Goal: Task Accomplishment & Management: Use online tool/utility

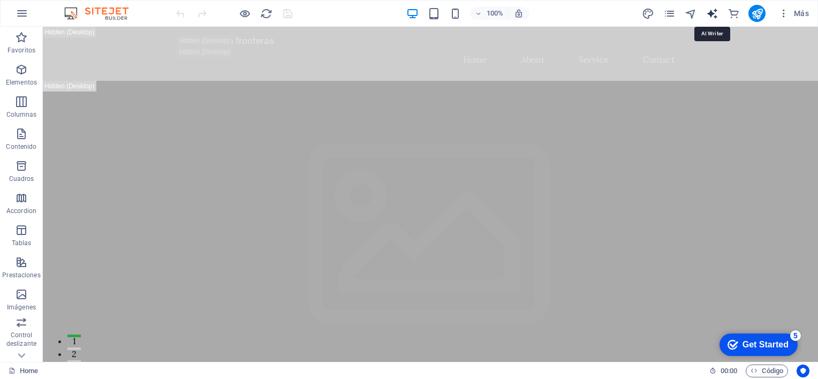
click at [713, 16] on icon "text_generator" at bounding box center [712, 13] width 12 height 12
select select "English"
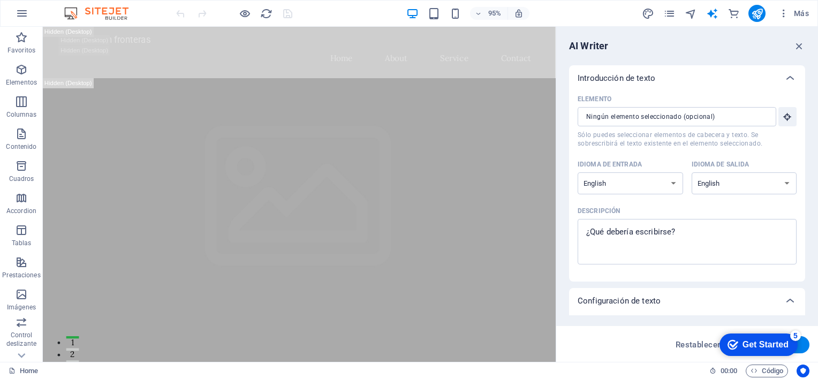
click at [794, 39] on div "AI Writer Introducción de texto Elemento ​ Sólo puedes seleccionar elementos de…" at bounding box center [687, 194] width 262 height 335
click at [798, 48] on icon "button" at bounding box center [799, 46] width 12 height 12
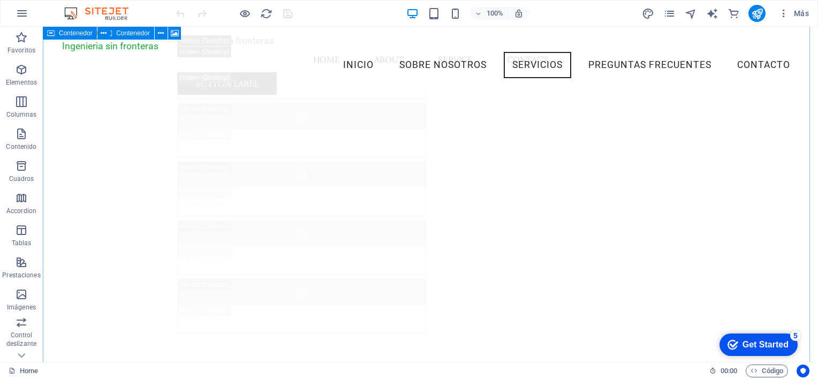
scroll to position [4762, 0]
click at [104, 14] on img at bounding box center [102, 13] width 80 height 13
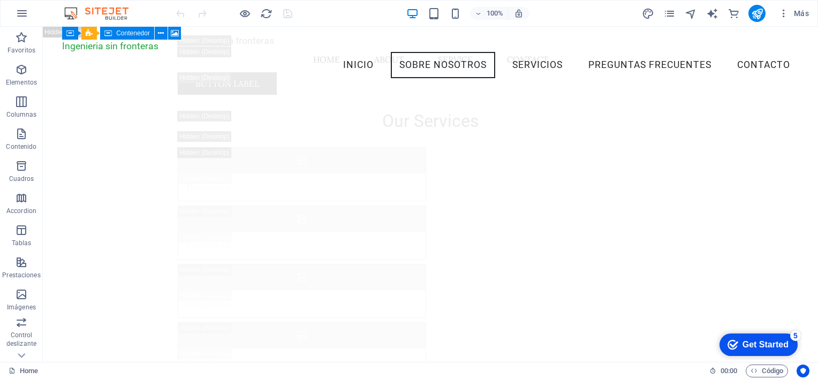
scroll to position [2729, 0]
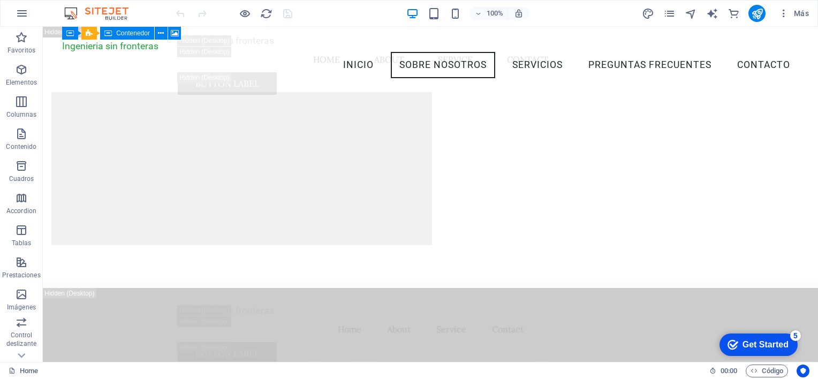
click at [104, 14] on img at bounding box center [102, 13] width 80 height 13
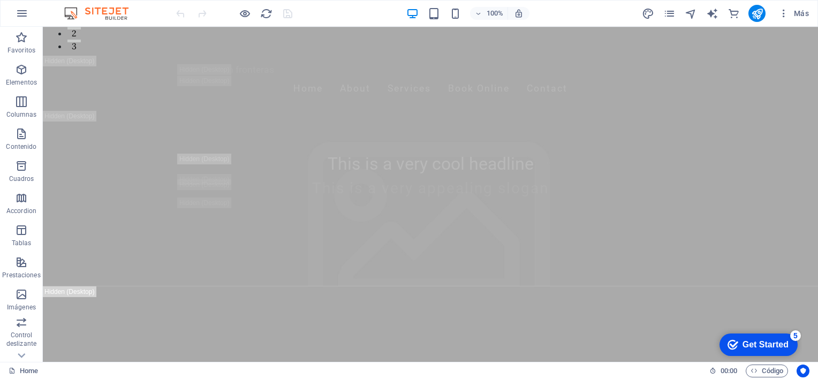
scroll to position [0, 0]
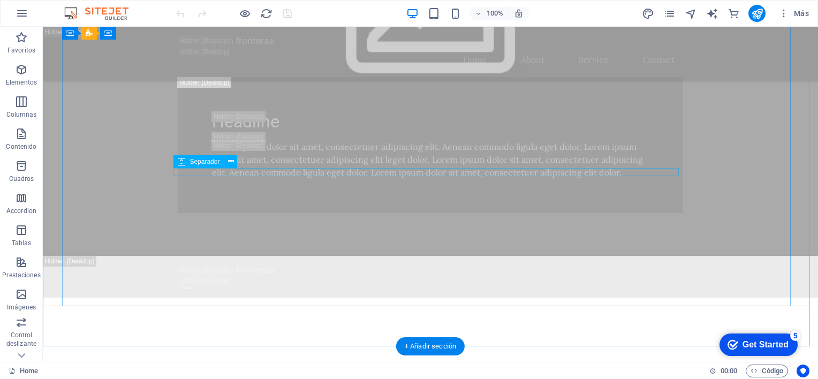
scroll to position [856, 0]
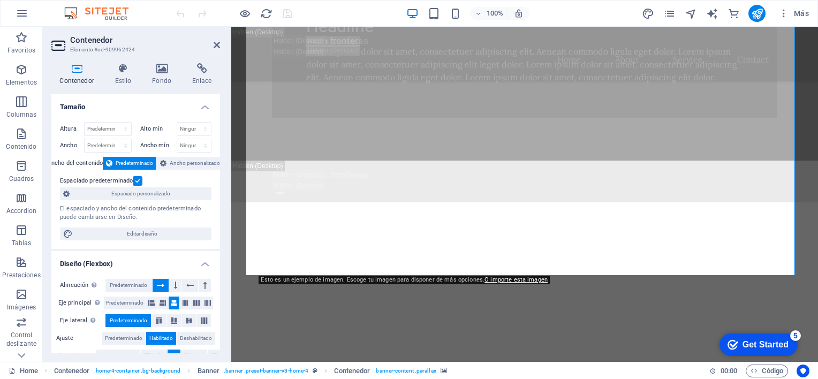
scroll to position [898, 0]
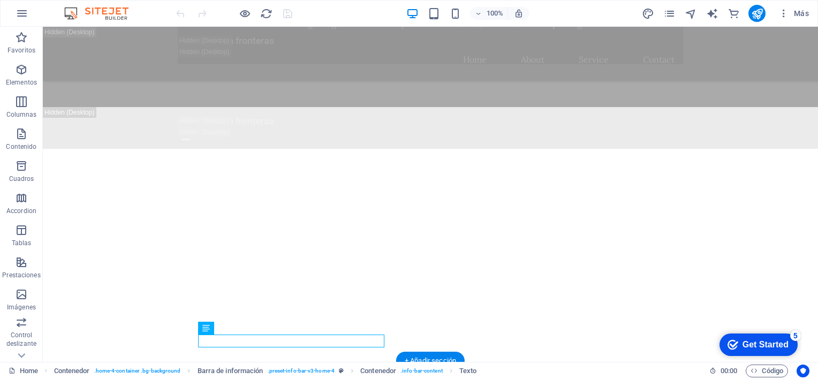
scroll to position [793, 0]
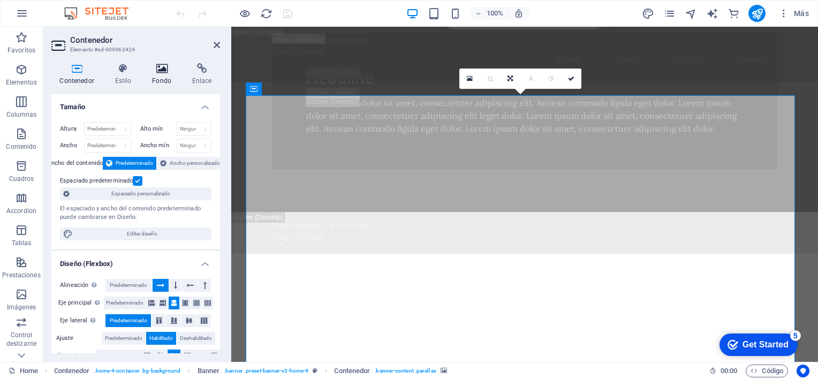
click at [165, 77] on h4 "Fondo" at bounding box center [164, 74] width 40 height 22
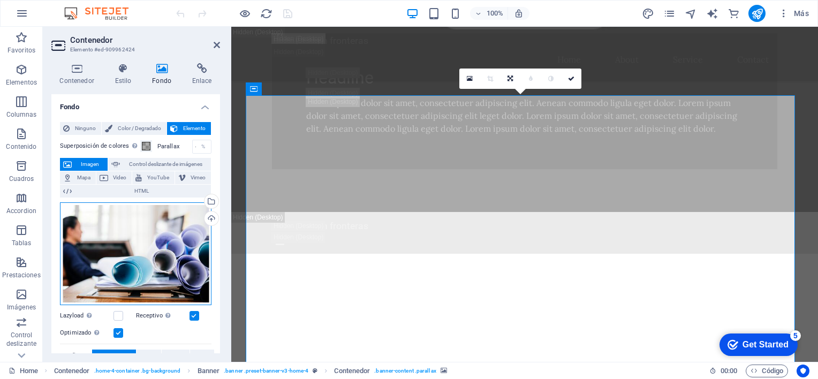
click at [146, 268] on div "Arrastra archivos aquí, haz clic para escoger archivos o selecciona archivos de…" at bounding box center [135, 253] width 151 height 103
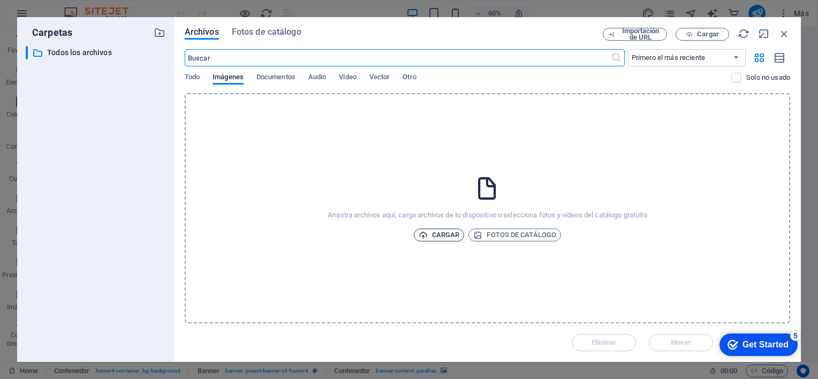
click at [450, 237] on span "Cargar" at bounding box center [438, 234] width 41 height 13
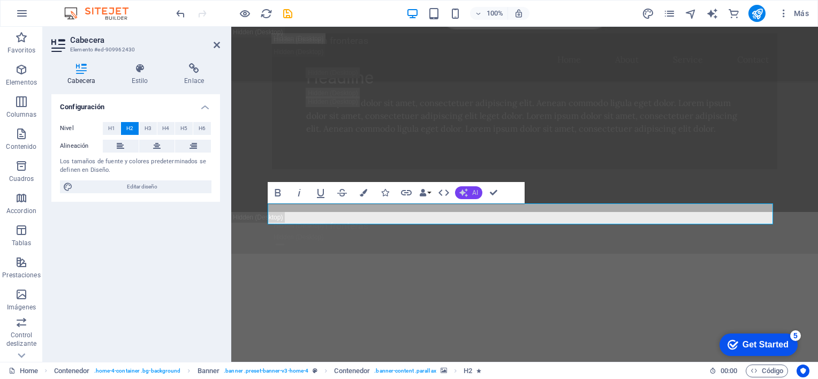
click at [466, 194] on icon "button" at bounding box center [463, 192] width 9 height 9
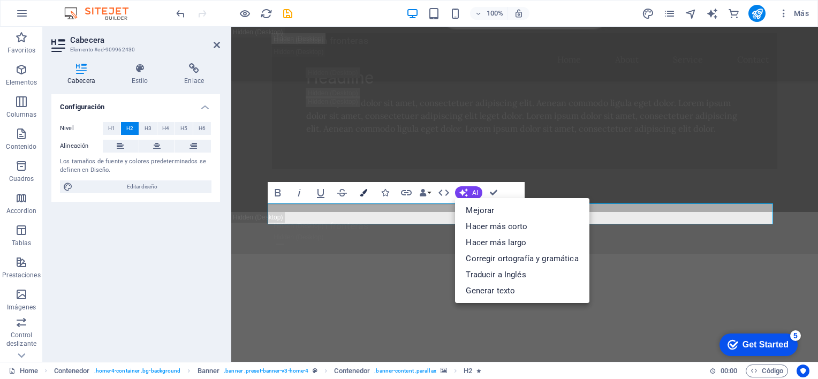
click at [366, 195] on icon "button" at bounding box center [363, 192] width 7 height 7
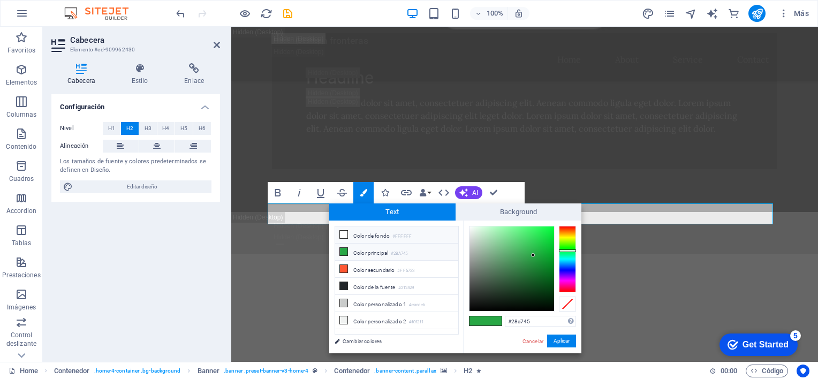
click at [342, 232] on icon at bounding box center [343, 234] width 7 height 7
type input "#ffffff"
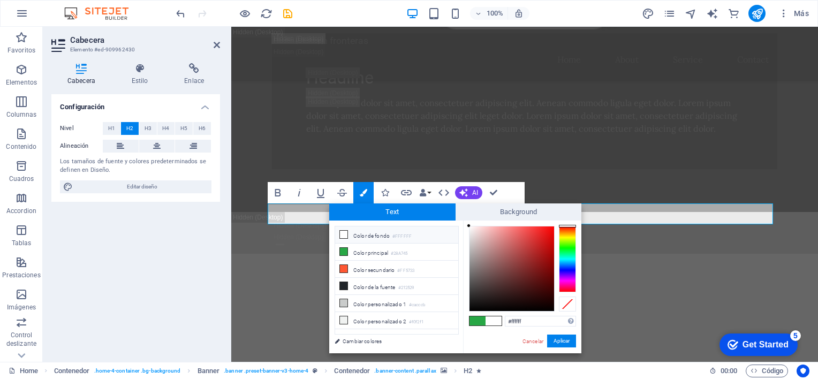
click at [347, 235] on icon at bounding box center [343, 234] width 7 height 7
click at [562, 340] on button "Aplicar" at bounding box center [561, 340] width 29 height 13
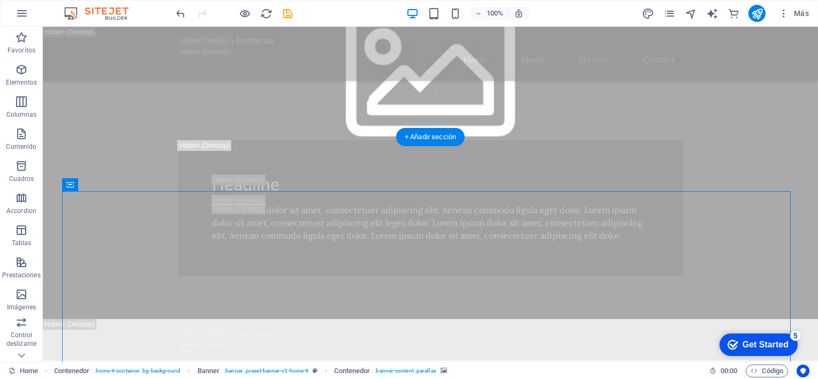
scroll to position [740, 0]
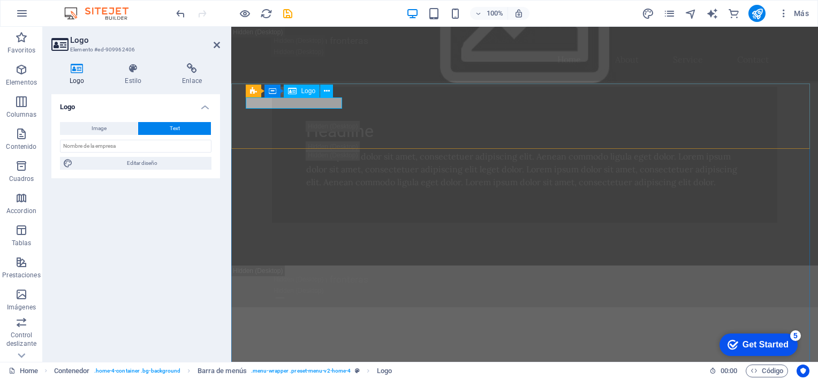
click at [135, 71] on icon at bounding box center [132, 68] width 53 height 11
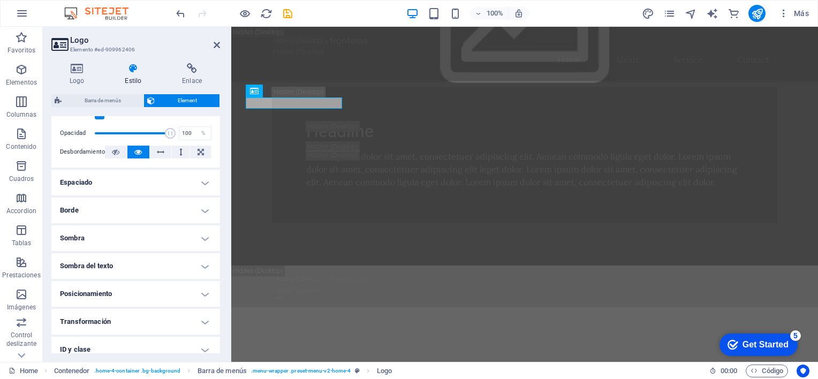
scroll to position [161, 0]
click at [199, 180] on h4 "Espaciado" at bounding box center [135, 182] width 169 height 26
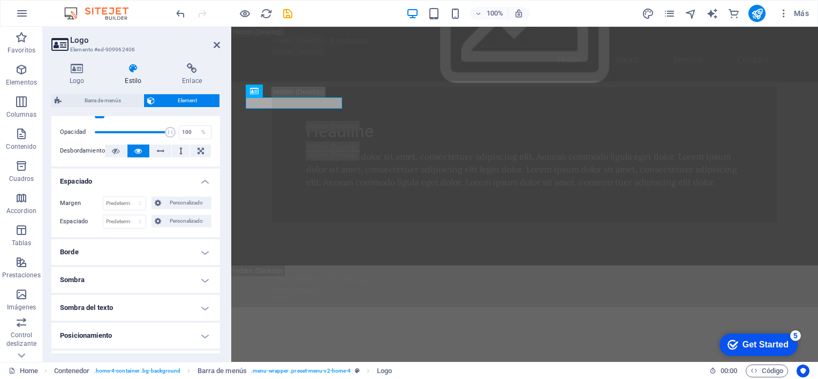
click at [199, 180] on h4 "Espaciado" at bounding box center [135, 178] width 169 height 19
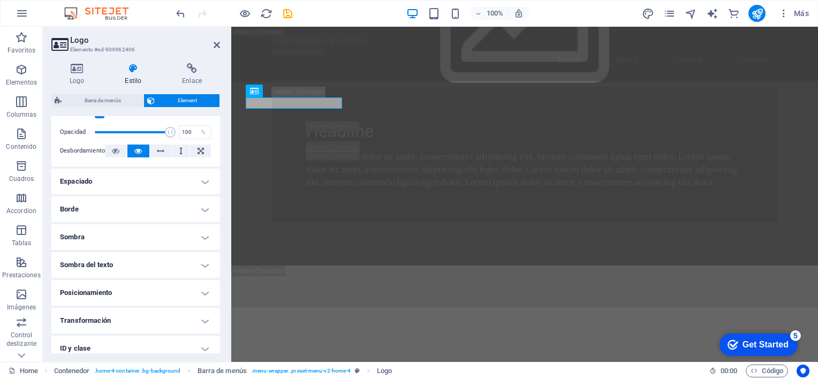
click at [201, 205] on h4 "Borde" at bounding box center [135, 209] width 169 height 26
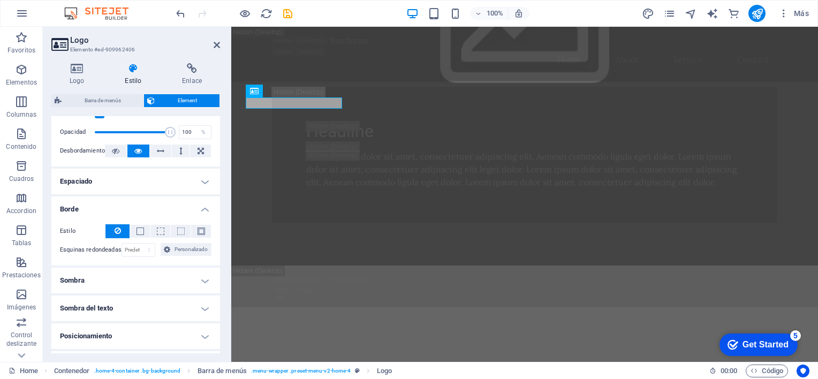
click at [201, 205] on h4 "Borde" at bounding box center [135, 205] width 169 height 19
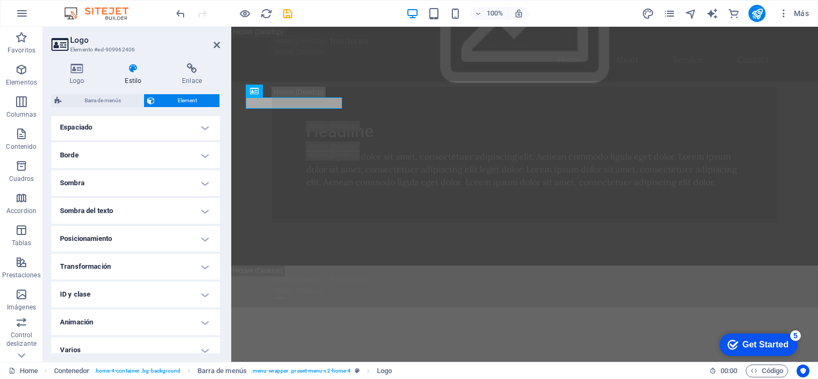
scroll to position [224, 0]
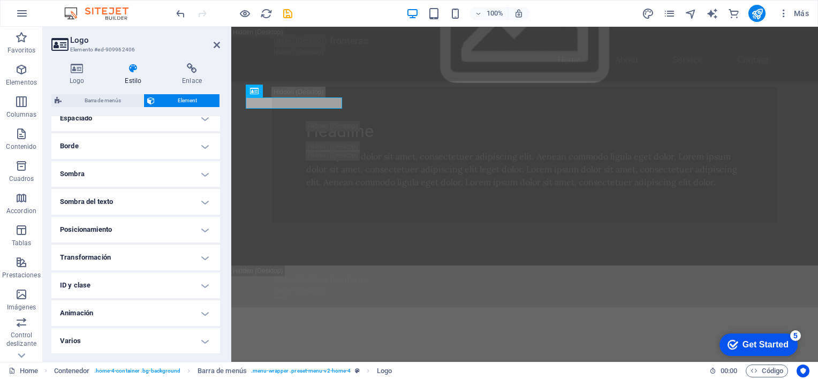
click at [200, 166] on h4 "Sombra" at bounding box center [135, 174] width 169 height 26
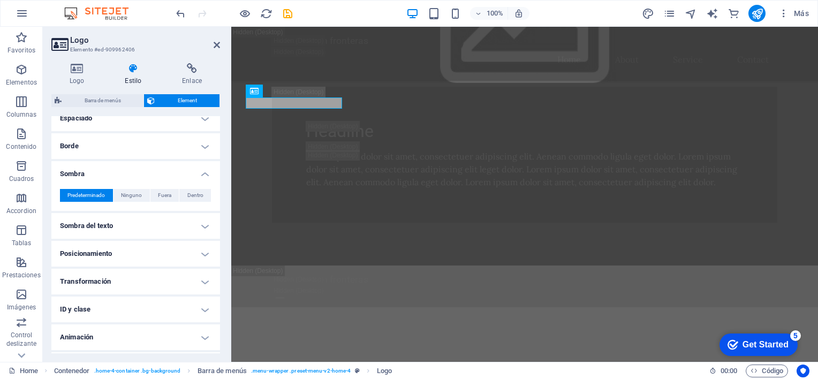
click at [200, 166] on h4 "Sombra" at bounding box center [135, 170] width 169 height 19
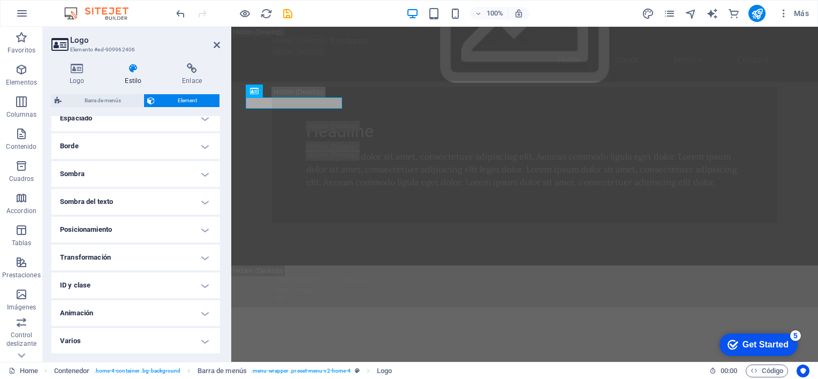
click at [207, 343] on h4 "Varios" at bounding box center [135, 341] width 169 height 26
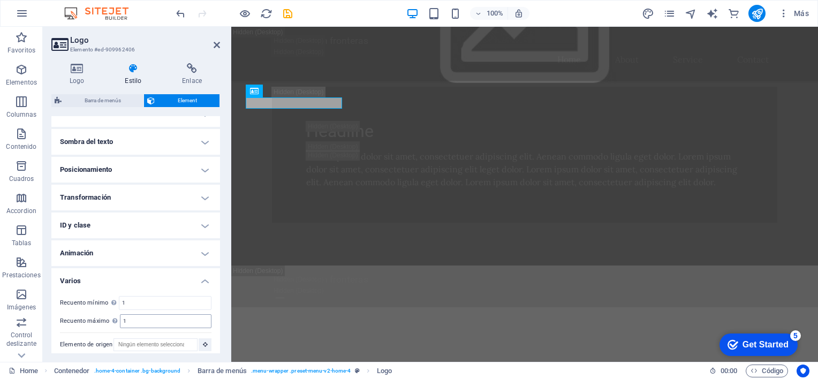
scroll to position [289, 0]
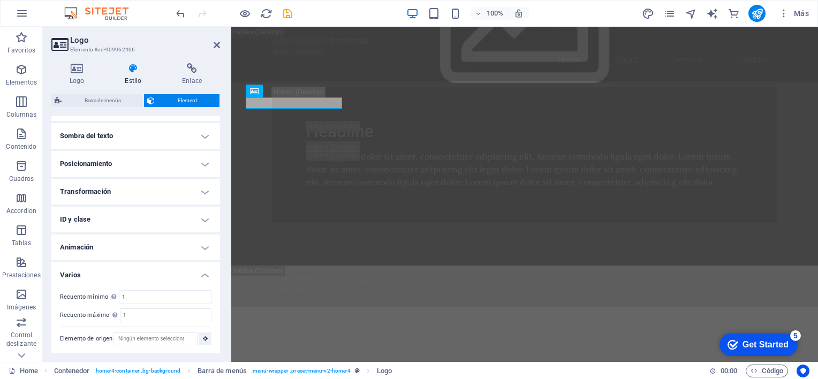
click at [204, 277] on h4 "Varios" at bounding box center [135, 271] width 169 height 19
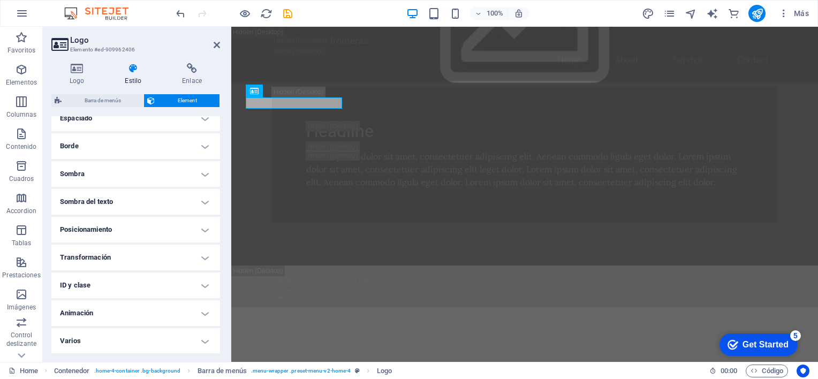
click at [201, 312] on h4 "Animación" at bounding box center [135, 313] width 169 height 26
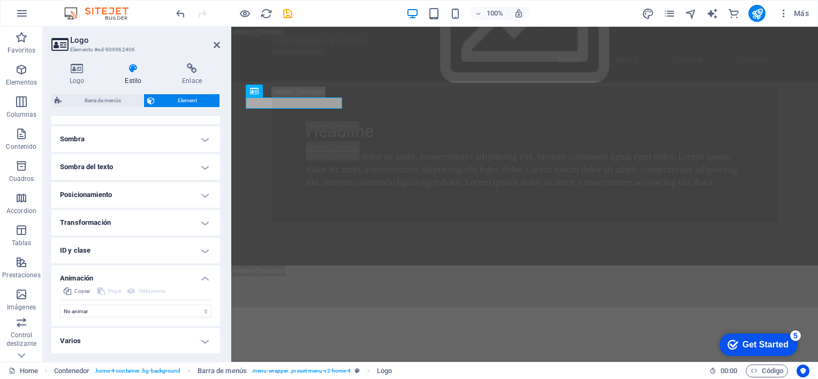
click at [200, 285] on div "Copiar Pegar Vista previa" at bounding box center [135, 293] width 151 height 16
click at [202, 307] on select "No animar Mostrar / Ocultar Subir/bajar Acercar/alejar Deslizar de izquierda a …" at bounding box center [135, 310] width 151 height 13
select select "shrink"
click at [60, 304] on select "No animar Mostrar / Ocultar Subir/bajar Acercar/alejar Deslizar de izquierda a …" at bounding box center [135, 310] width 151 height 13
select select "scroll"
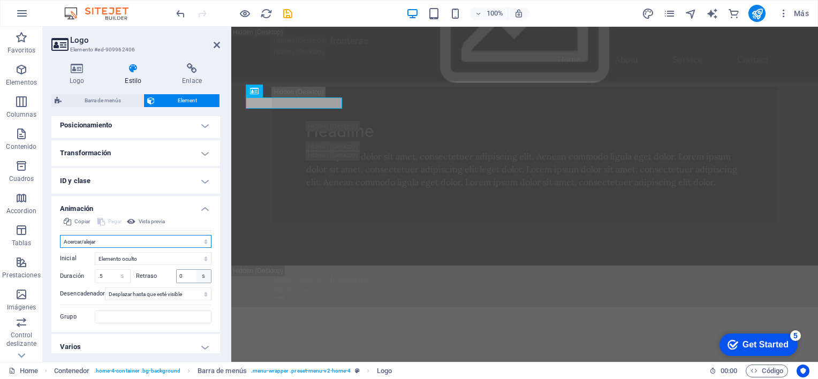
scroll to position [334, 0]
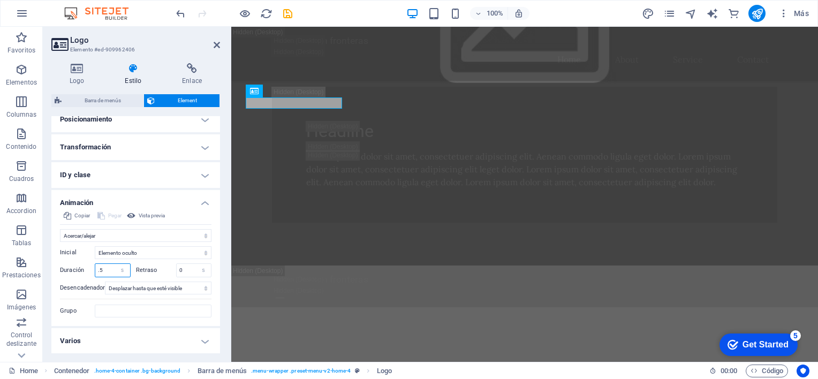
click at [109, 269] on input ".5" at bounding box center [112, 270] width 35 height 13
type input ".1"
type input "10"
click at [142, 322] on div "Copiar Pegar Vista previa No animar Mostrar / Ocultar Subir/bajar Acercar/aleja…" at bounding box center [135, 267] width 169 height 117
click at [203, 207] on h4 "Animación" at bounding box center [135, 199] width 169 height 19
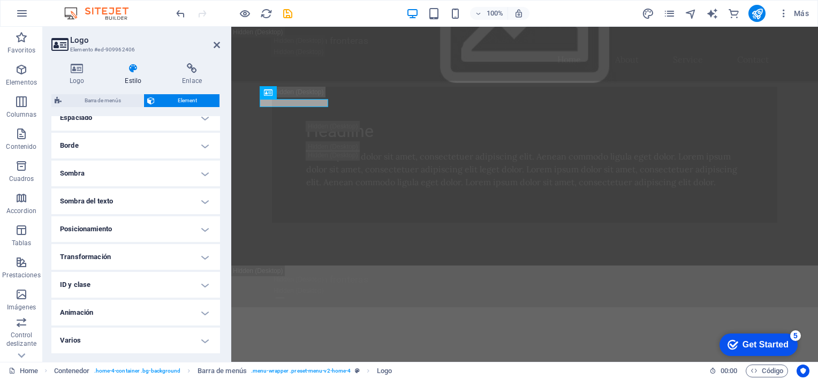
scroll to position [224, 0]
click at [204, 287] on h4 "ID y clase" at bounding box center [135, 285] width 169 height 26
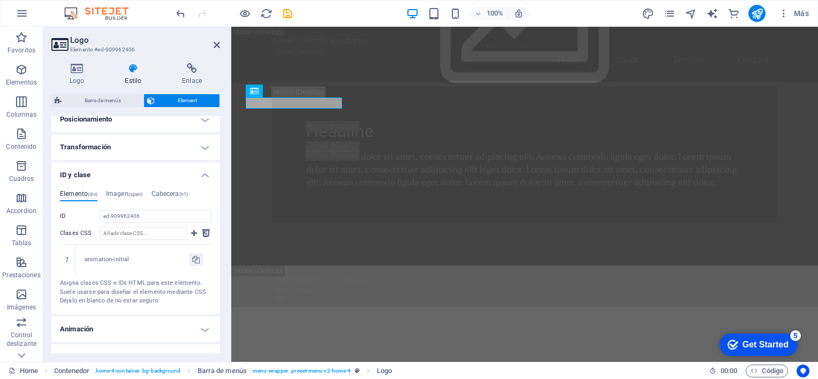
click at [203, 173] on h4 "ID y clase" at bounding box center [135, 171] width 169 height 19
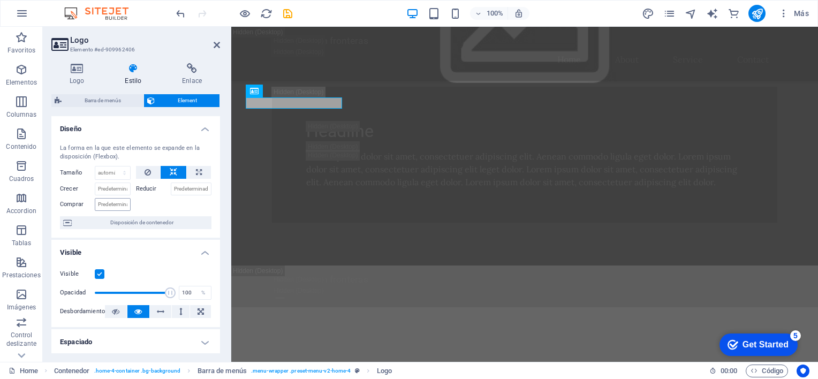
scroll to position [107, 0]
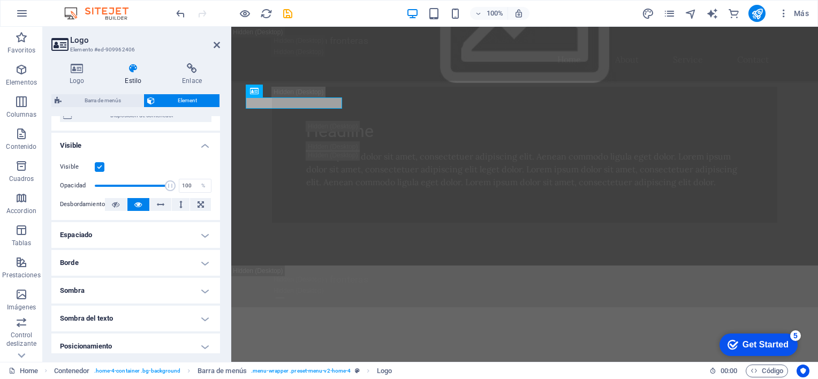
click at [199, 238] on h4 "Espaciado" at bounding box center [135, 235] width 169 height 26
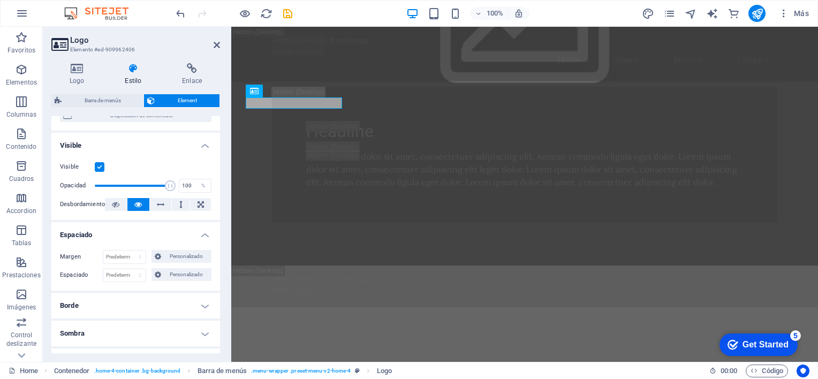
click at [199, 238] on h4 "Espaciado" at bounding box center [135, 231] width 169 height 19
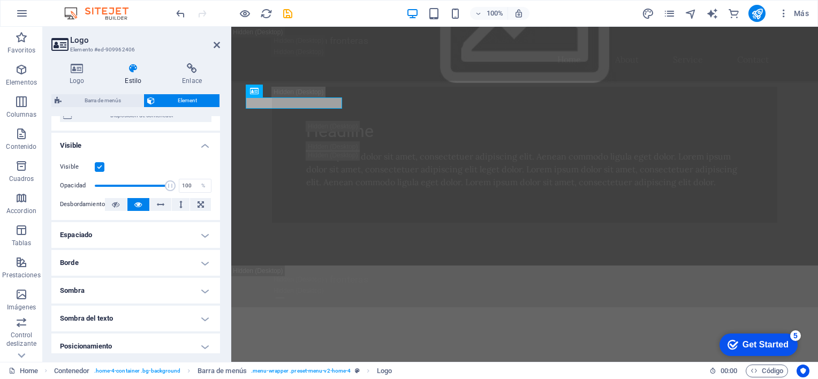
click at [203, 260] on h4 "Borde" at bounding box center [135, 263] width 169 height 26
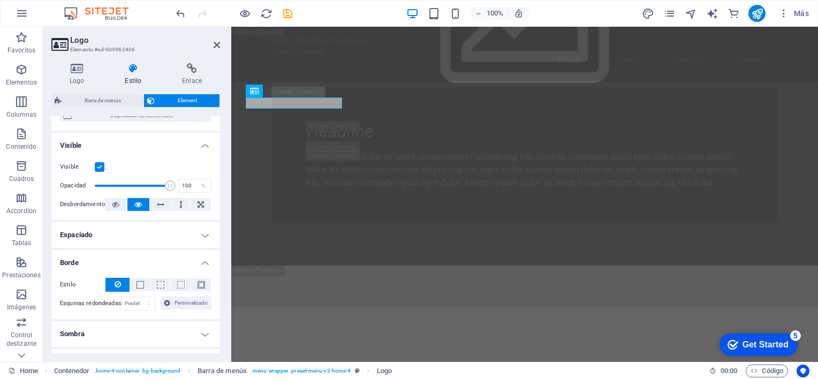
click at [203, 260] on h4 "Borde" at bounding box center [135, 259] width 169 height 19
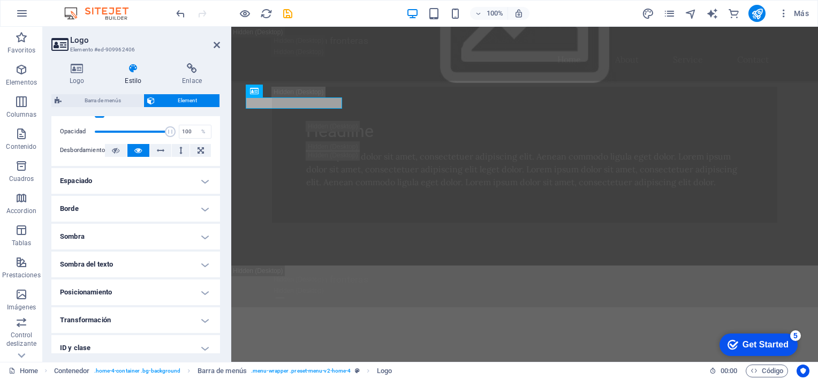
scroll to position [161, 0]
click at [326, 94] on icon at bounding box center [327, 91] width 6 height 11
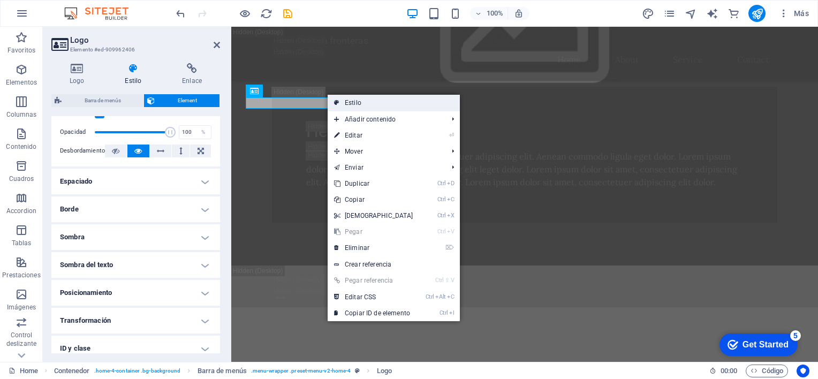
click at [361, 103] on link "Estilo" at bounding box center [393, 103] width 132 height 16
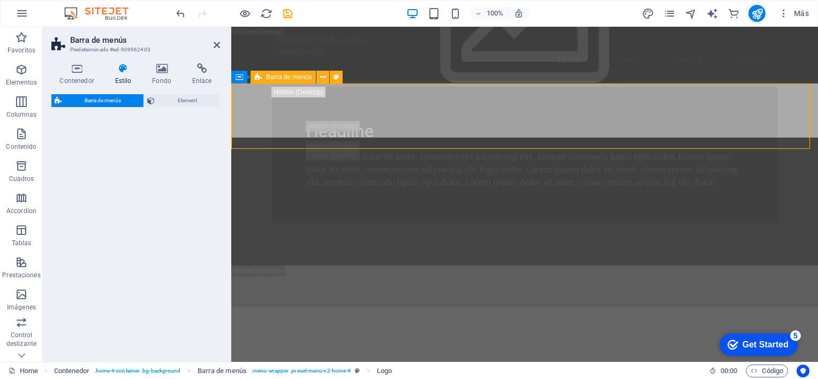
select select "vw"
select select "rem"
select select "vw"
select select "preset-menu-v2-home-4"
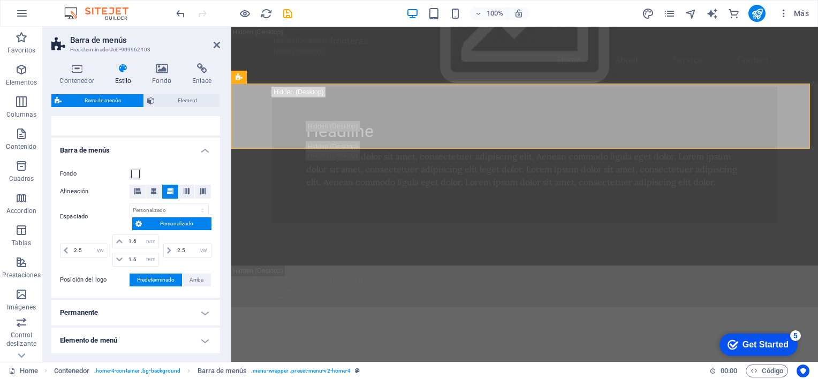
scroll to position [0, 0]
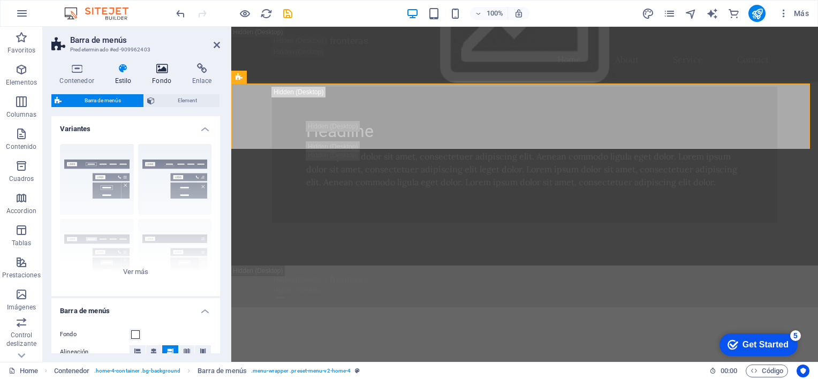
click at [160, 79] on h4 "Fondo" at bounding box center [164, 74] width 40 height 22
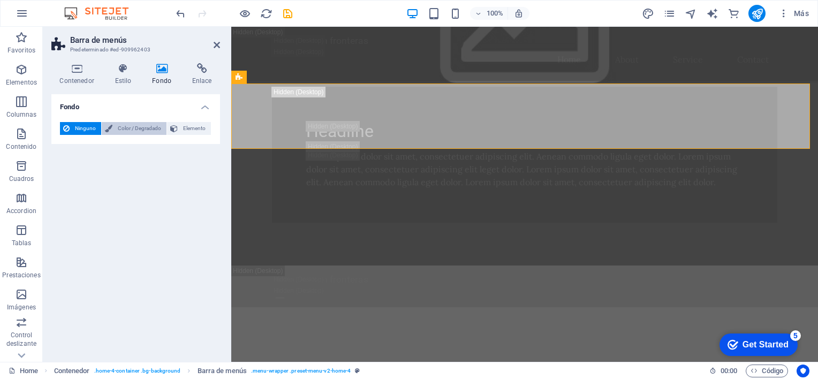
click at [141, 125] on span "Color / Degradado" at bounding box center [140, 128] width 48 height 13
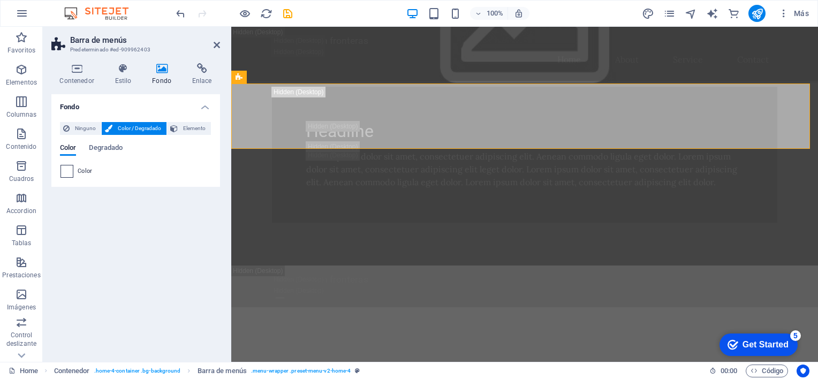
click at [64, 171] on span at bounding box center [67, 171] width 12 height 12
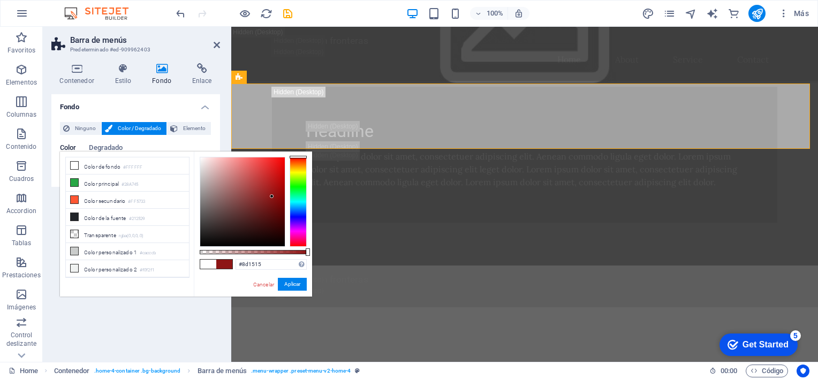
drag, startPoint x: 276, startPoint y: 174, endPoint x: 268, endPoint y: 199, distance: 26.4
click at [272, 196] on div at bounding box center [242, 201] width 85 height 89
click at [70, 165] on span at bounding box center [74, 165] width 9 height 9
type input "#ffffff"
click at [295, 278] on button "Aplicar" at bounding box center [292, 284] width 29 height 13
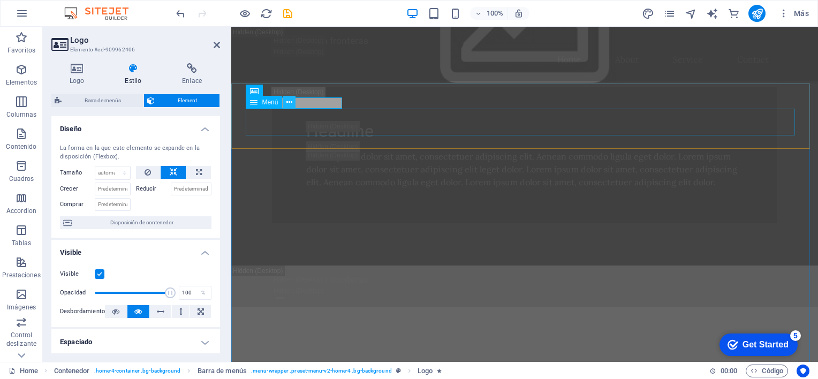
click at [287, 105] on icon at bounding box center [289, 102] width 6 height 11
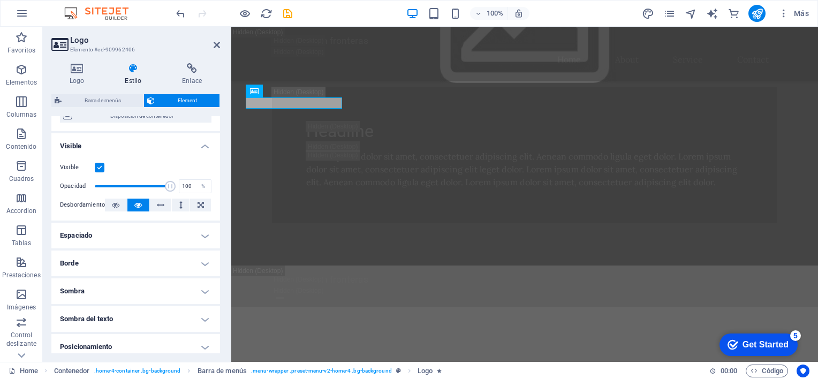
scroll to position [107, 0]
drag, startPoint x: 166, startPoint y: 183, endPoint x: 96, endPoint y: 185, distance: 70.1
click at [96, 185] on span at bounding box center [98, 185] width 11 height 11
type input "98"
drag, startPoint x: 96, startPoint y: 185, endPoint x: 167, endPoint y: 183, distance: 70.7
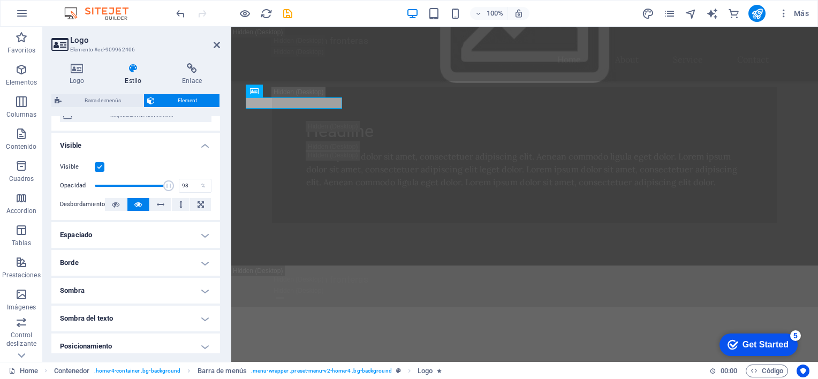
click at [167, 183] on span at bounding box center [168, 185] width 11 height 11
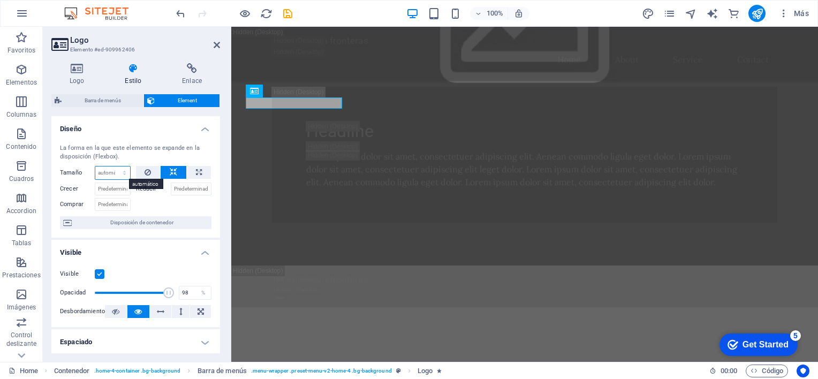
click at [124, 175] on select "Predeterminado automático px % 1/1 1/2 1/3 1/4 1/5 1/6 1/7 1/8 1/9 1/10" at bounding box center [112, 172] width 35 height 13
click at [123, 186] on input "Crecer" at bounding box center [113, 188] width 36 height 13
click at [119, 201] on input "Comprar" at bounding box center [113, 204] width 36 height 13
click at [175, 225] on span "Disposición de contenedor" at bounding box center [141, 222] width 133 height 13
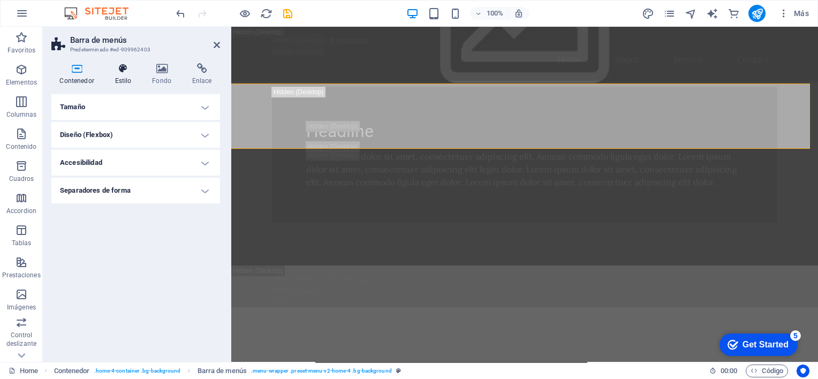
click at [122, 72] on icon at bounding box center [122, 68] width 33 height 11
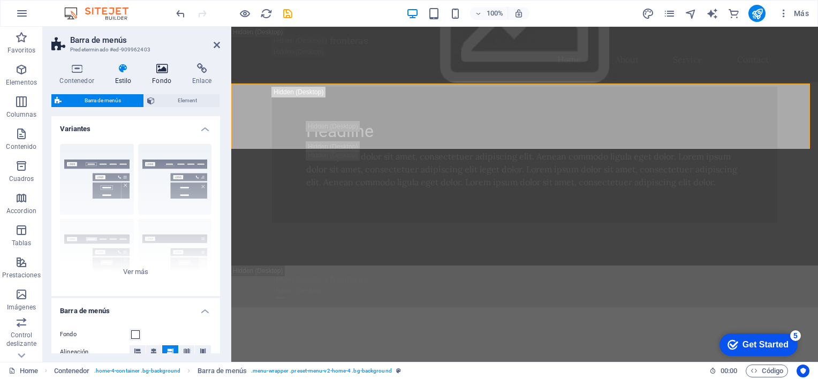
click at [163, 70] on icon at bounding box center [162, 68] width 36 height 11
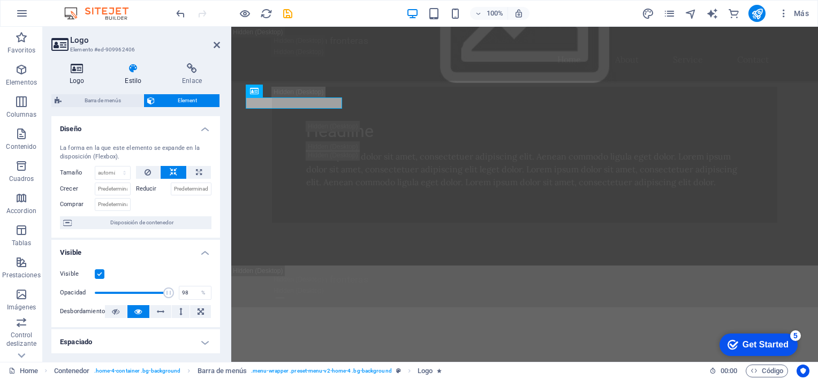
click at [76, 68] on icon at bounding box center [76, 68] width 51 height 11
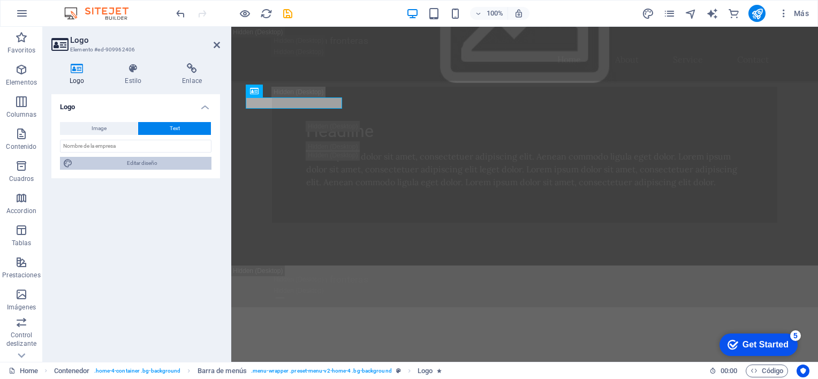
click at [102, 161] on span "Editar diseño" at bounding box center [142, 163] width 132 height 13
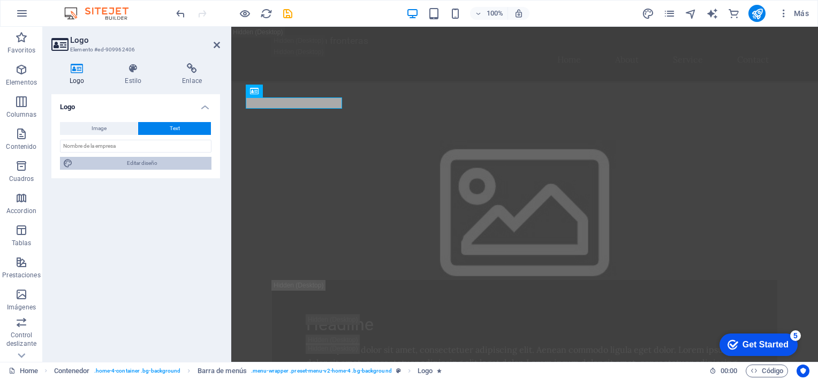
select select "rem"
select select "200"
select select "px"
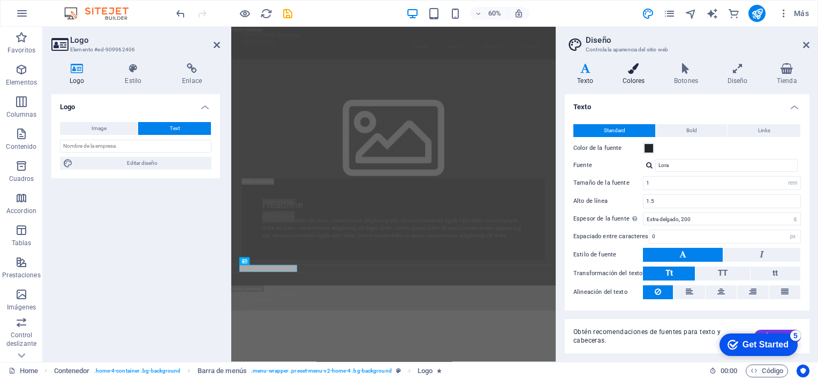
click at [635, 73] on icon at bounding box center [633, 68] width 48 height 11
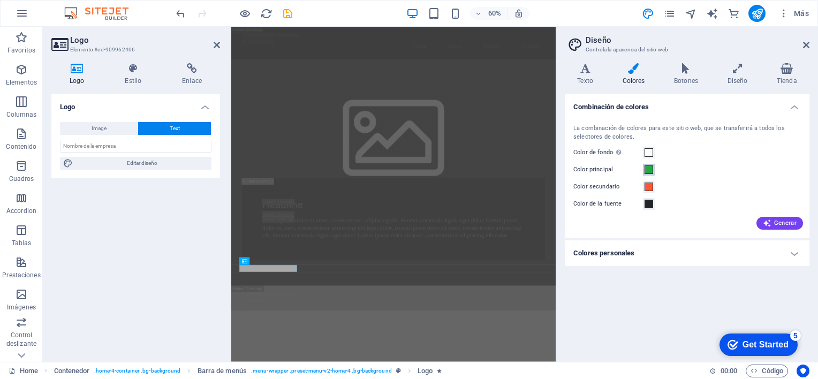
click at [650, 171] on span at bounding box center [648, 169] width 9 height 9
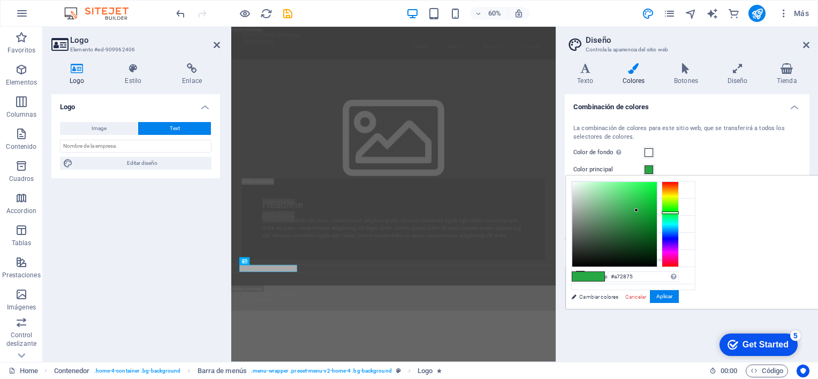
click at [679, 257] on div at bounding box center [669, 224] width 17 height 86
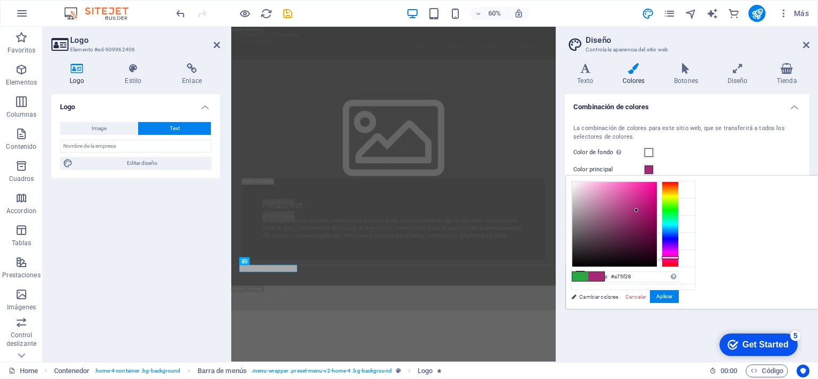
click at [679, 187] on div at bounding box center [669, 224] width 17 height 86
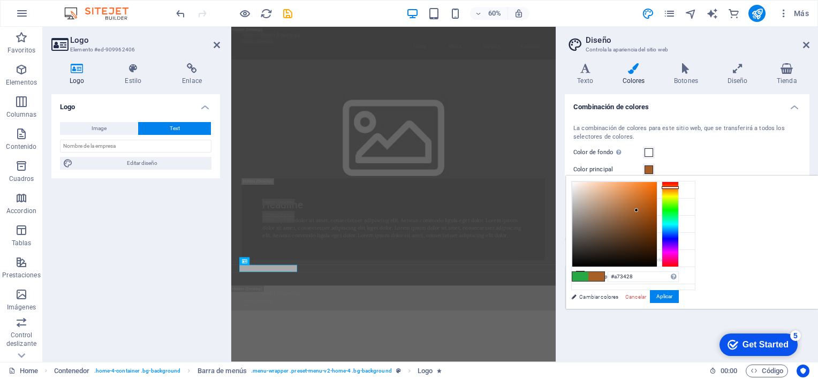
click at [679, 182] on div at bounding box center [669, 224] width 17 height 86
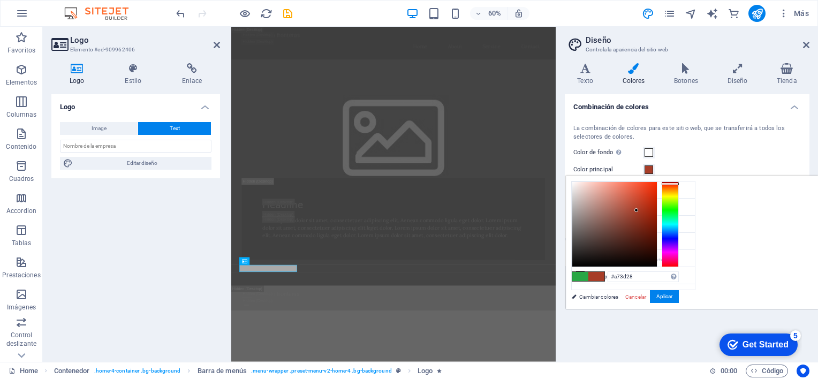
click at [679, 183] on div at bounding box center [669, 183] width 17 height 3
drag, startPoint x: 806, startPoint y: 186, endPoint x: 810, endPoint y: 182, distance: 6.1
click at [679, 182] on div at bounding box center [669, 224] width 17 height 86
type input "#e91b06"
drag, startPoint x: 772, startPoint y: 208, endPoint x: 788, endPoint y: 188, distance: 25.2
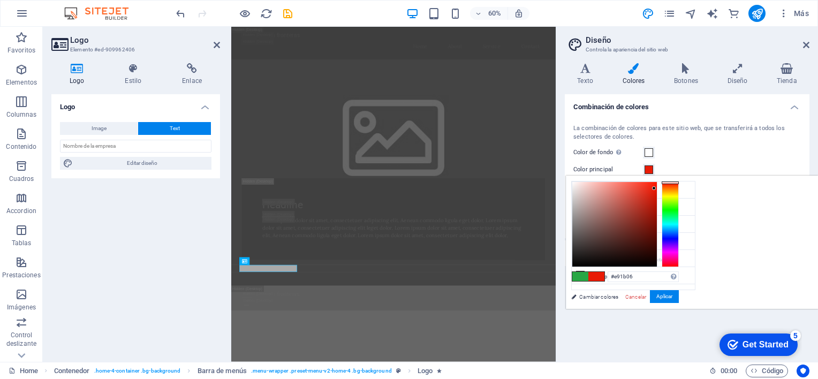
click at [657, 188] on div at bounding box center [614, 224] width 85 height 85
click at [679, 295] on button "Aplicar" at bounding box center [664, 296] width 29 height 13
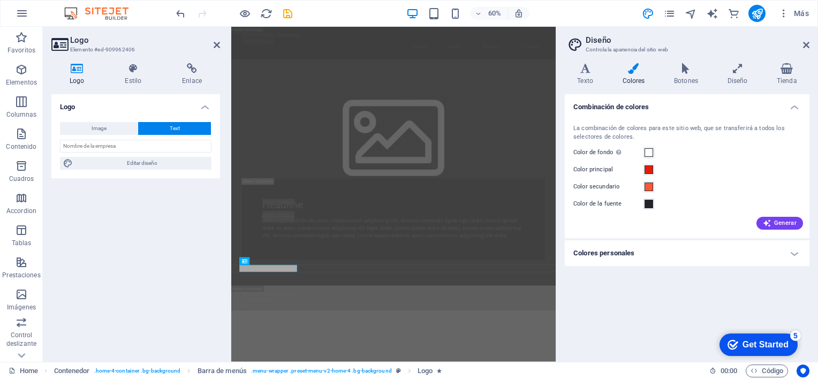
click at [807, 49] on header "Diseño Controla la apariencia del sitio web" at bounding box center [688, 41] width 242 height 28
drag, startPoint x: 806, startPoint y: 44, endPoint x: 574, endPoint y: 20, distance: 232.9
click at [806, 44] on icon at bounding box center [806, 45] width 6 height 9
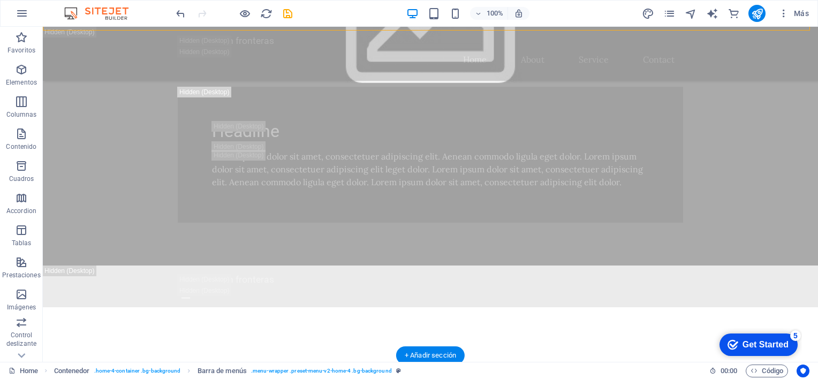
scroll to position [847, 0]
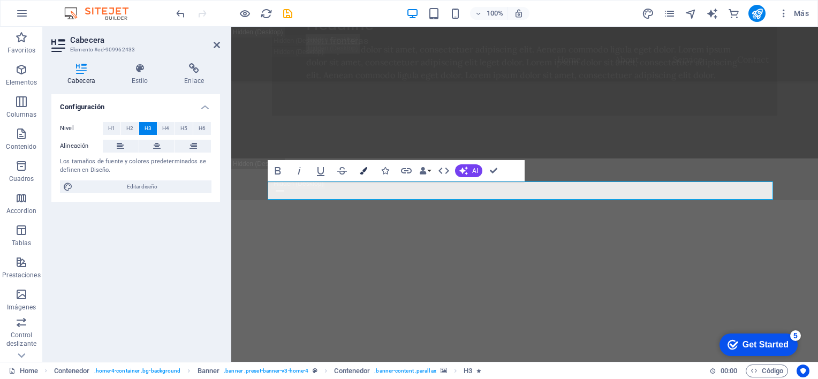
click at [368, 169] on button "Colors" at bounding box center [363, 170] width 20 height 21
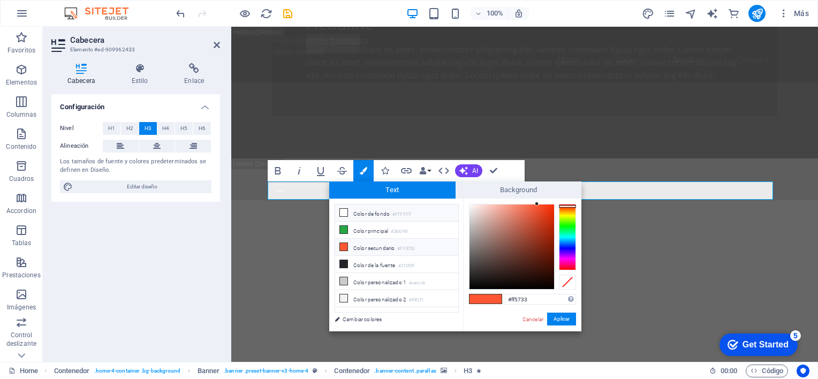
click at [340, 209] on icon at bounding box center [343, 212] width 7 height 7
type input "#080707"
drag, startPoint x: 470, startPoint y: 206, endPoint x: 472, endPoint y: 286, distance: 80.3
click at [472, 286] on div at bounding box center [511, 246] width 85 height 85
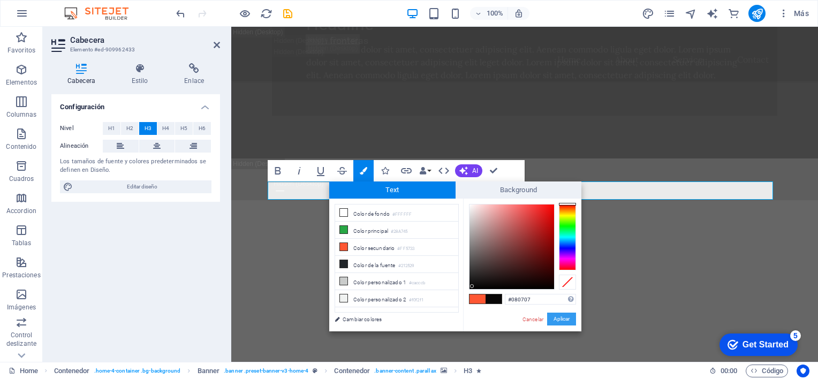
click at [562, 322] on button "Aplicar" at bounding box center [561, 319] width 29 height 13
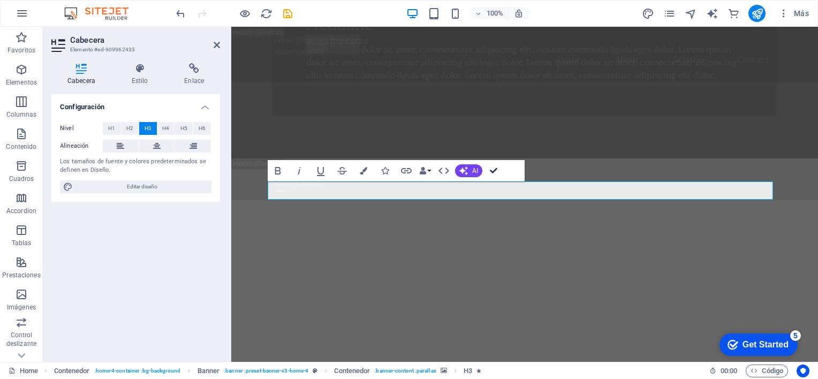
drag, startPoint x: 491, startPoint y: 165, endPoint x: 451, endPoint y: 165, distance: 40.1
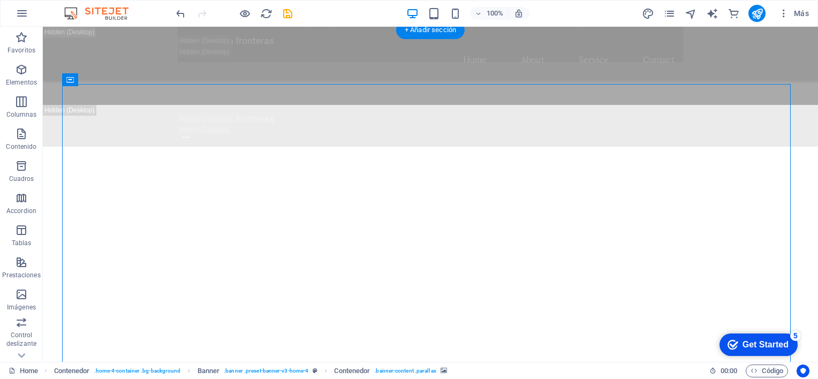
scroll to position [793, 0]
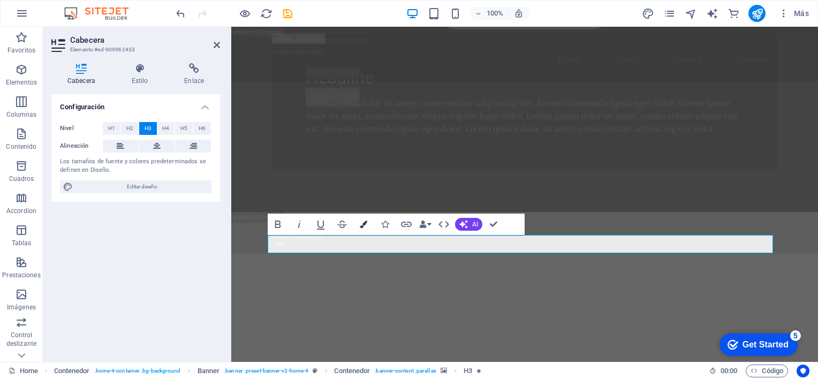
click at [363, 225] on icon "button" at bounding box center [363, 223] width 7 height 7
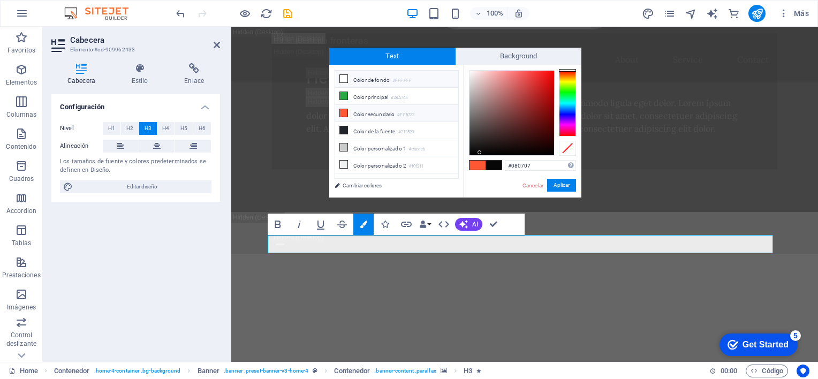
click at [340, 78] on icon at bounding box center [343, 78] width 7 height 7
type input "#ffffff"
drag, startPoint x: 567, startPoint y: 186, endPoint x: 338, endPoint y: 172, distance: 230.0
click at [567, 186] on button "Aplicar" at bounding box center [561, 185] width 29 height 13
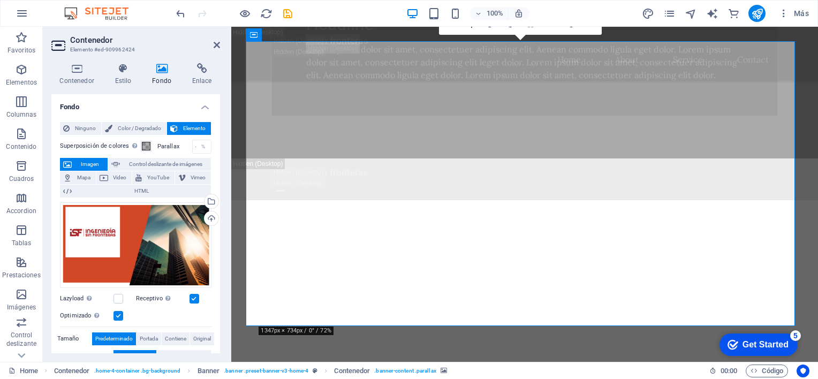
scroll to position [900, 0]
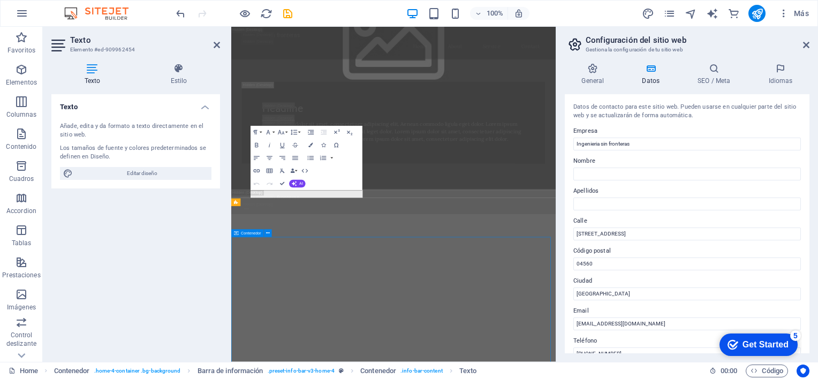
scroll to position [1404, 0]
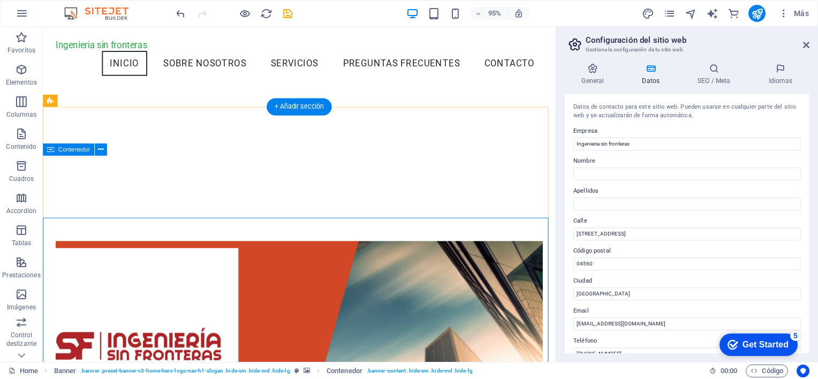
scroll to position [1071, 0]
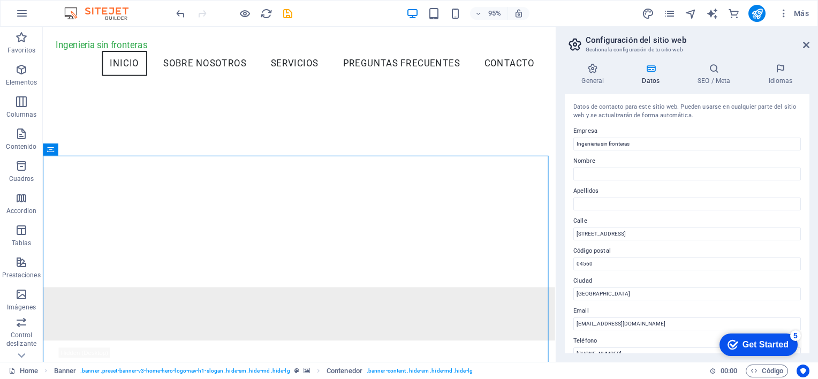
click at [808, 49] on header "Configuración del sitio web Gestiona la configuración de tu sitio web" at bounding box center [688, 41] width 242 height 28
click at [805, 44] on icon at bounding box center [806, 45] width 6 height 9
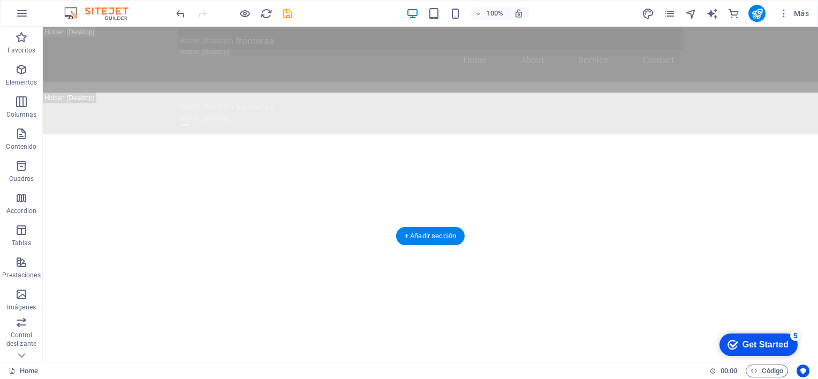
scroll to position [966, 0]
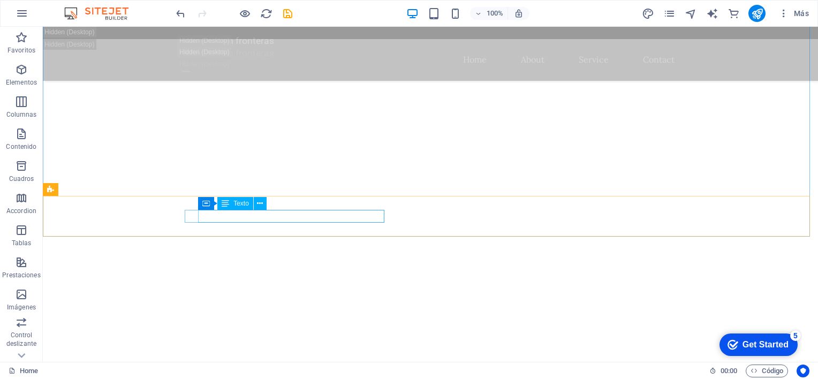
click at [239, 207] on div "Texto" at bounding box center [235, 203] width 36 height 13
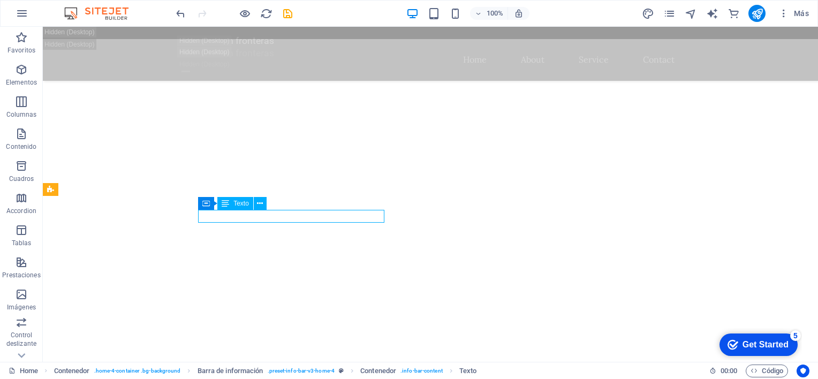
click at [240, 203] on span "Texto" at bounding box center [241, 203] width 16 height 6
click at [260, 201] on icon at bounding box center [260, 203] width 6 height 11
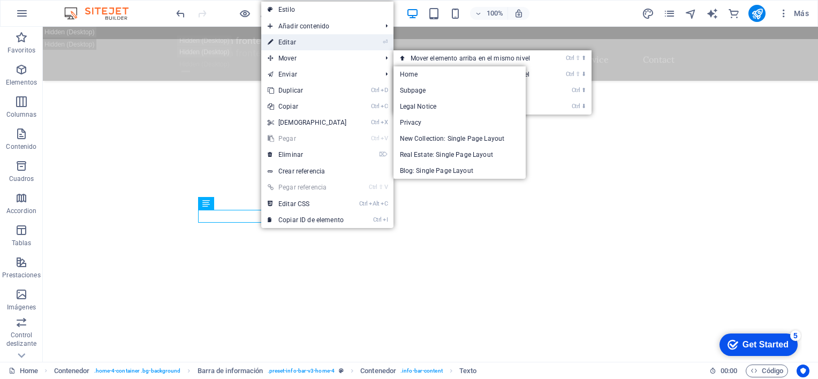
click at [309, 41] on link "⏎ Editar" at bounding box center [307, 42] width 92 height 16
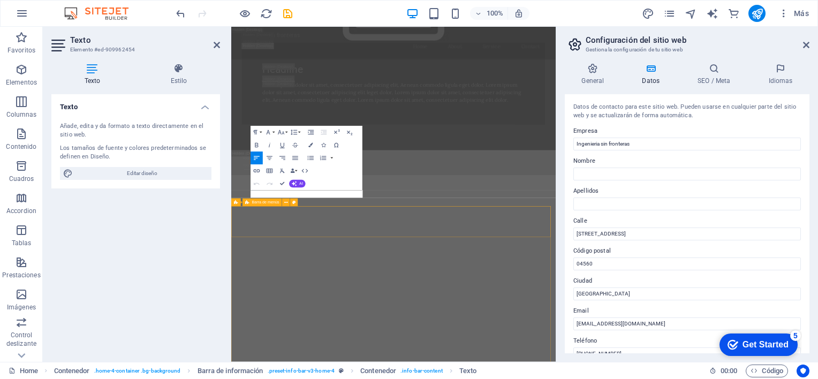
scroll to position [1404, 0]
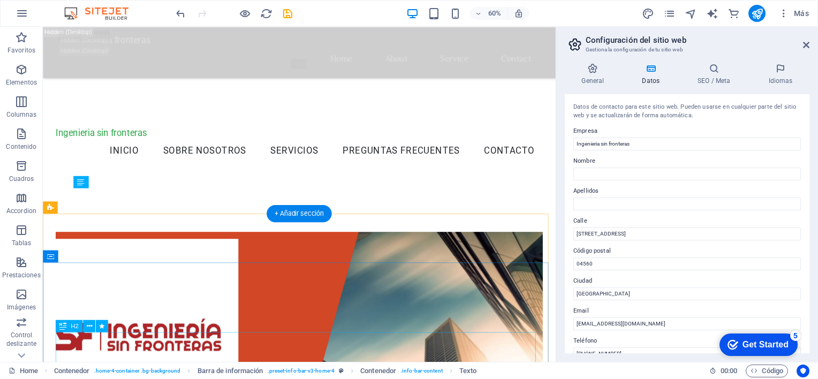
scroll to position [1024, 0]
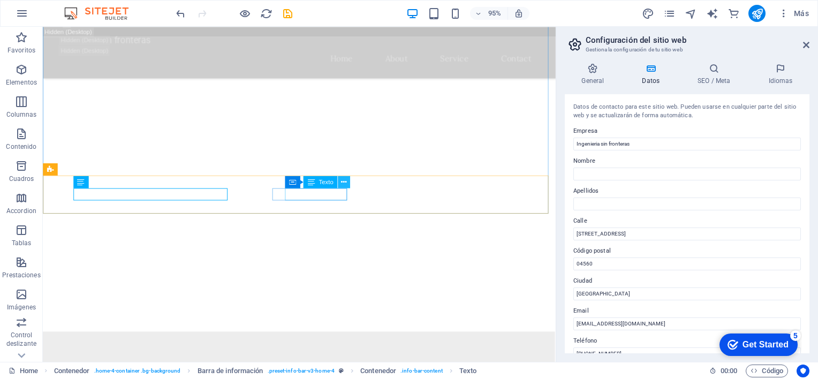
click at [343, 181] on icon at bounding box center [343, 182] width 5 height 11
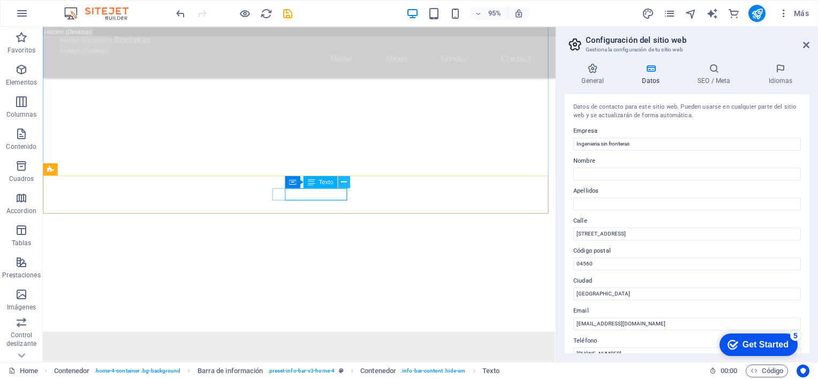
click at [340, 184] on button at bounding box center [344, 182] width 12 height 12
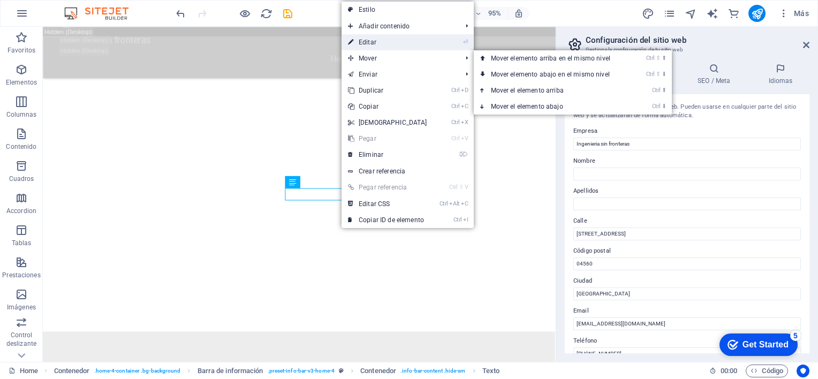
click at [370, 47] on link "⏎ Editar" at bounding box center [387, 42] width 92 height 16
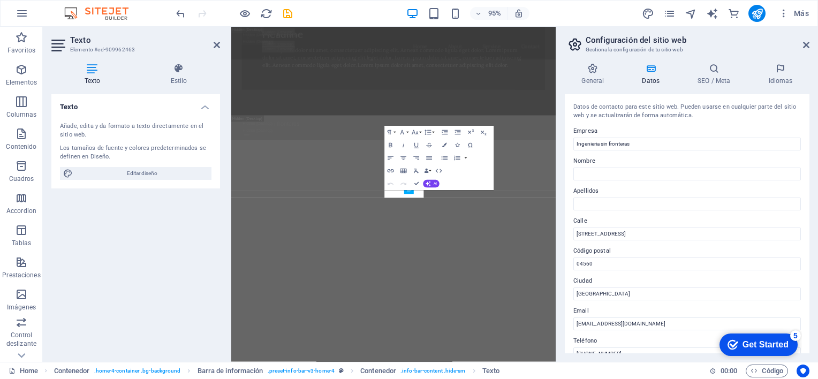
scroll to position [1404, 0]
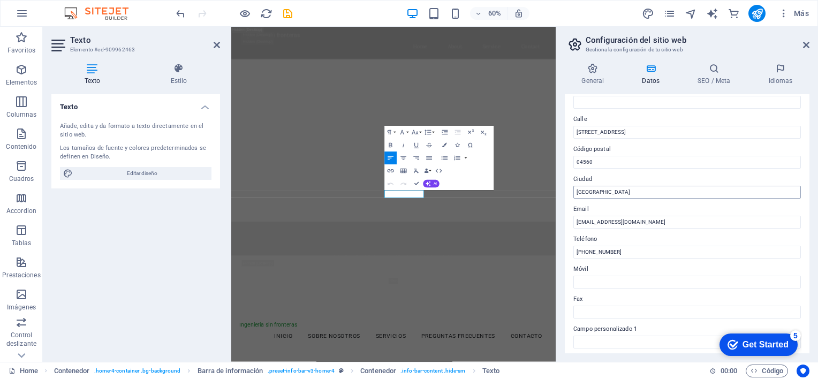
scroll to position [107, 0]
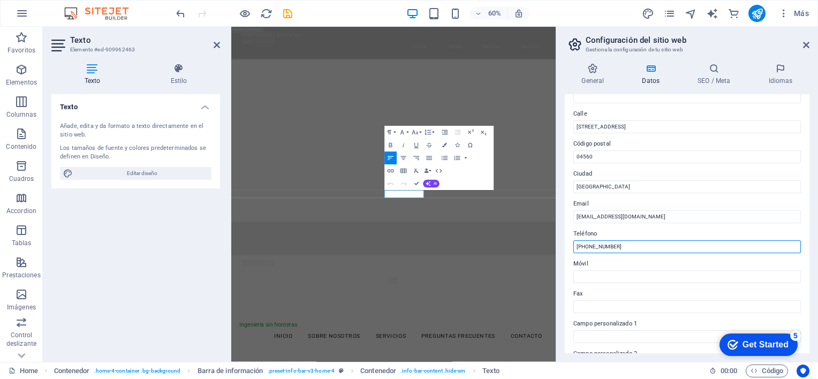
click at [631, 248] on input "[PHONE_NUMBER]" at bounding box center [686, 246] width 227 height 13
drag, startPoint x: 459, startPoint y: 261, endPoint x: 417, endPoint y: 180, distance: 90.7
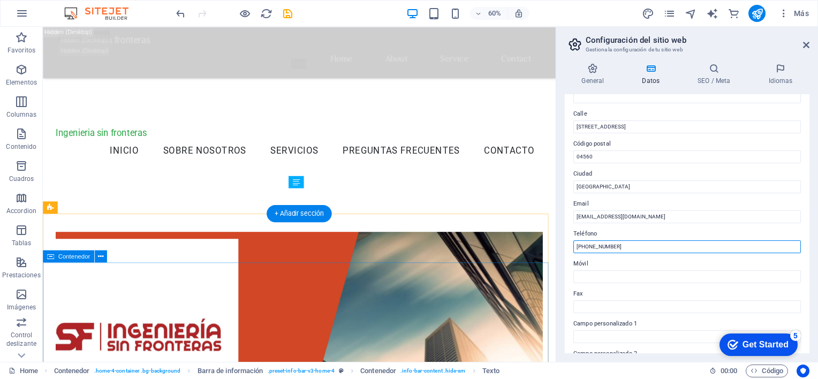
scroll to position [1024, 0]
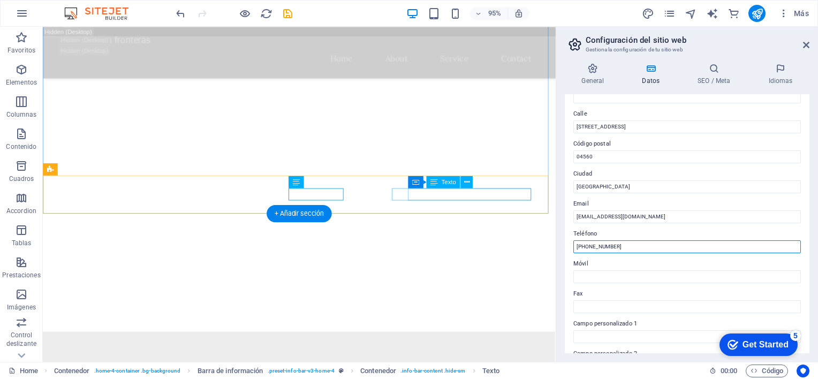
type input "+506 8348 3171"
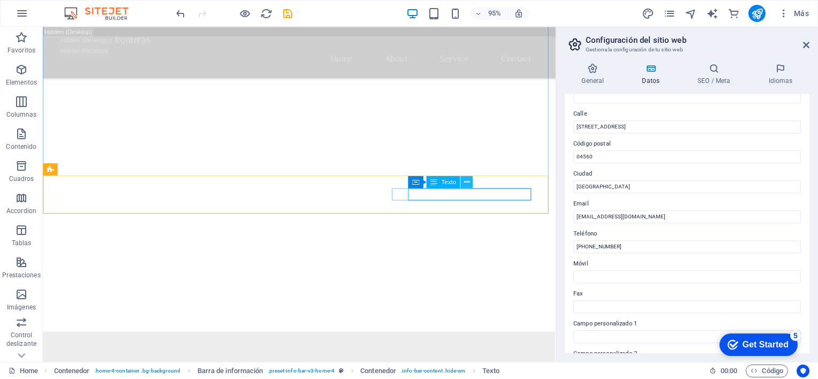
click at [468, 186] on icon at bounding box center [465, 182] width 5 height 11
click at [640, 294] on label "Fax" at bounding box center [686, 293] width 227 height 13
click at [640, 300] on input "Fax" at bounding box center [686, 306] width 227 height 13
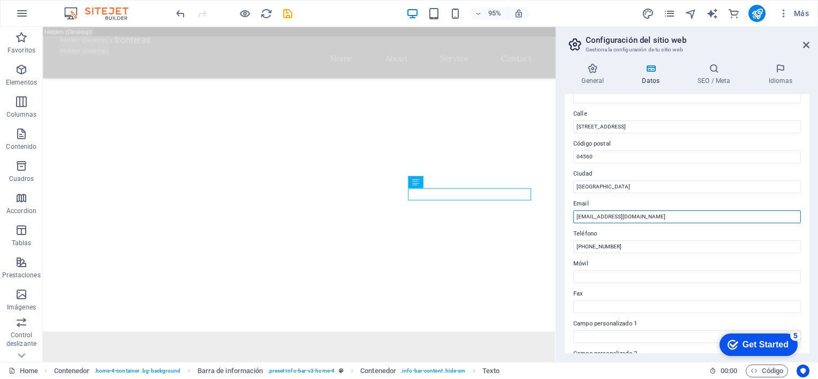
click at [642, 215] on input "[EMAIL_ADDRESS][DOMAIN_NAME]" at bounding box center [686, 216] width 227 height 13
type input "info@ingesf.com"
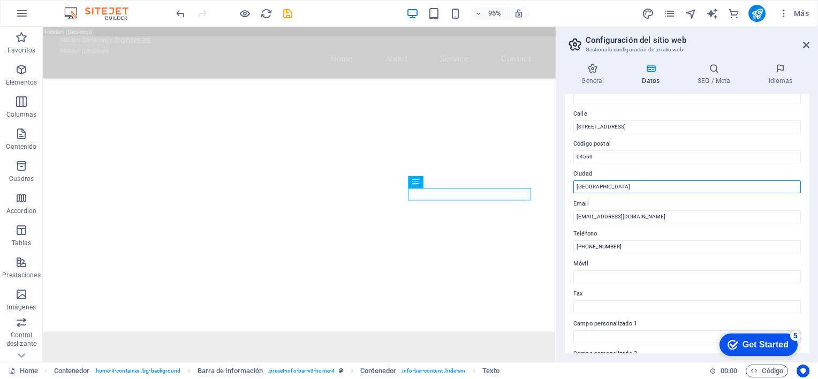
drag, startPoint x: 635, startPoint y: 186, endPoint x: 568, endPoint y: 195, distance: 67.4
click at [568, 195] on div "Datos de contacto para este sitio web. Pueden usarse en cualquier parte del sit…" at bounding box center [687, 223] width 245 height 259
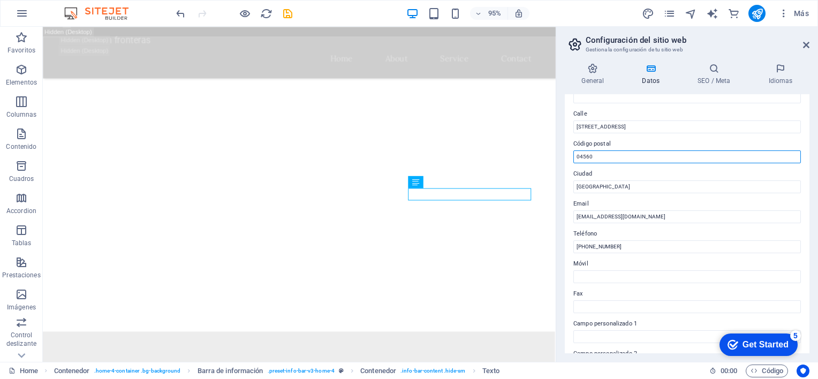
click at [606, 158] on input "04560" at bounding box center [686, 156] width 227 height 13
type input "0"
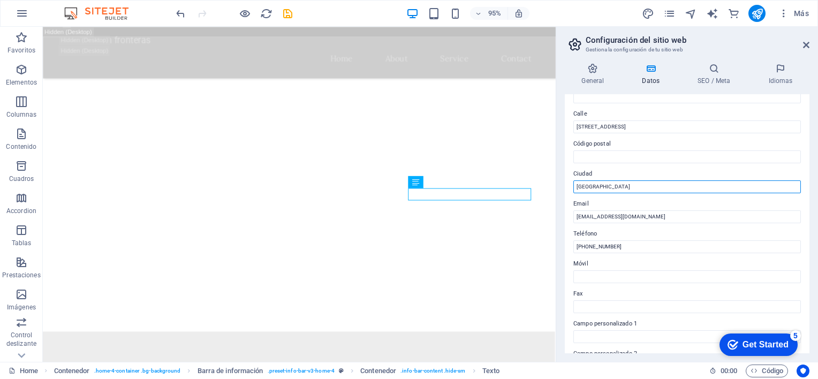
click at [629, 186] on input "[GEOGRAPHIC_DATA]" at bounding box center [686, 186] width 227 height 13
type input "C"
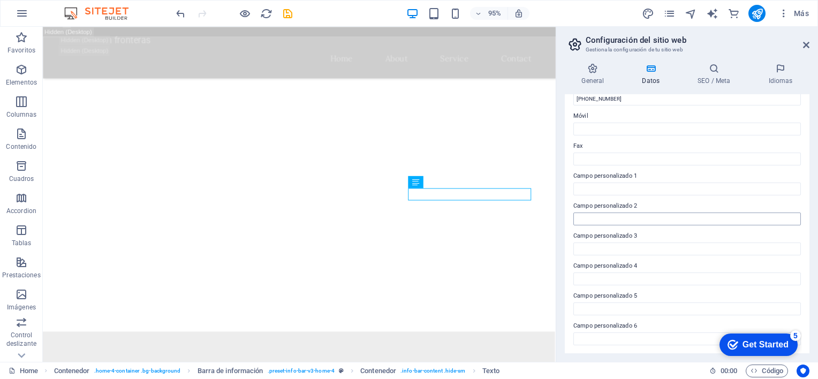
scroll to position [0, 0]
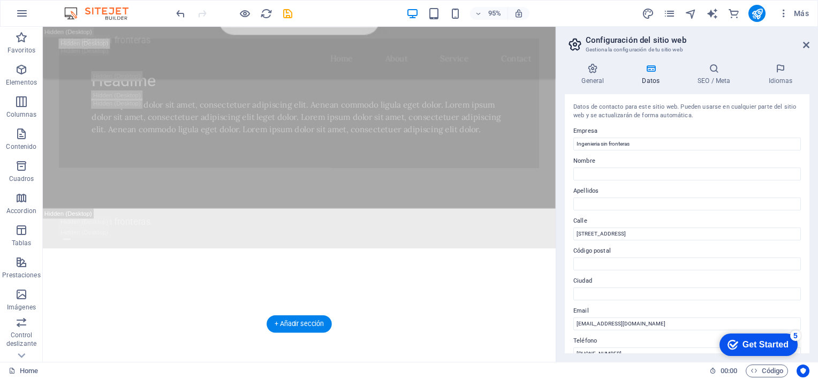
scroll to position [908, 0]
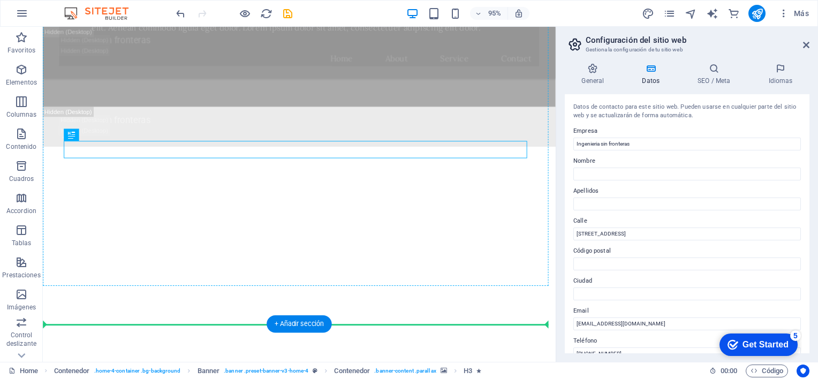
drag, startPoint x: 296, startPoint y: 159, endPoint x: 300, endPoint y: 222, distance: 62.7
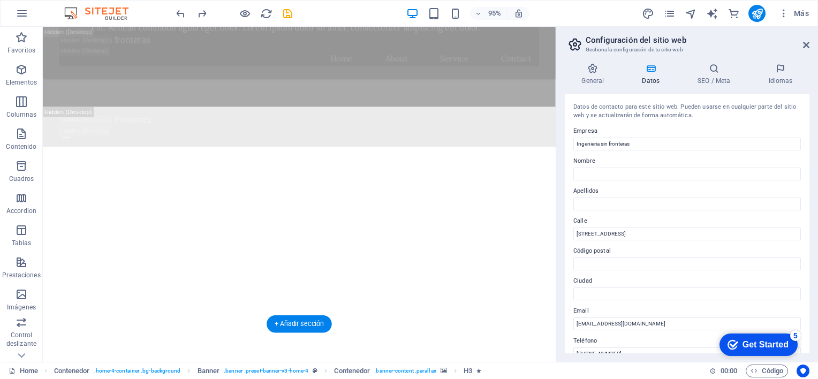
drag, startPoint x: 316, startPoint y: 159, endPoint x: 316, endPoint y: 168, distance: 9.1
drag, startPoint x: 318, startPoint y: 140, endPoint x: 319, endPoint y: 146, distance: 5.9
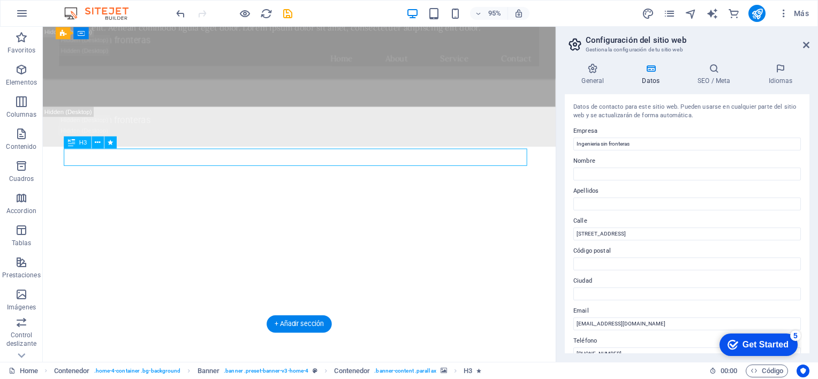
drag, startPoint x: 320, startPoint y: 162, endPoint x: 322, endPoint y: 171, distance: 9.2
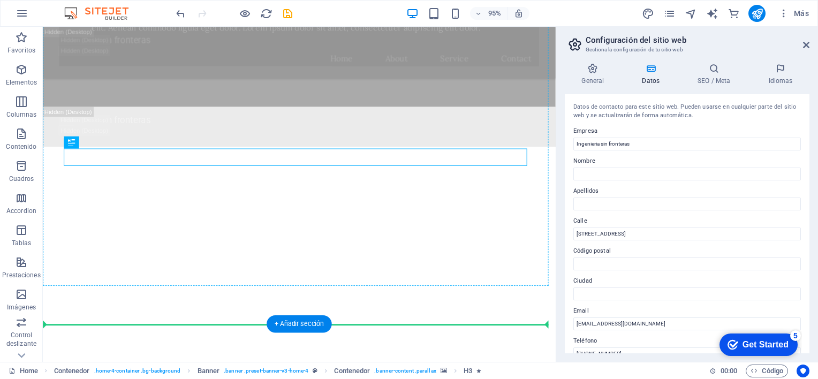
drag, startPoint x: 324, startPoint y: 163, endPoint x: 324, endPoint y: 174, distance: 11.2
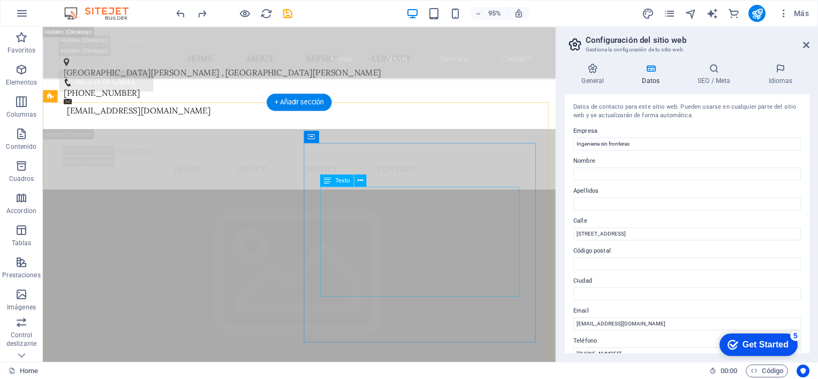
scroll to position [2049, 0]
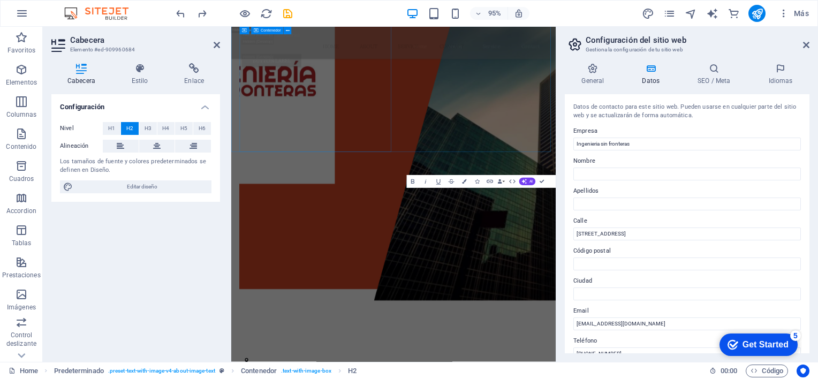
scroll to position [2535, 0]
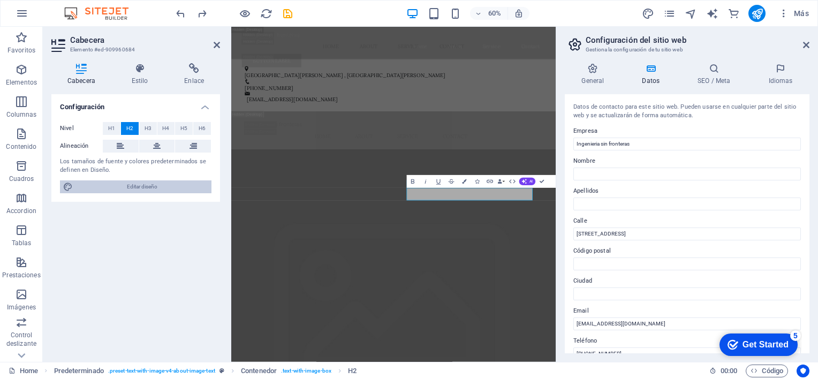
click at [166, 192] on span "Editar diseño" at bounding box center [142, 186] width 132 height 13
select select "rem"
select select "200"
select select "px"
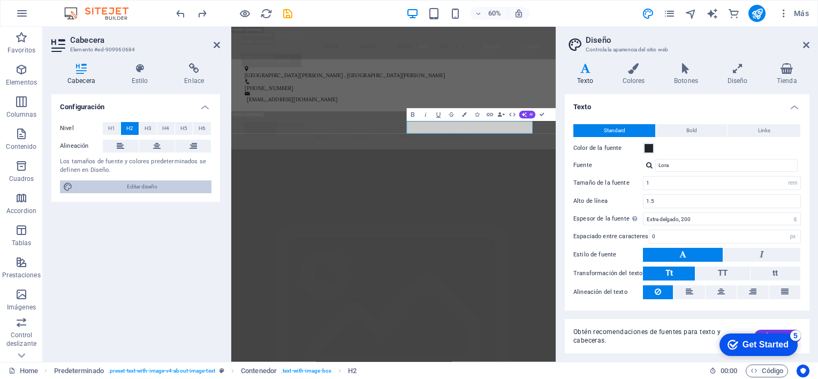
scroll to position [2646, 0]
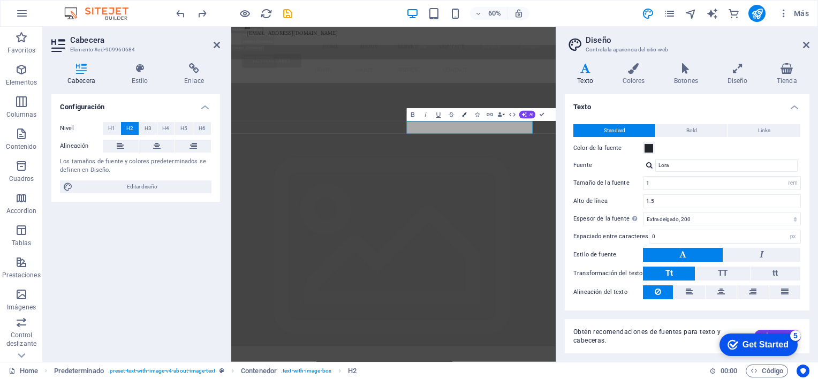
click at [464, 119] on button "Colors" at bounding box center [464, 115] width 12 height 13
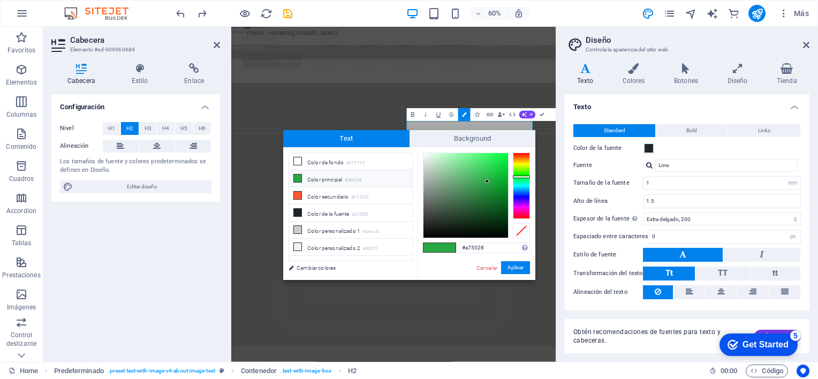
click at [524, 156] on div at bounding box center [521, 186] width 17 height 66
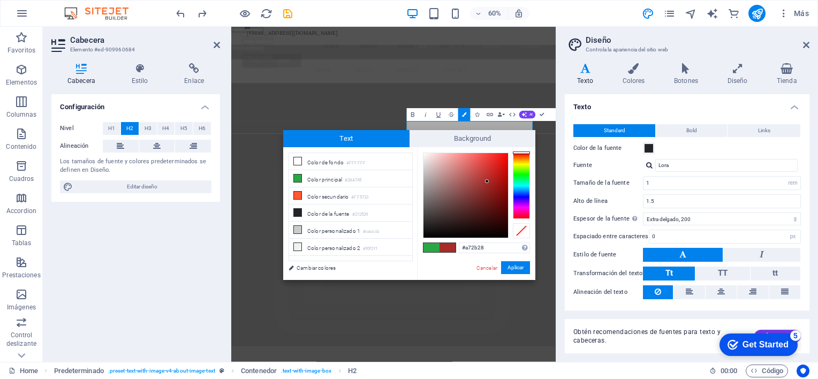
click at [528, 153] on div at bounding box center [521, 152] width 17 height 3
type input "#f5100b"
drag, startPoint x: 489, startPoint y: 175, endPoint x: 504, endPoint y: 156, distance: 24.4
click at [504, 156] on div at bounding box center [503, 156] width 4 height 4
click at [519, 263] on button "Aplicar" at bounding box center [515, 267] width 29 height 13
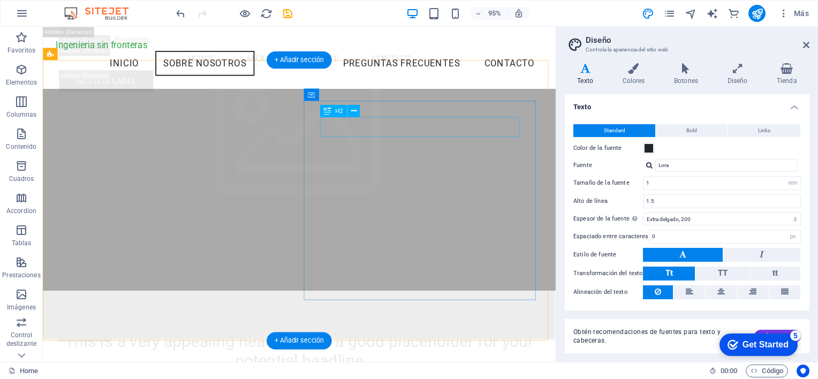
scroll to position [1970, 0]
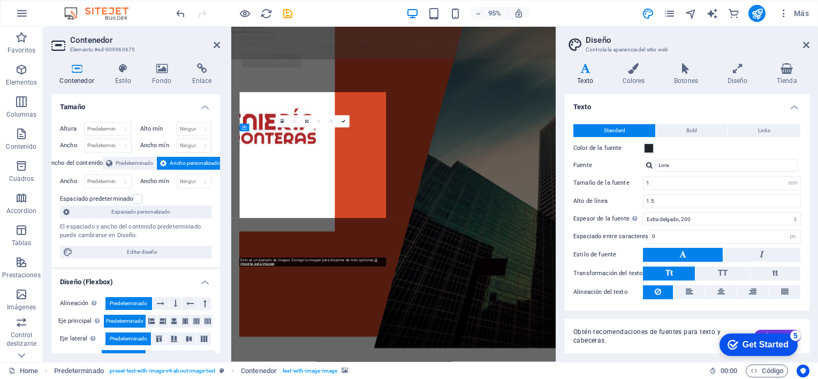
scroll to position [2612, 0]
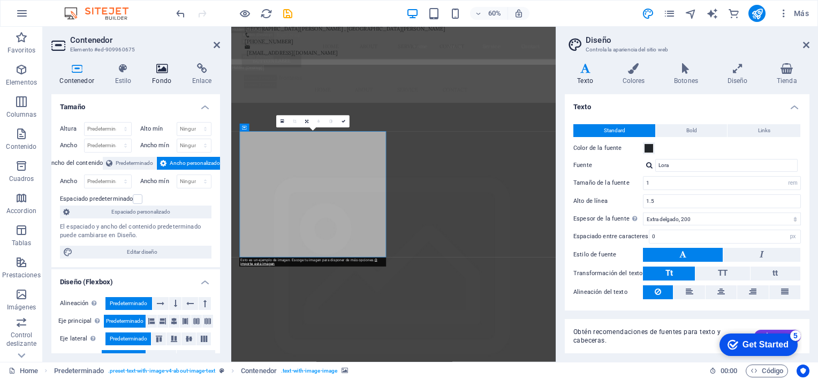
click at [162, 81] on h4 "Fondo" at bounding box center [164, 74] width 40 height 22
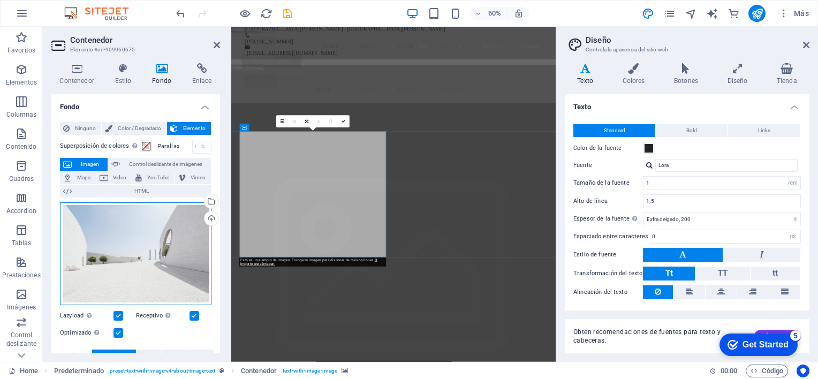
click at [146, 272] on div "Arrastra archivos aquí, haz clic para escoger archivos o selecciona archivos de…" at bounding box center [135, 253] width 151 height 103
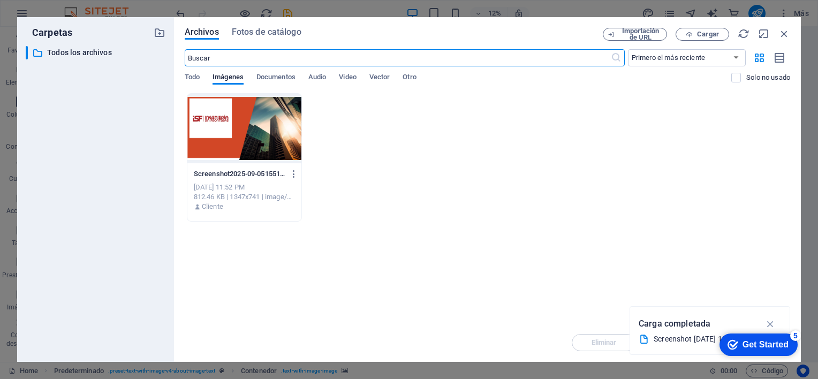
scroll to position [8835, 0]
click at [773, 323] on icon "button" at bounding box center [770, 324] width 12 height 12
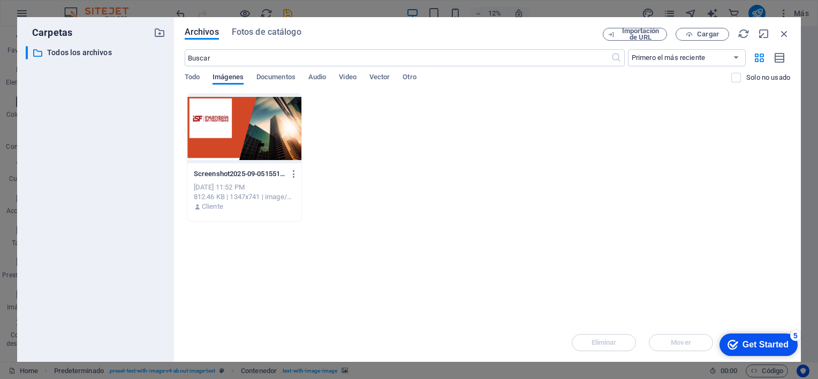
click at [220, 75] on span "Imágenes" at bounding box center [227, 78] width 31 height 15
click at [349, 153] on div "Screenshot2025-09-05155146-t8GOv1mxFOL-3SswzHRLTw.png Screenshot2025-09-0515514…" at bounding box center [487, 157] width 605 height 128
drag, startPoint x: 349, startPoint y: 153, endPoint x: 368, endPoint y: 124, distance: 34.3
click at [368, 124] on div "Screenshot2025-09-05155146-t8GOv1mxFOL-3SswzHRLTw.png Screenshot2025-09-0515514…" at bounding box center [487, 157] width 605 height 128
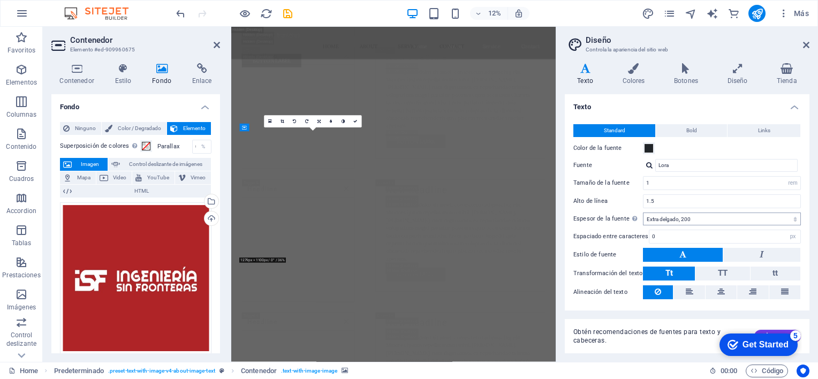
scroll to position [2612, 0]
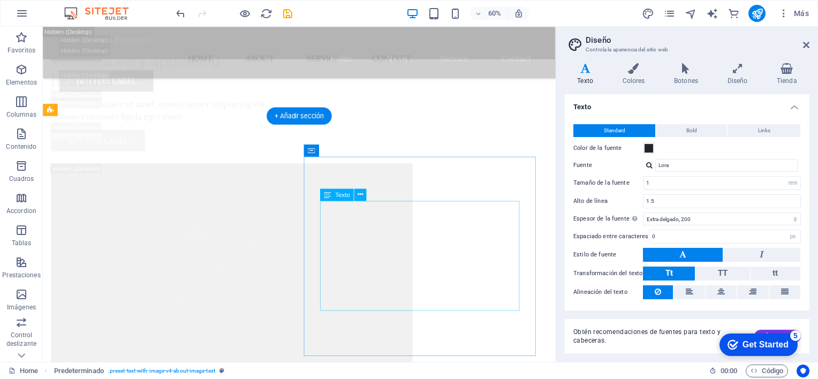
scroll to position [2047, 0]
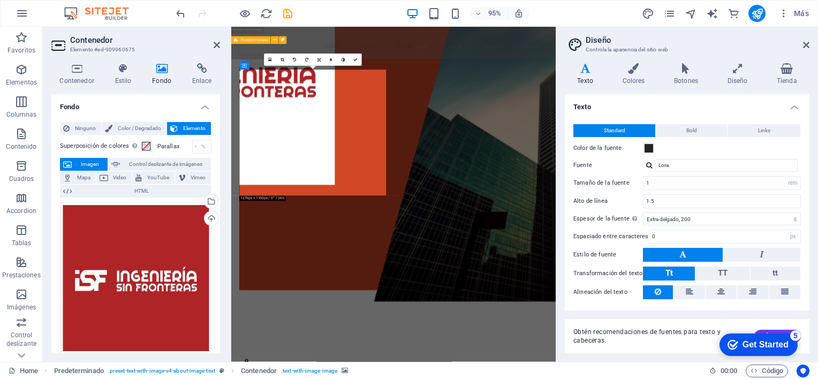
scroll to position [2715, 0]
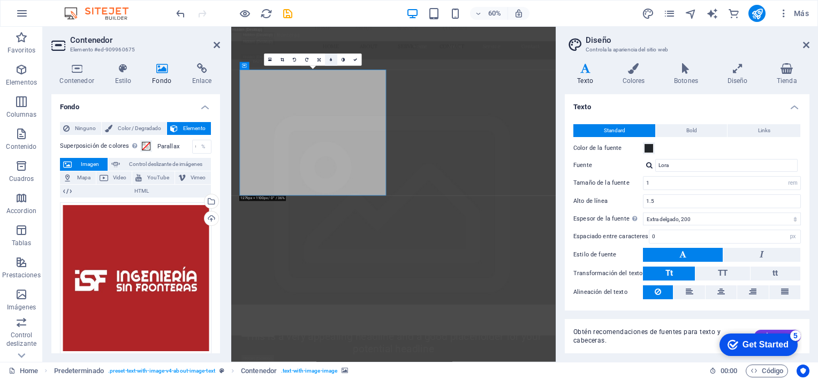
click at [329, 59] on link at bounding box center [331, 60] width 12 height 12
click at [363, 58] on link at bounding box center [360, 60] width 12 height 12
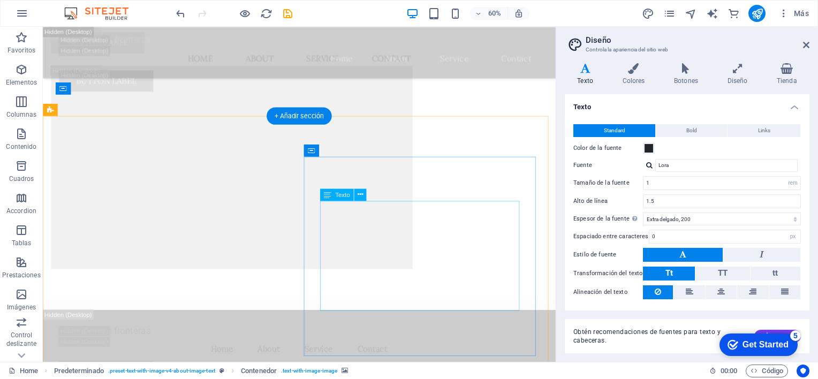
scroll to position [2047, 0]
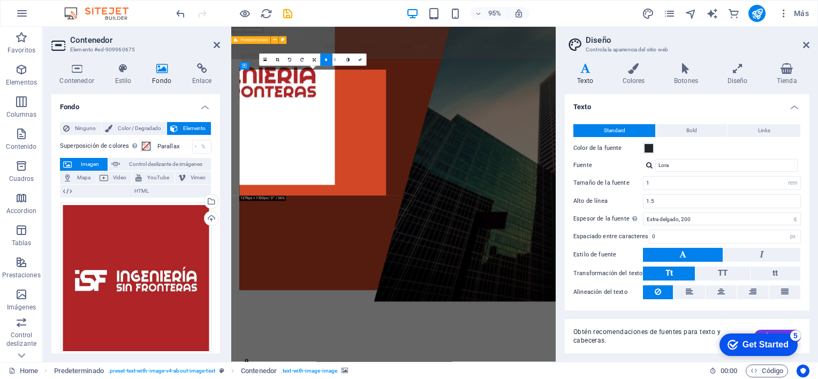
scroll to position [2715, 0]
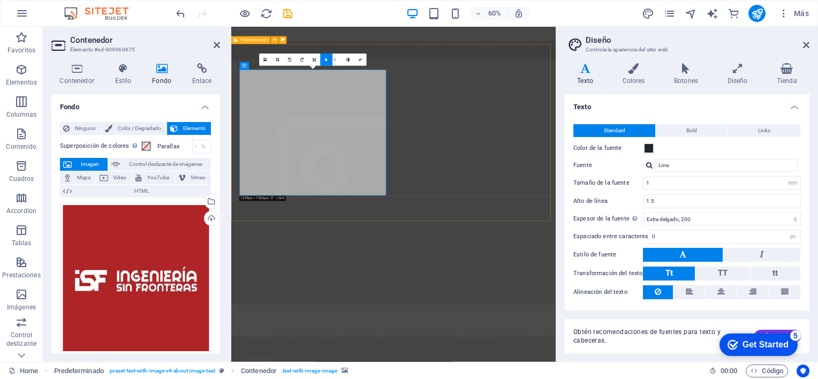
click at [360, 61] on icon at bounding box center [360, 60] width 4 height 4
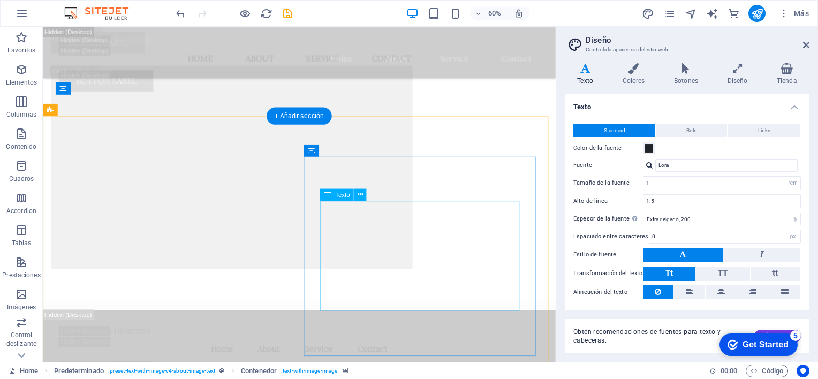
scroll to position [2047, 0]
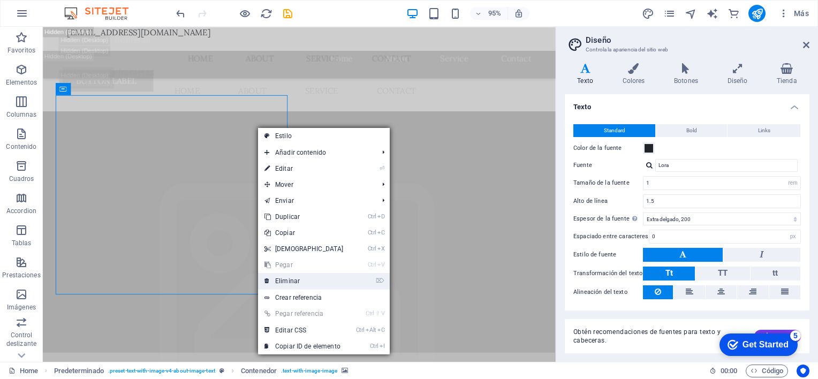
click at [284, 280] on link "⌦ Eliminar" at bounding box center [304, 281] width 92 height 16
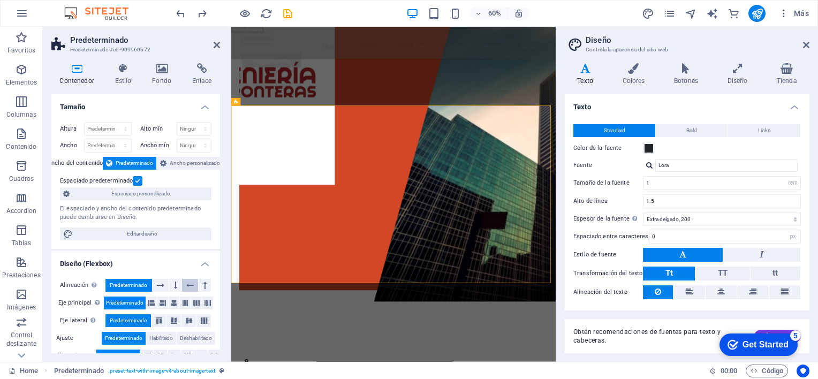
scroll to position [2612, 0]
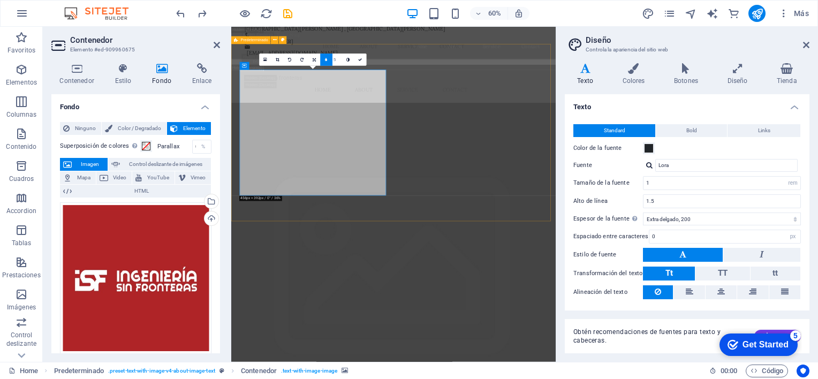
scroll to position [2715, 0]
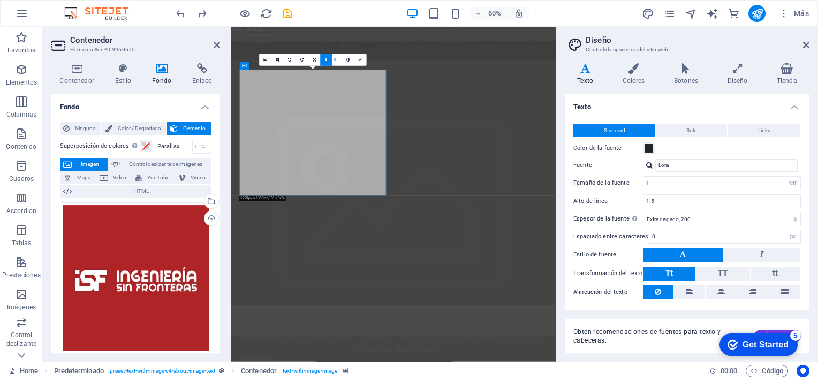
click at [90, 164] on span "Imagen" at bounding box center [89, 164] width 29 height 13
click at [205, 216] on div "Cargar" at bounding box center [210, 219] width 16 height 16
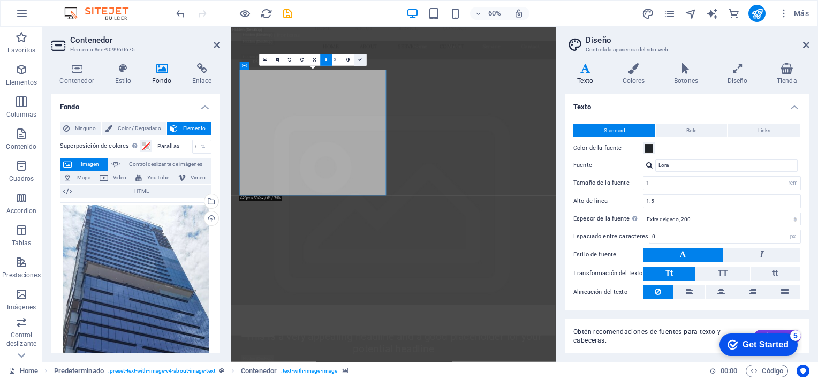
click at [359, 62] on link at bounding box center [360, 60] width 12 height 12
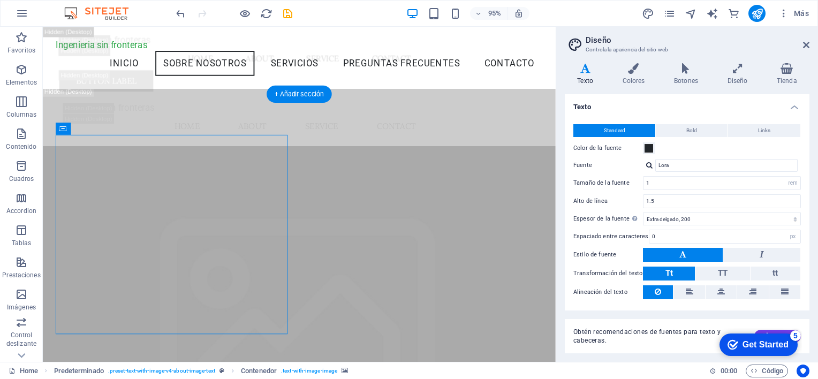
scroll to position [1940, 0]
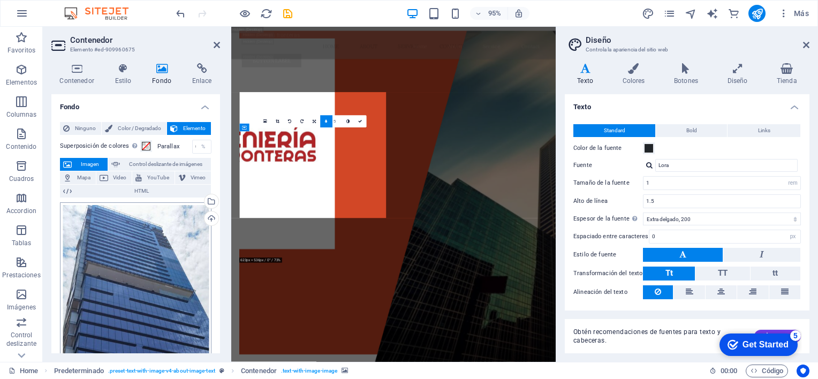
scroll to position [2612, 0]
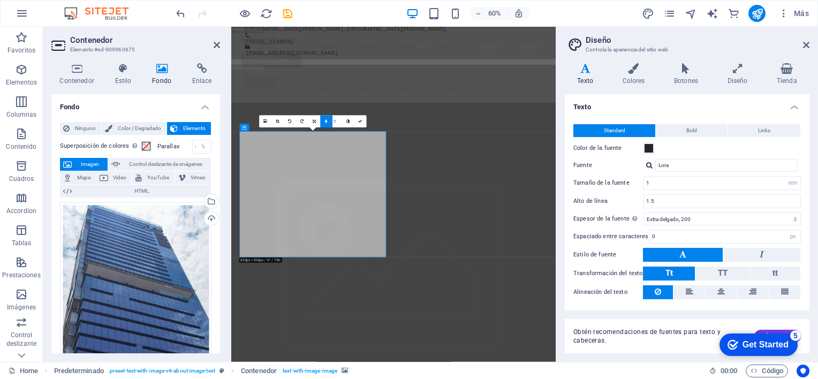
click at [158, 75] on h4 "Fondo" at bounding box center [164, 74] width 40 height 22
click at [96, 165] on span "Imagen" at bounding box center [89, 164] width 29 height 13
click at [264, 122] on icon at bounding box center [265, 121] width 4 height 4
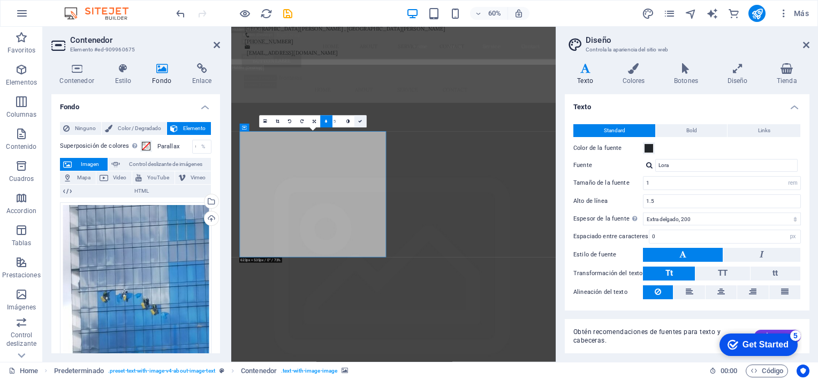
drag, startPoint x: 277, startPoint y: 316, endPoint x: 358, endPoint y: 124, distance: 208.6
click at [358, 124] on link at bounding box center [360, 121] width 12 height 12
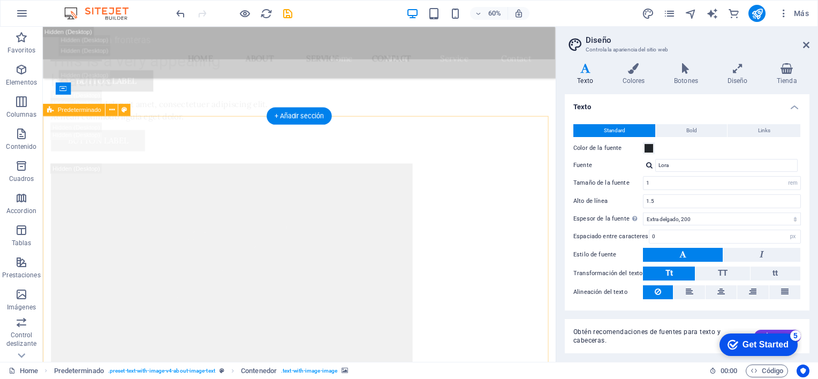
scroll to position [2047, 0]
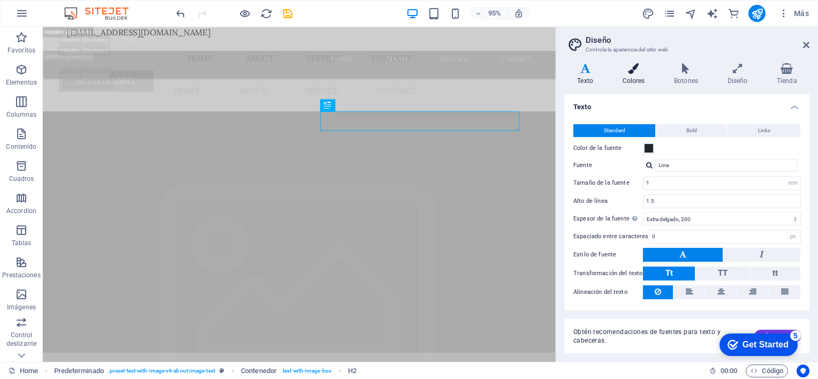
click at [633, 71] on icon at bounding box center [633, 68] width 48 height 11
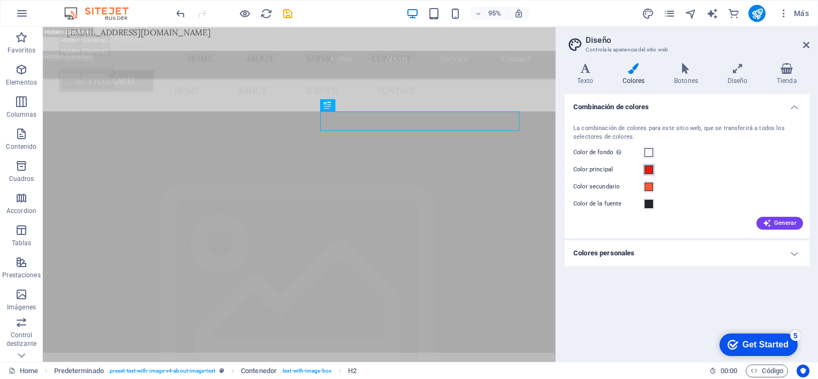
click at [649, 170] on span at bounding box center [648, 169] width 9 height 9
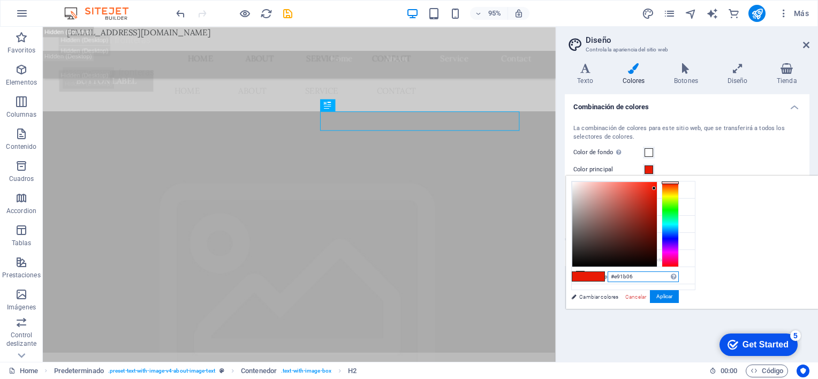
click at [679, 276] on input "#e91b06" at bounding box center [642, 276] width 71 height 11
type input "#af2427"
click at [679, 297] on button "Aplicar" at bounding box center [664, 296] width 29 height 13
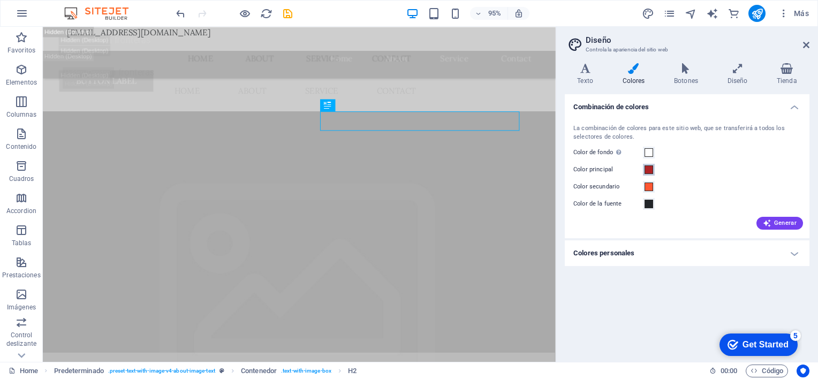
click at [648, 168] on span at bounding box center [648, 169] width 9 height 9
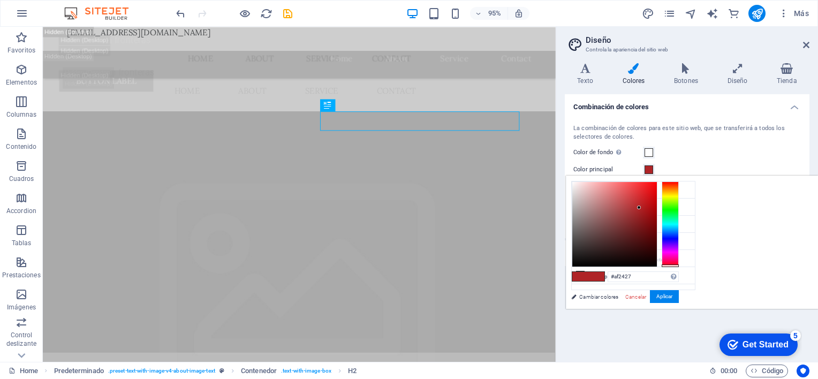
click at [648, 168] on span at bounding box center [648, 169] width 9 height 9
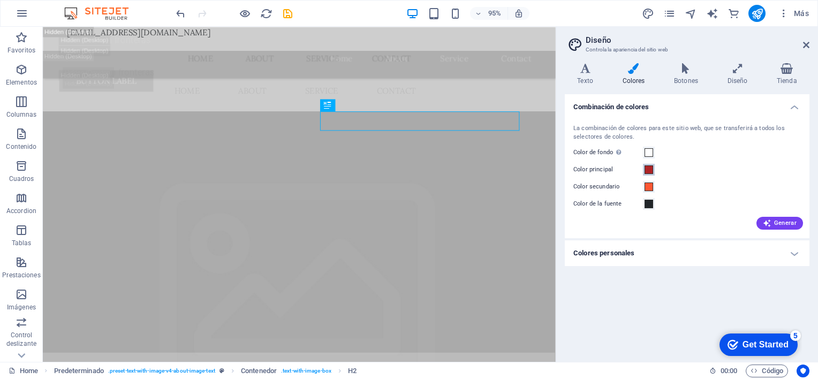
click at [649, 170] on span at bounding box center [648, 169] width 9 height 9
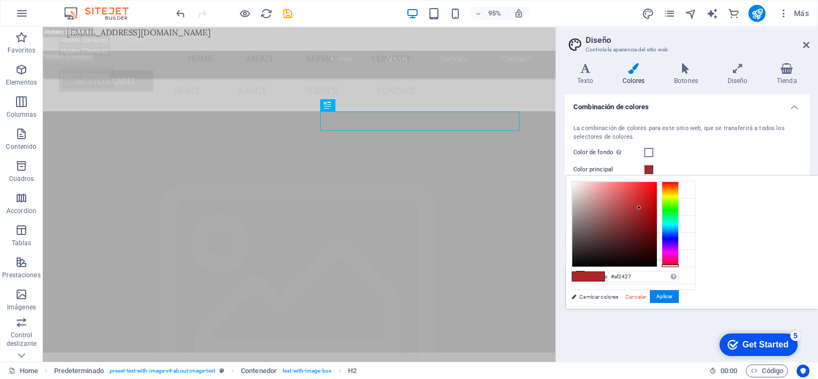
click at [649, 170] on span at bounding box center [648, 169] width 9 height 9
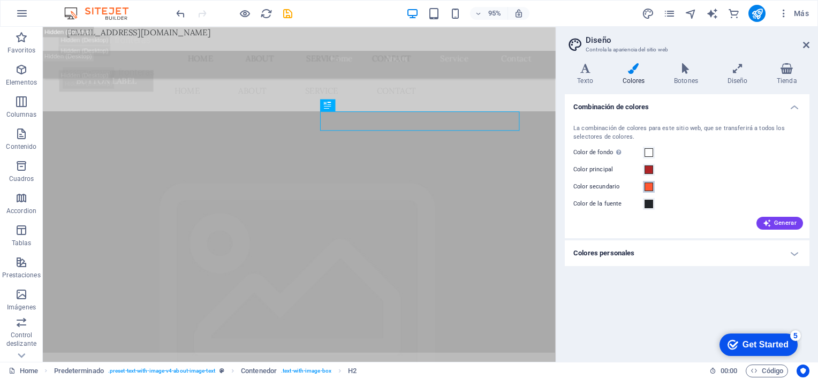
click at [649, 186] on span at bounding box center [648, 186] width 9 height 9
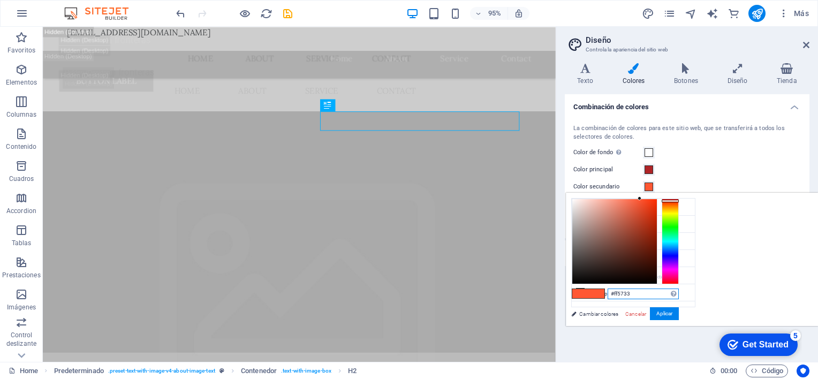
click at [679, 293] on input "#ff5733" at bounding box center [642, 293] width 71 height 11
type input "#af2427"
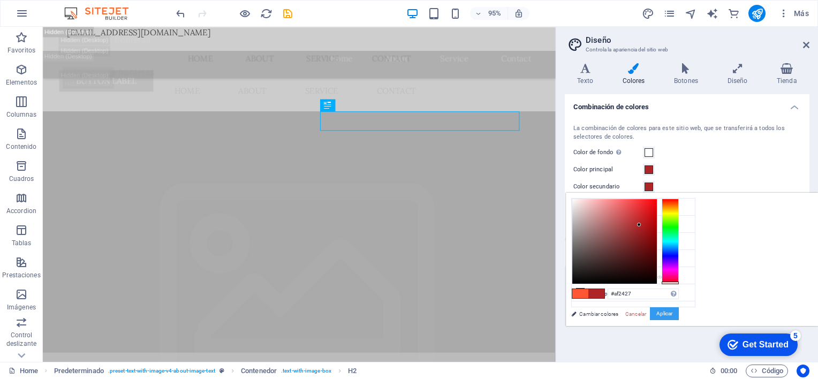
click at [679, 317] on button "Aplicar" at bounding box center [664, 313] width 29 height 13
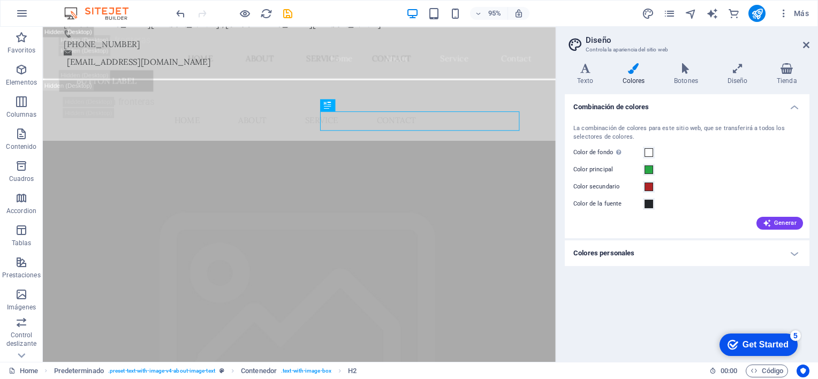
click at [798, 242] on h4 "Colores personales" at bounding box center [687, 253] width 245 height 26
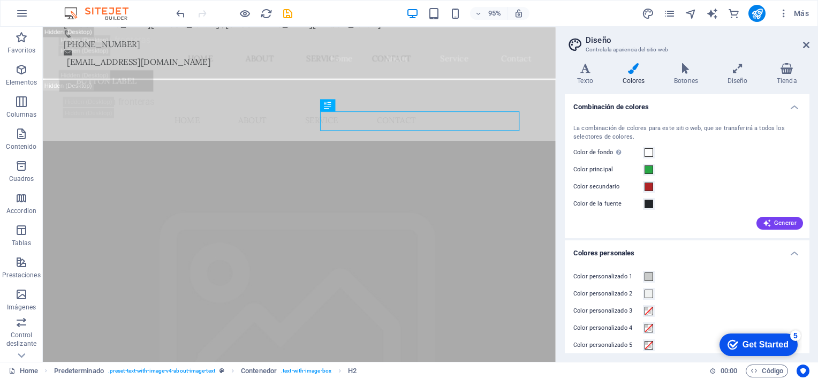
click at [797, 252] on h4 "Colores personales" at bounding box center [687, 249] width 245 height 19
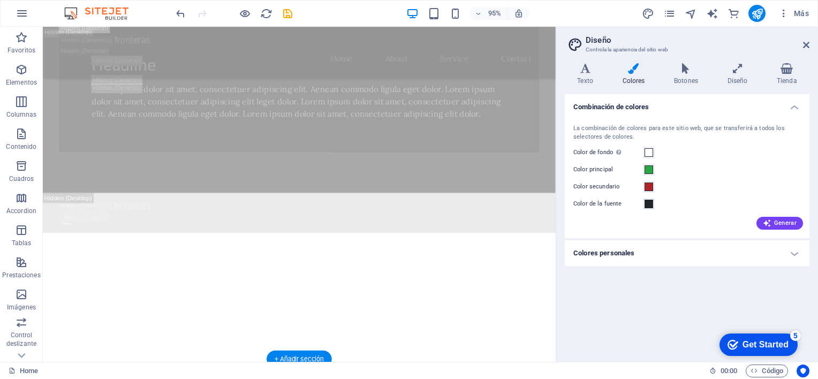
scroll to position [871, 0]
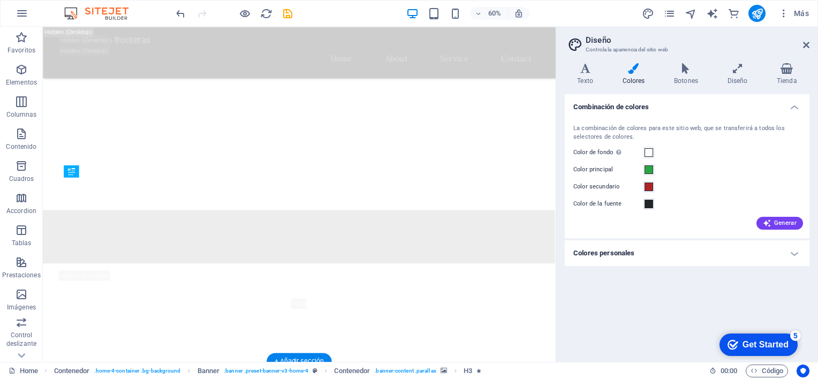
scroll to position [868, 0]
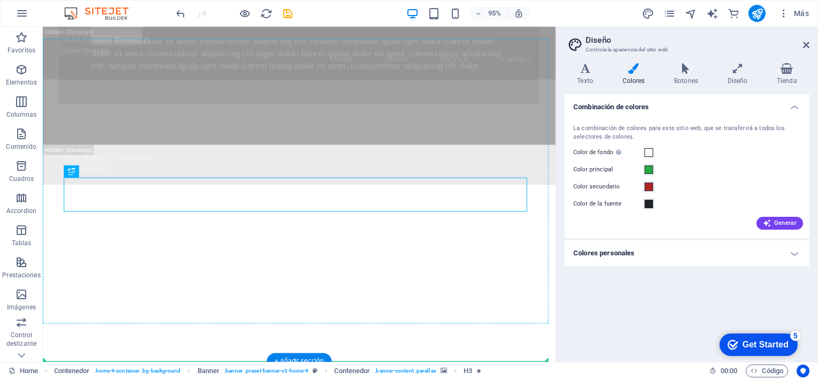
drag, startPoint x: 339, startPoint y: 201, endPoint x: 345, endPoint y: 245, distance: 44.8
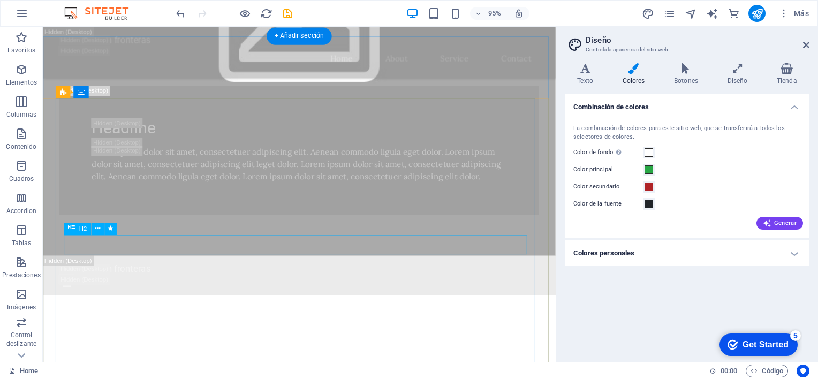
scroll to position [805, 0]
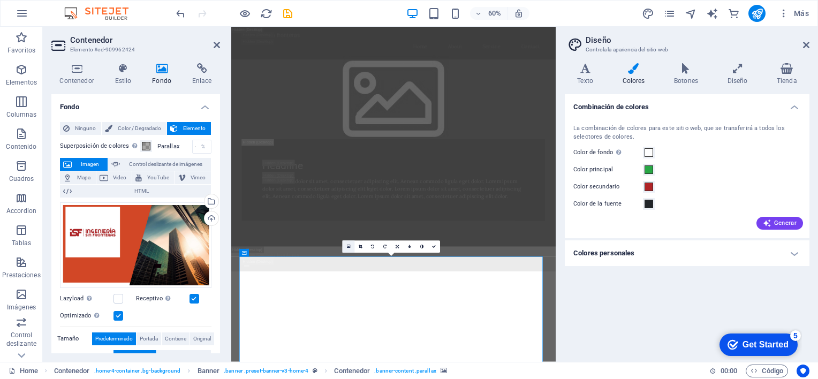
click at [346, 244] on link at bounding box center [348, 247] width 12 height 12
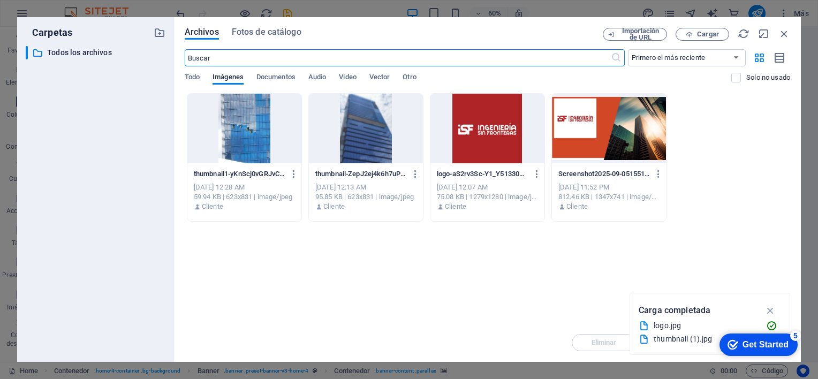
scroll to position [4368, 0]
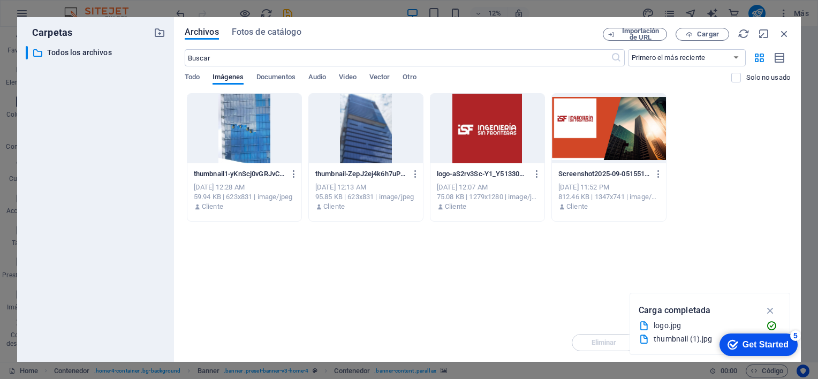
click at [327, 240] on div "Arrastra archivos aquí para cargarlos de inmediato thumbnail1-yKnScj0vGRJvCKNMw…" at bounding box center [487, 208] width 605 height 230
click at [471, 275] on div "Arrastra archivos aquí para cargarlos de inmediato thumbnail1-yKnScj0vGRJvCKNMw…" at bounding box center [487, 208] width 605 height 230
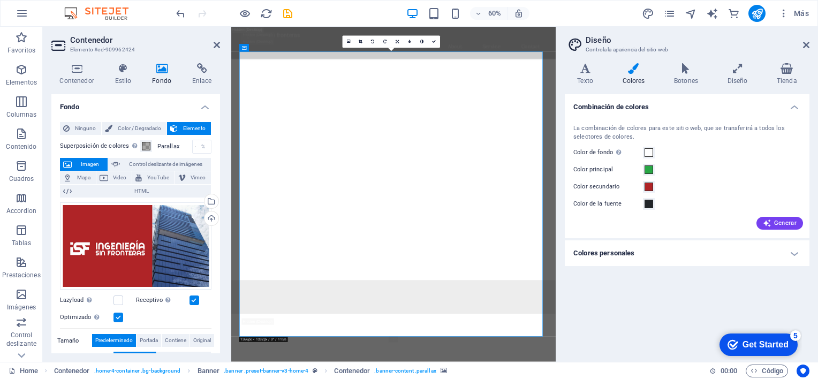
scroll to position [1147, 0]
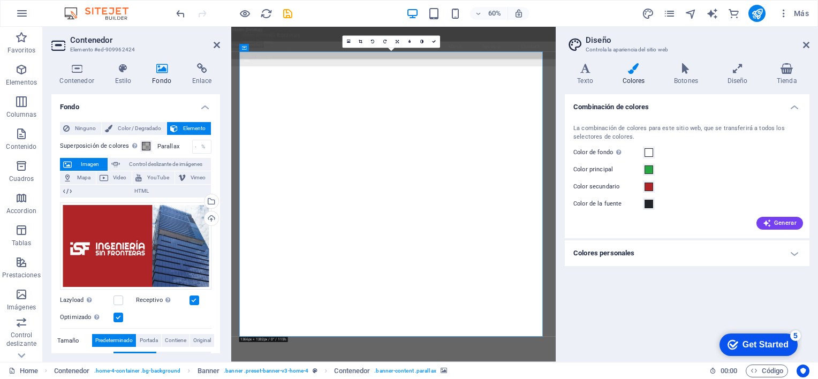
click at [439, 42] on link at bounding box center [434, 42] width 12 height 12
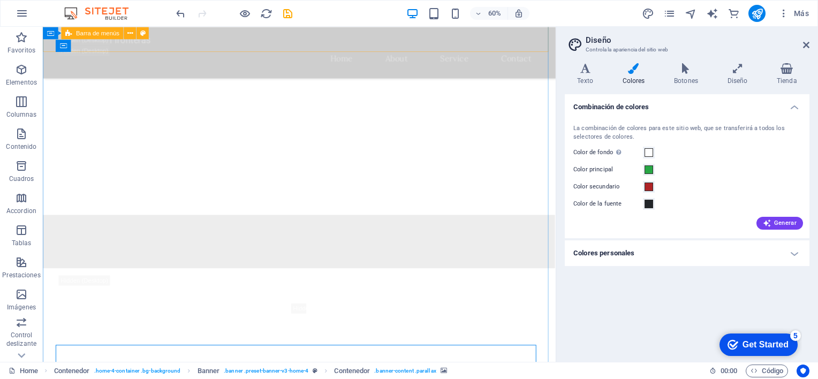
scroll to position [854, 0]
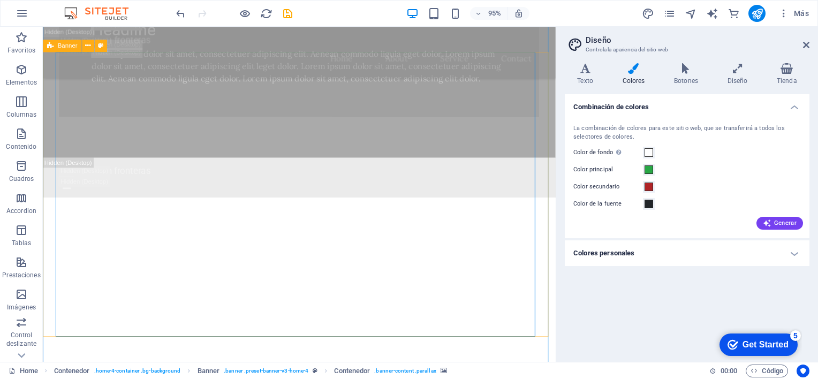
drag, startPoint x: 78, startPoint y: 167, endPoint x: 141, endPoint y: 172, distance: 62.8
drag, startPoint x: 154, startPoint y: 158, endPoint x: 229, endPoint y: 158, distance: 74.9
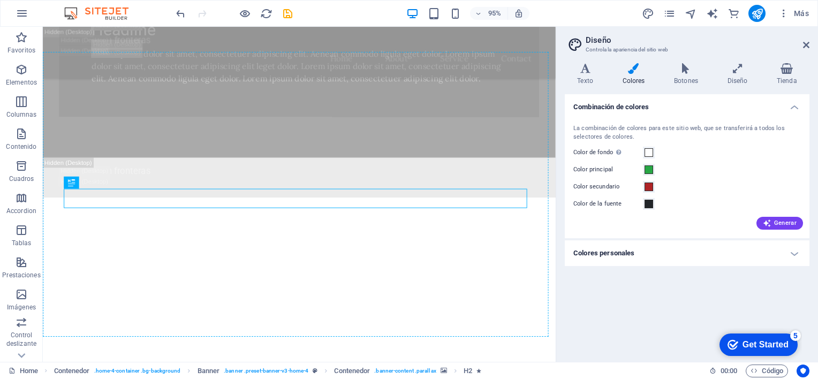
drag, startPoint x: 266, startPoint y: 209, endPoint x: 270, endPoint y: 164, distance: 45.1
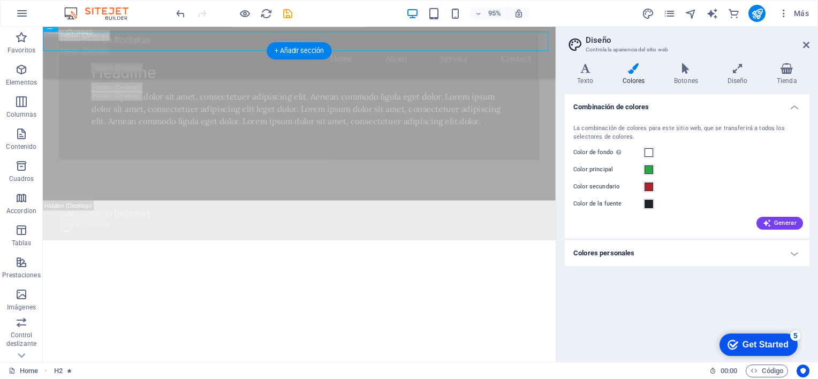
scroll to position [916, 0]
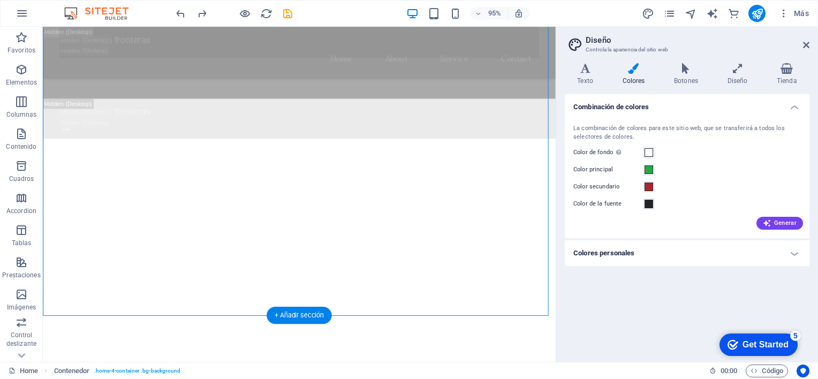
drag, startPoint x: 323, startPoint y: 154, endPoint x: 323, endPoint y: 190, distance: 36.4
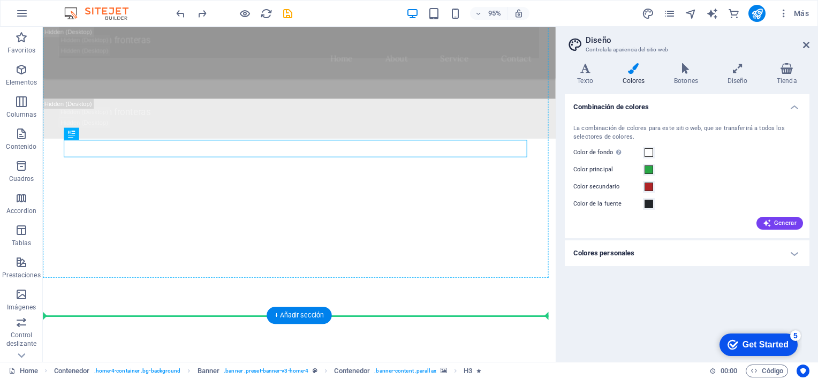
drag, startPoint x: 320, startPoint y: 159, endPoint x: 320, endPoint y: 174, distance: 15.5
drag, startPoint x: 321, startPoint y: 151, endPoint x: 321, endPoint y: 167, distance: 16.1
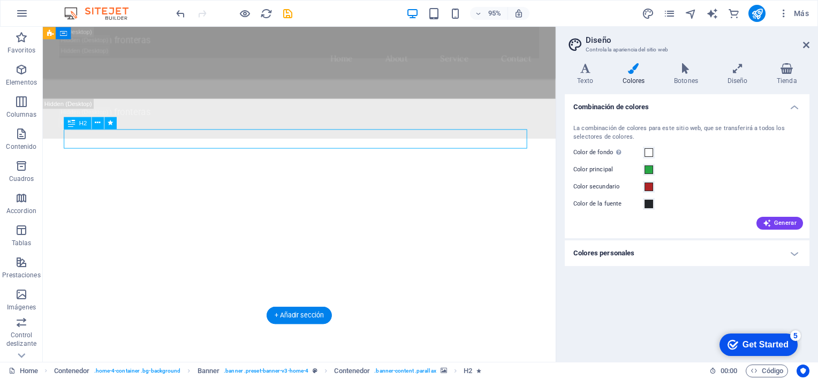
drag, startPoint x: 321, startPoint y: 149, endPoint x: 322, endPoint y: 137, distance: 11.8
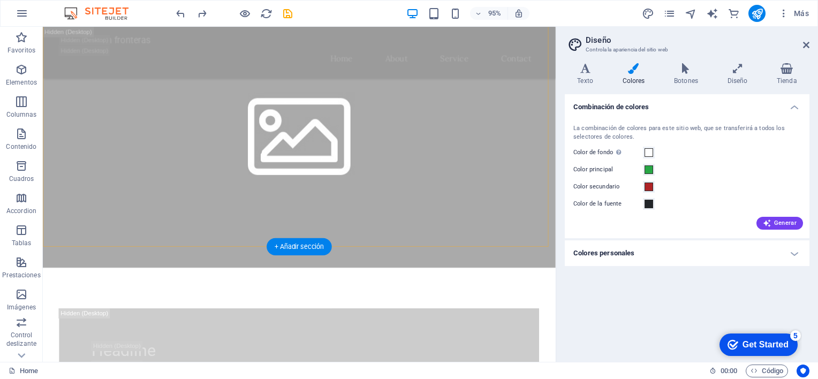
scroll to position [584, 0]
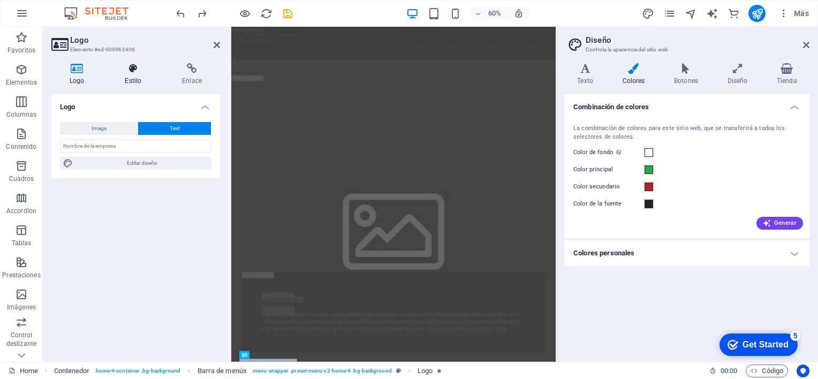
click at [127, 71] on icon at bounding box center [132, 68] width 53 height 11
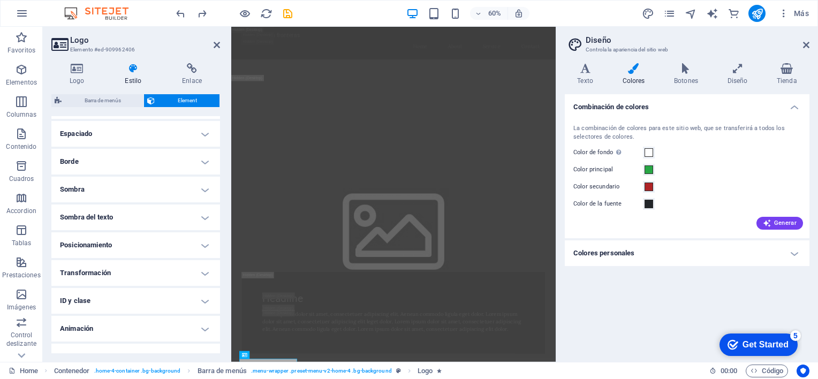
scroll to position [214, 0]
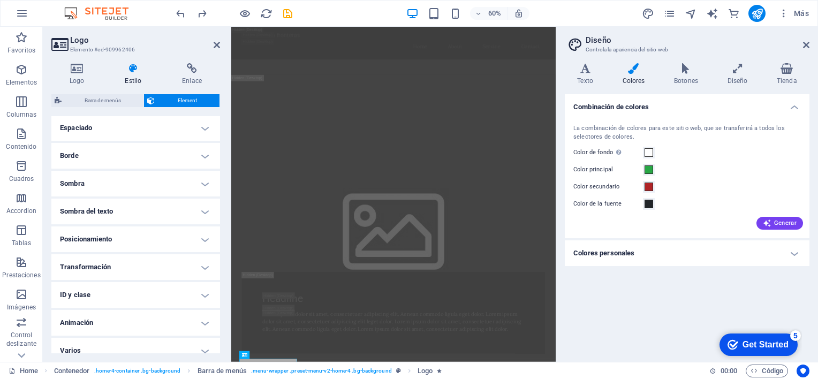
click at [196, 238] on h4 "Posicionamiento" at bounding box center [135, 239] width 169 height 26
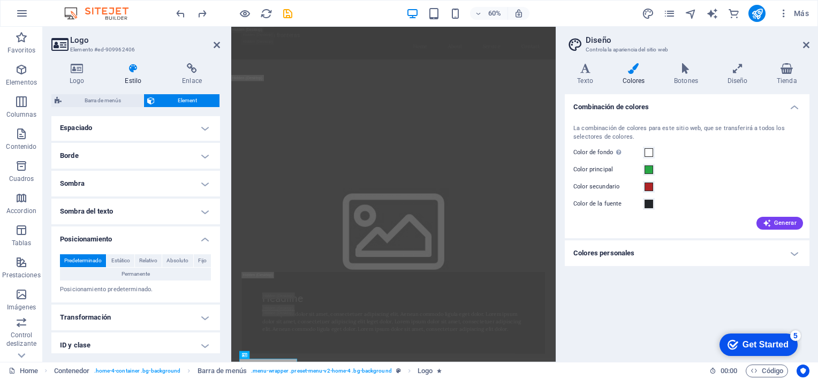
click at [196, 238] on h4 "Posicionamiento" at bounding box center [135, 235] width 169 height 19
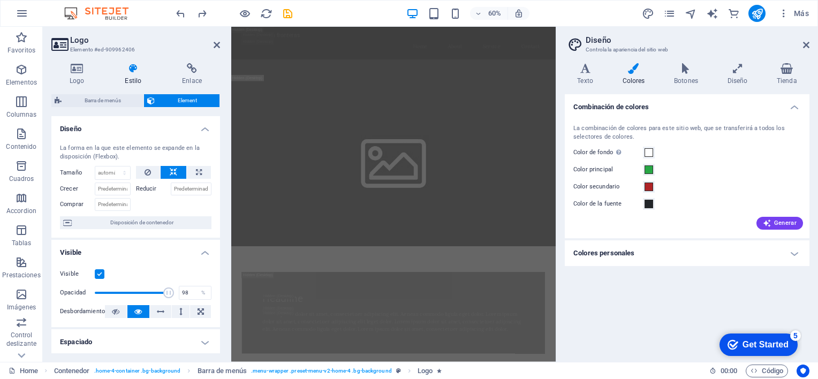
scroll to position [530, 0]
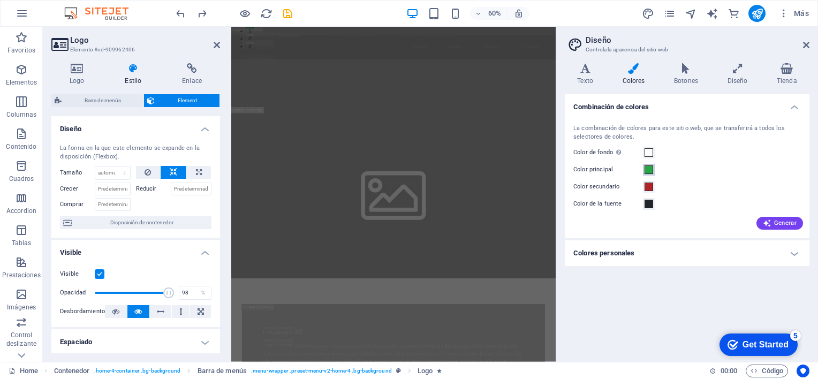
click at [646, 170] on span at bounding box center [648, 169] width 9 height 9
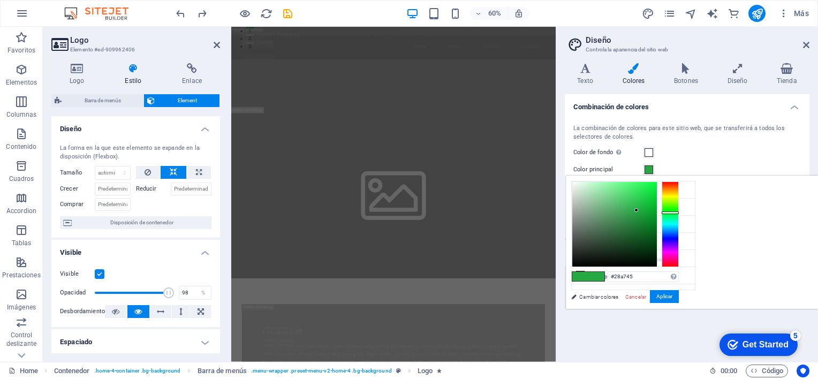
click at [604, 274] on span at bounding box center [596, 276] width 16 height 9
click at [679, 279] on input "#28a745" at bounding box center [642, 276] width 71 height 11
click at [684, 303] on div "#af2427\ Formatos soportados #0852ed rgb(8, 82, 237) rgba(8, 82, 237, 90%) hsv(…" at bounding box center [625, 320] width 118 height 288
click at [679, 277] on input "#af2427\" at bounding box center [642, 276] width 71 height 11
type input "#af2427"
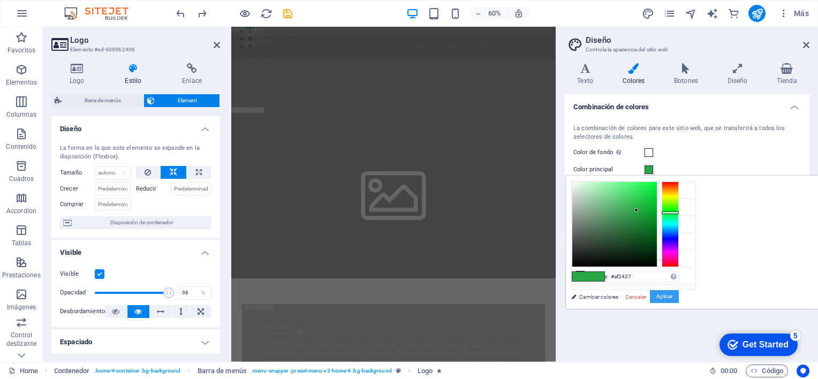
click at [679, 299] on button "Aplicar" at bounding box center [664, 296] width 29 height 13
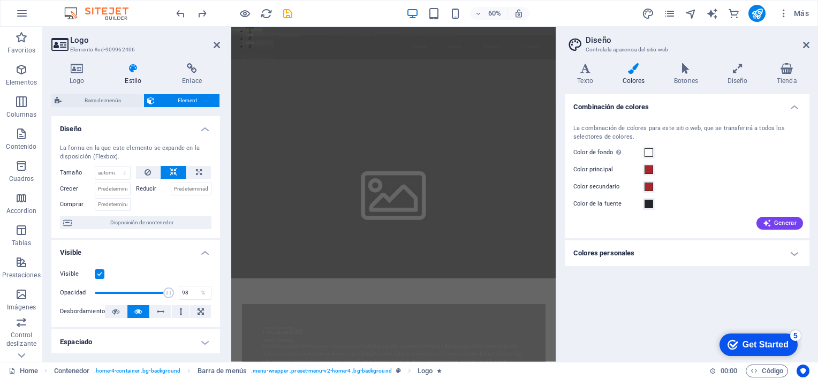
scroll to position [370, 0]
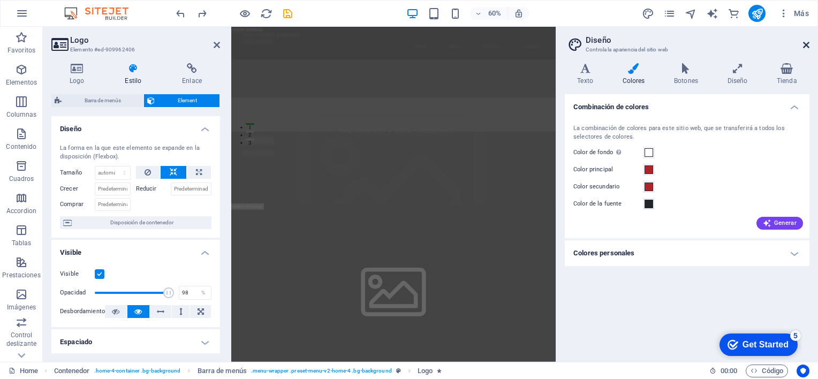
drag, startPoint x: 574, startPoint y: 18, endPoint x: 808, endPoint y: 44, distance: 235.3
click at [808, 44] on icon at bounding box center [806, 45] width 6 height 9
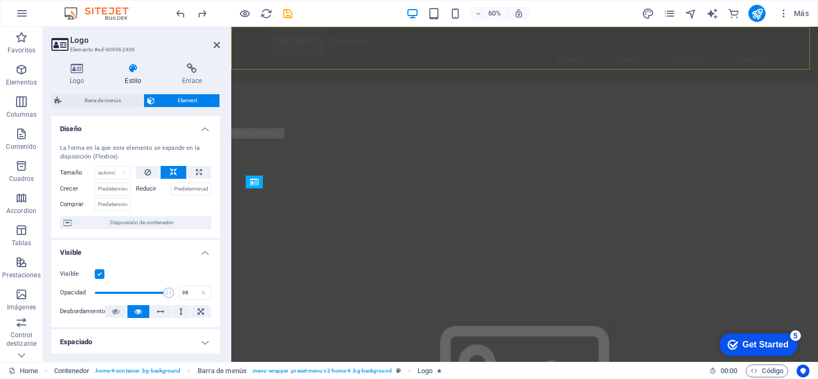
scroll to position [649, 0]
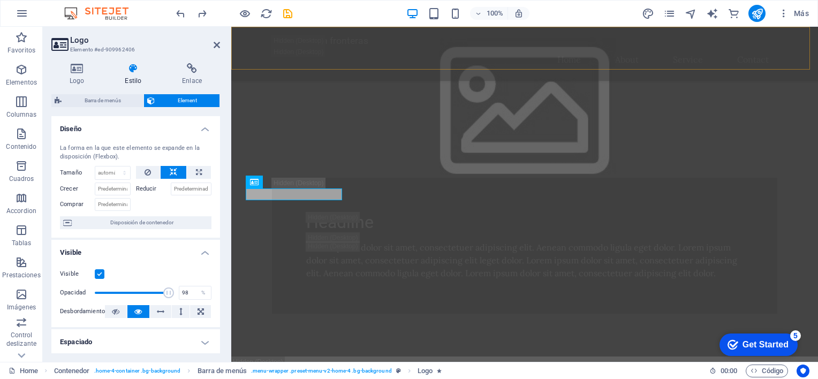
click at [805, 44] on div "Ingenieria sin fronteras Home About Service Contact" at bounding box center [524, 54] width 586 height 54
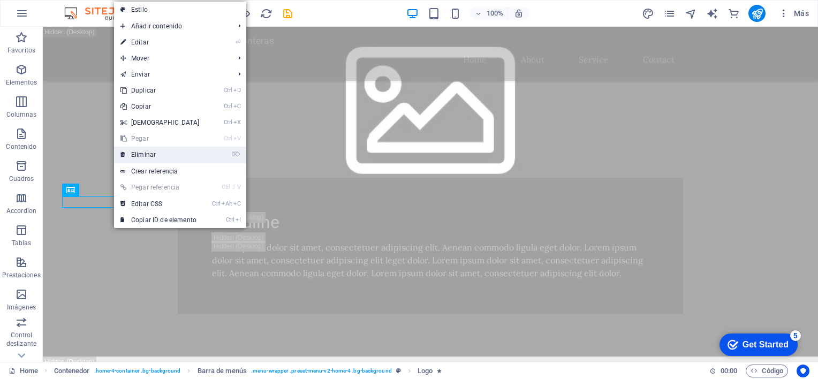
click at [141, 153] on link "⌦ Eliminar" at bounding box center [160, 155] width 92 height 16
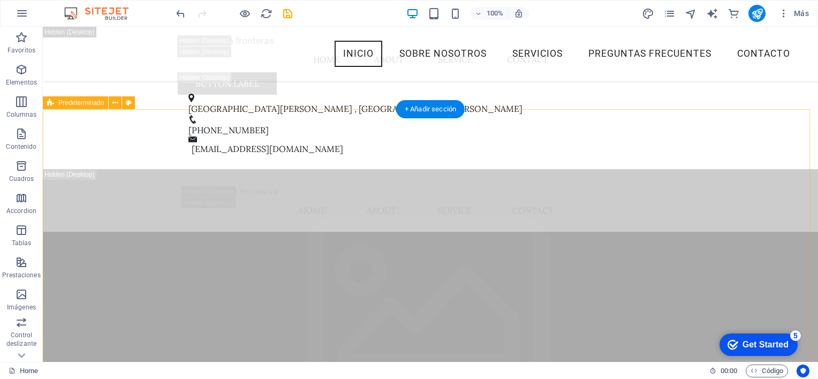
scroll to position [1879, 0]
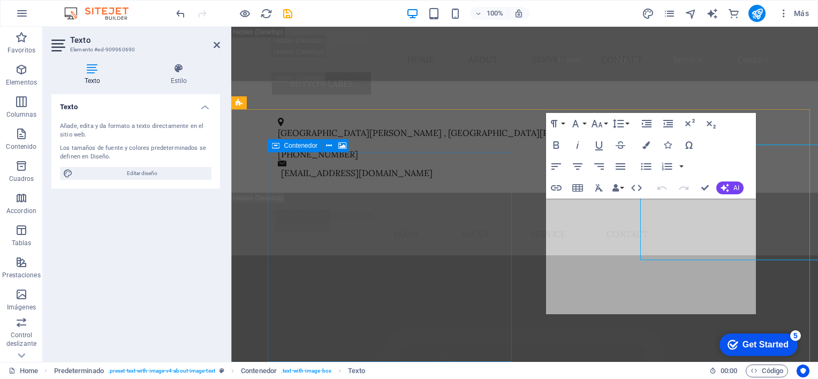
scroll to position [1933, 0]
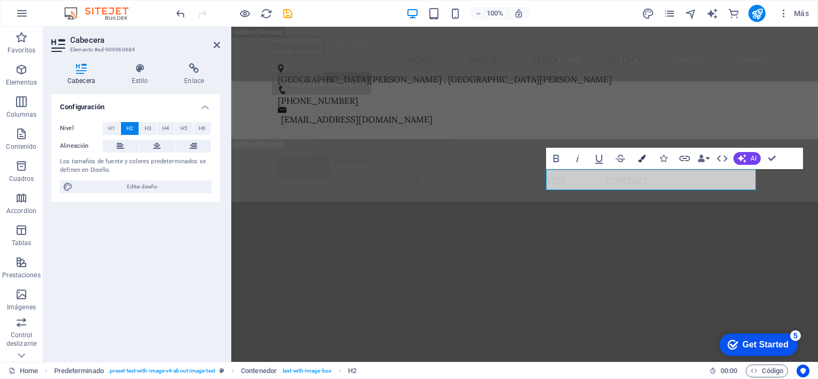
click at [638, 156] on icon "button" at bounding box center [641, 158] width 7 height 7
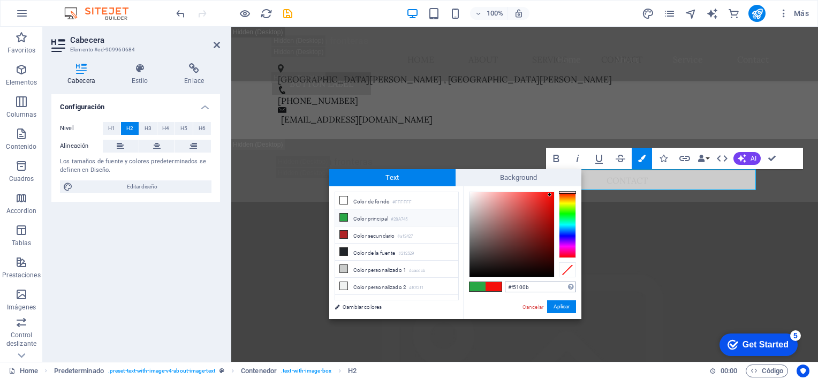
click at [544, 288] on input "#f5100b" at bounding box center [540, 286] width 71 height 11
type input "#af2427"
click at [567, 308] on button "Aplicar" at bounding box center [561, 306] width 29 height 13
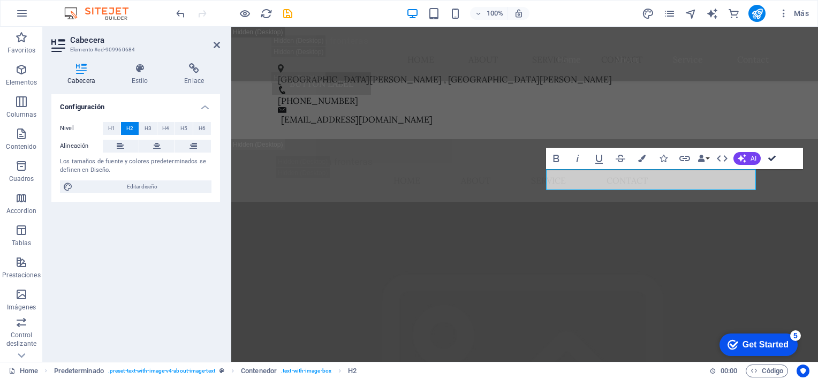
drag, startPoint x: 773, startPoint y: 159, endPoint x: 706, endPoint y: 202, distance: 79.9
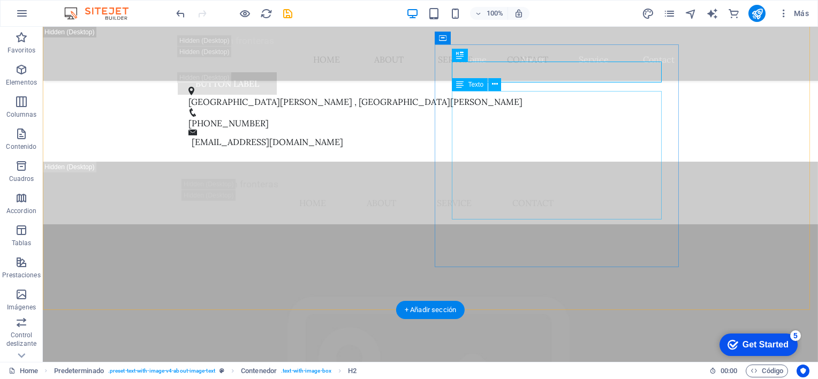
scroll to position [1986, 0]
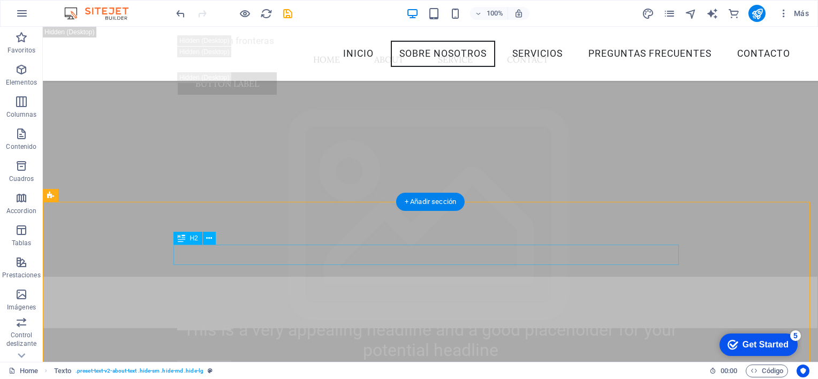
scroll to position [1988, 0]
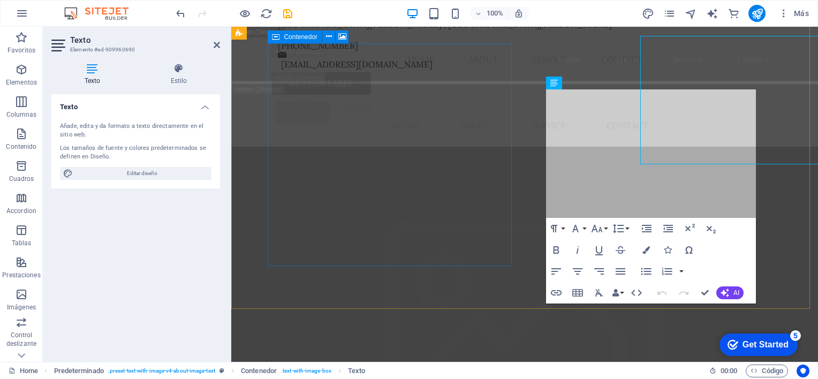
scroll to position [2042, 0]
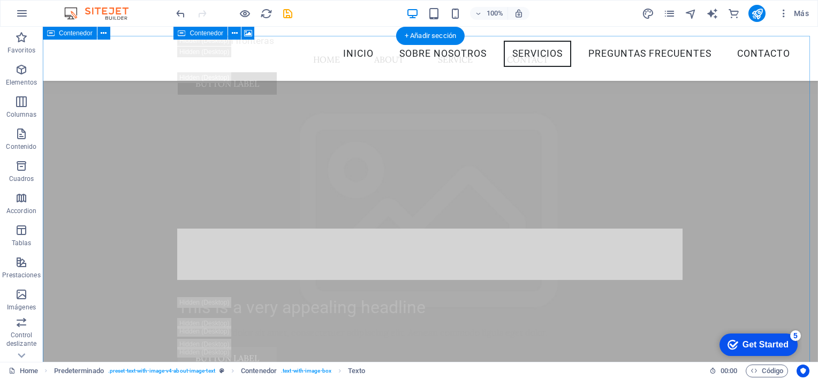
scroll to position [2951, 0]
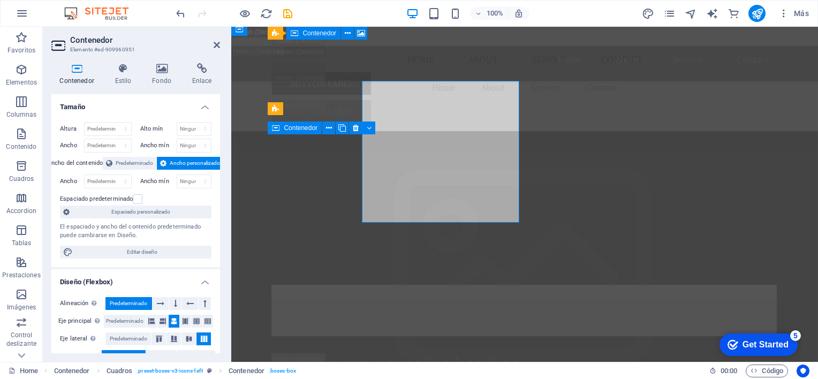
scroll to position [3005, 0]
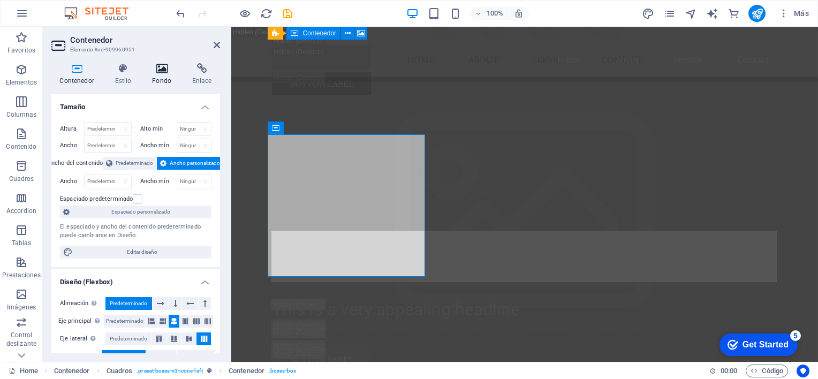
click at [153, 73] on icon at bounding box center [162, 68] width 36 height 11
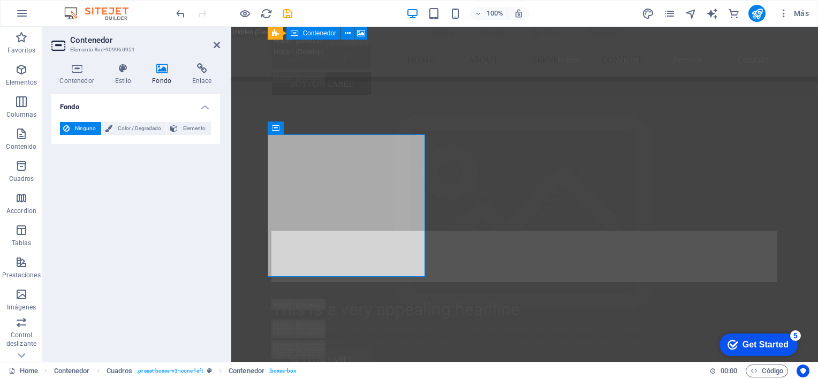
click at [165, 70] on icon at bounding box center [162, 68] width 36 height 11
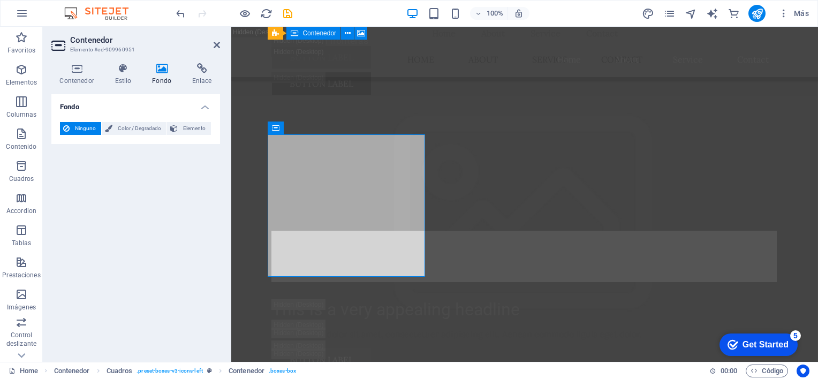
click at [153, 74] on h4 "Fondo" at bounding box center [164, 74] width 40 height 22
click at [327, 128] on icon at bounding box center [329, 128] width 6 height 11
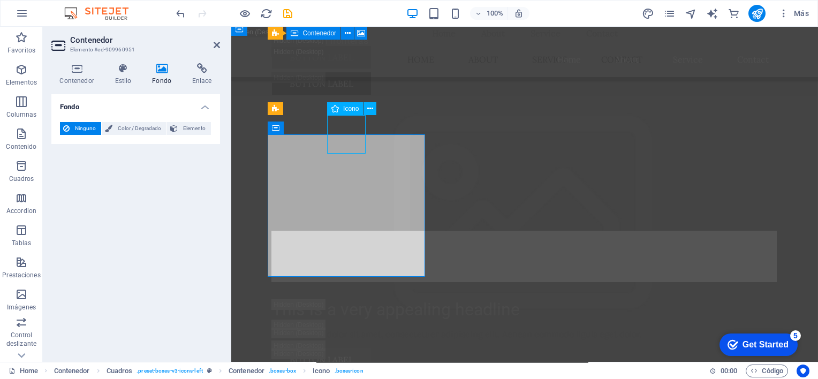
select select "xMidYMid"
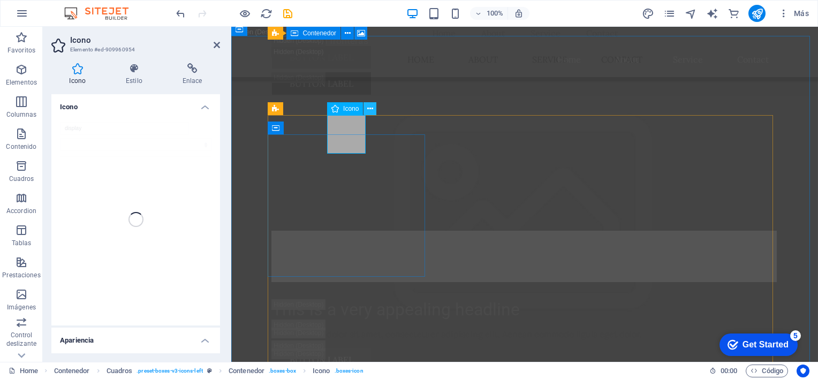
click at [367, 107] on icon at bounding box center [370, 108] width 6 height 11
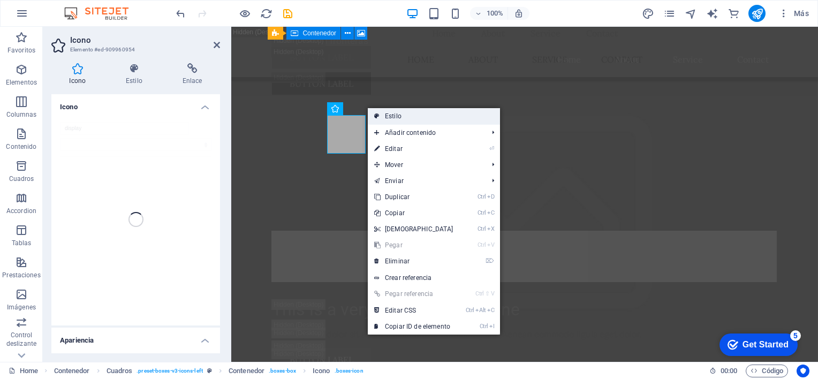
click at [384, 114] on link "Estilo" at bounding box center [434, 116] width 132 height 16
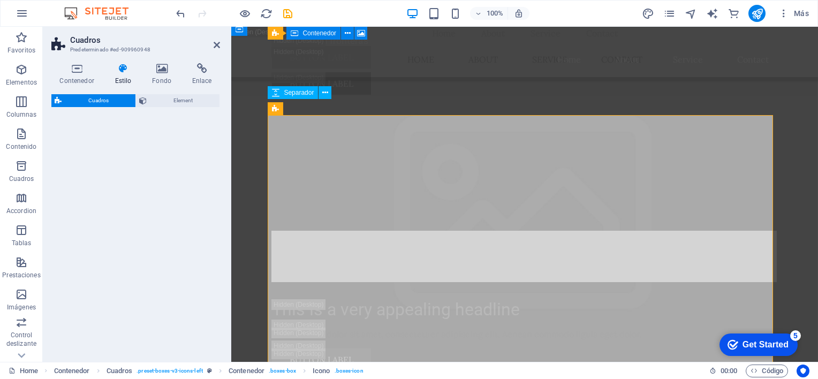
select select "rem"
select select "preset-boxes-v3-icons-left"
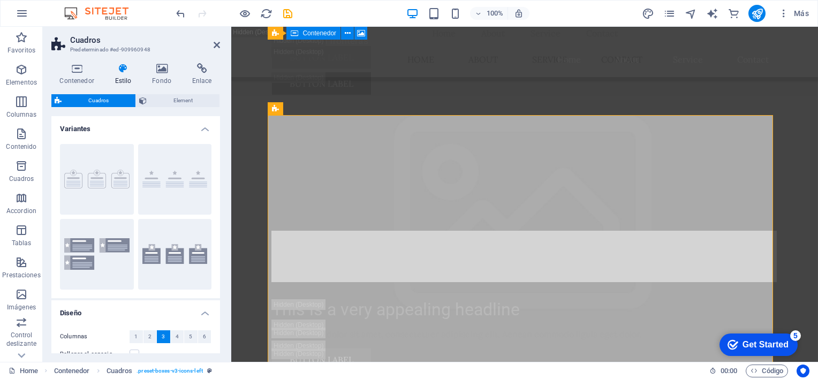
click at [124, 71] on icon at bounding box center [122, 68] width 33 height 11
click at [150, 74] on h4 "Fondo" at bounding box center [164, 74] width 40 height 22
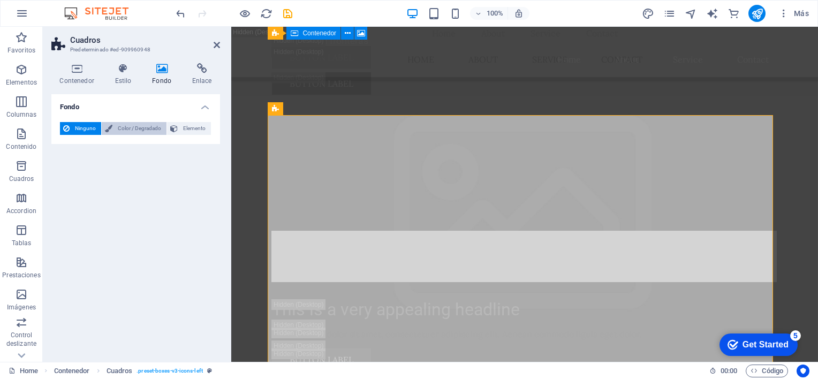
click at [137, 125] on span "Color / Degradado" at bounding box center [140, 128] width 48 height 13
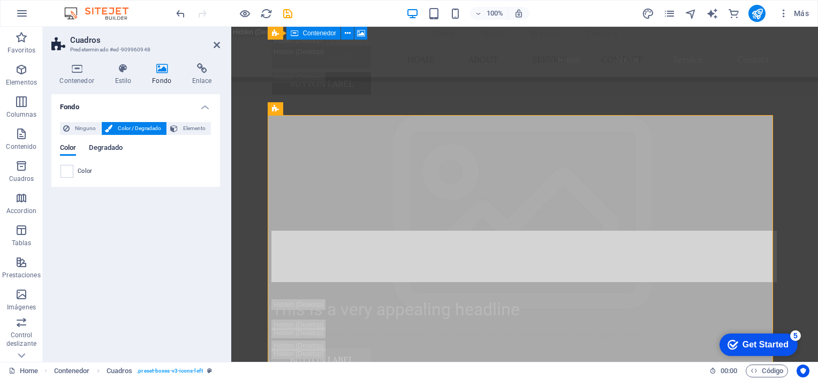
click at [108, 147] on span "Degradado" at bounding box center [106, 148] width 34 height 15
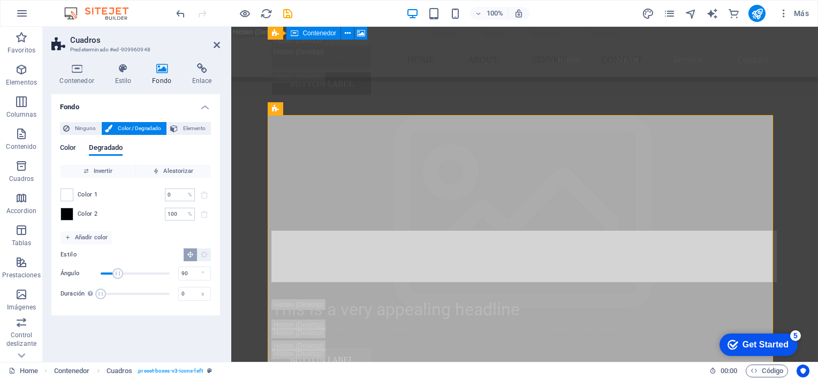
click at [64, 147] on span "Color" at bounding box center [68, 148] width 16 height 15
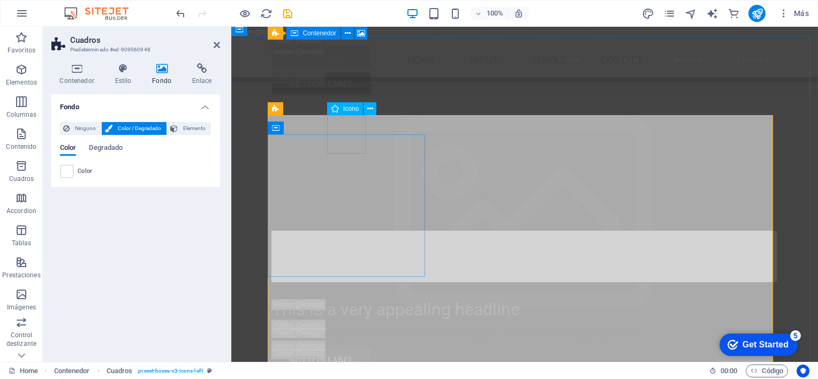
click at [343, 109] on span "Icono" at bounding box center [351, 108] width 16 height 6
click at [369, 109] on icon at bounding box center [370, 108] width 6 height 11
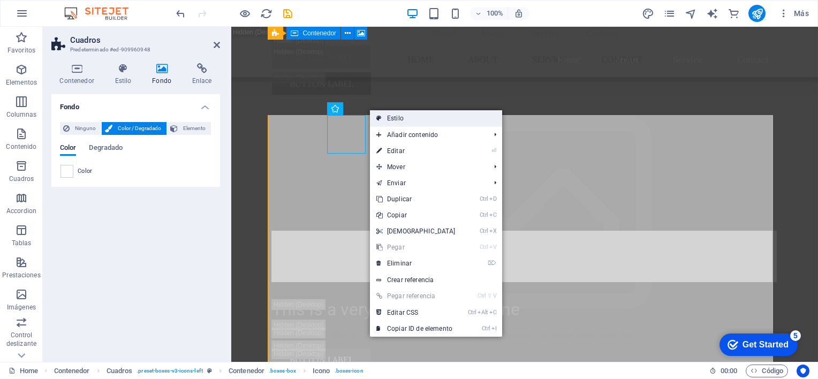
click at [387, 119] on link "Estilo" at bounding box center [436, 118] width 132 height 16
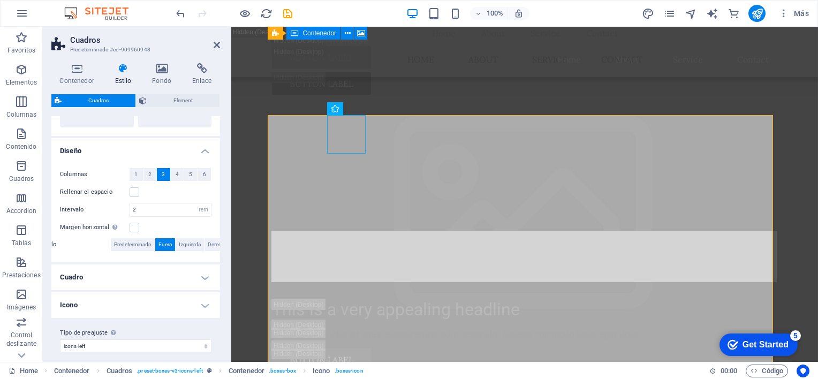
scroll to position [169, 0]
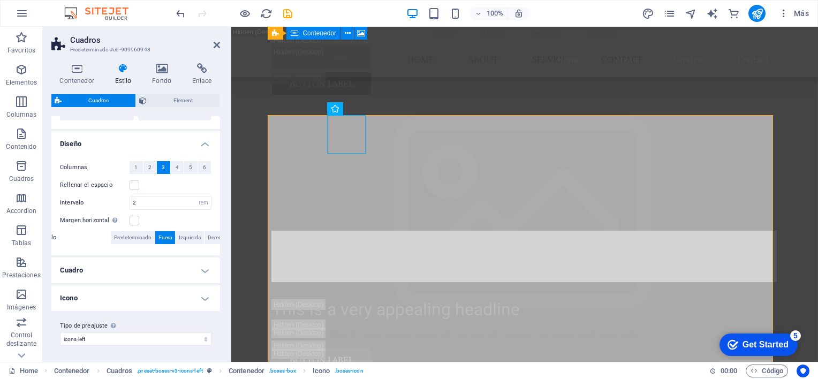
click at [205, 269] on h4 "Cuadro" at bounding box center [135, 270] width 169 height 26
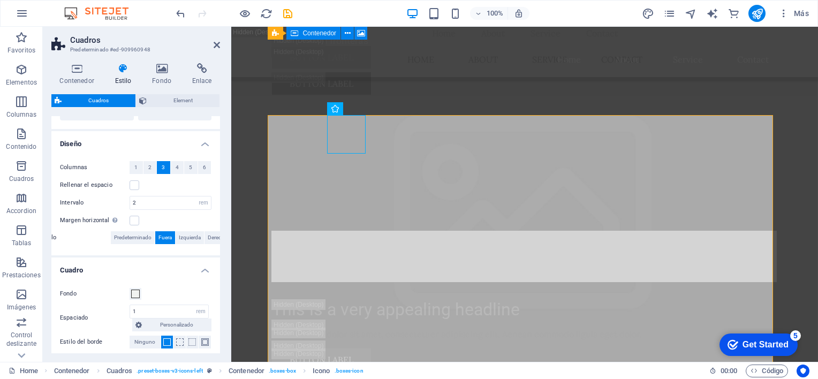
click at [205, 269] on h4 "Cuadro" at bounding box center [135, 266] width 169 height 19
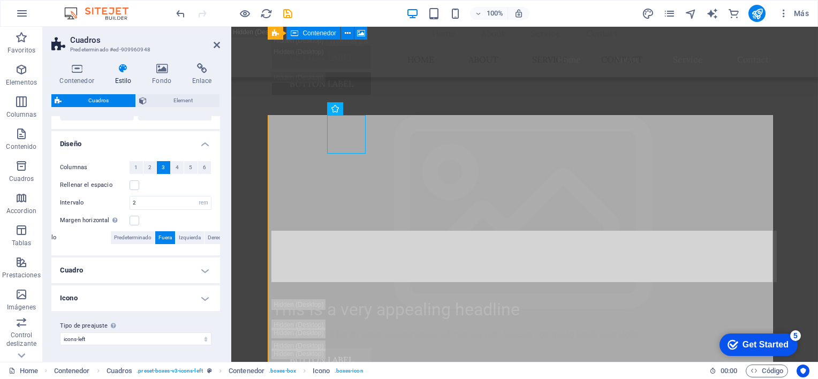
click at [205, 295] on h4 "Icono" at bounding box center [135, 298] width 169 height 26
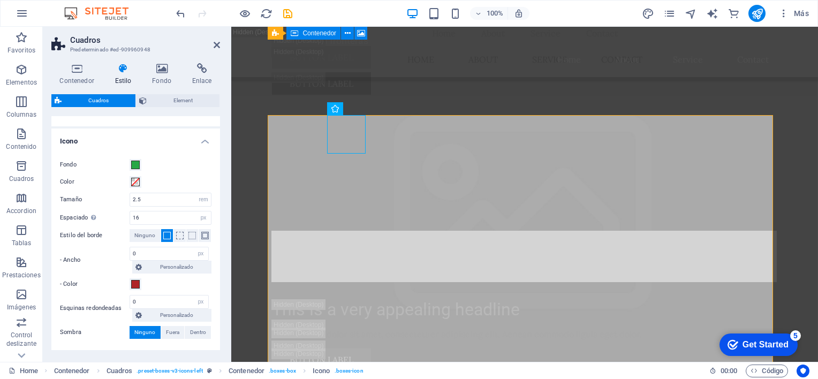
scroll to position [330, 0]
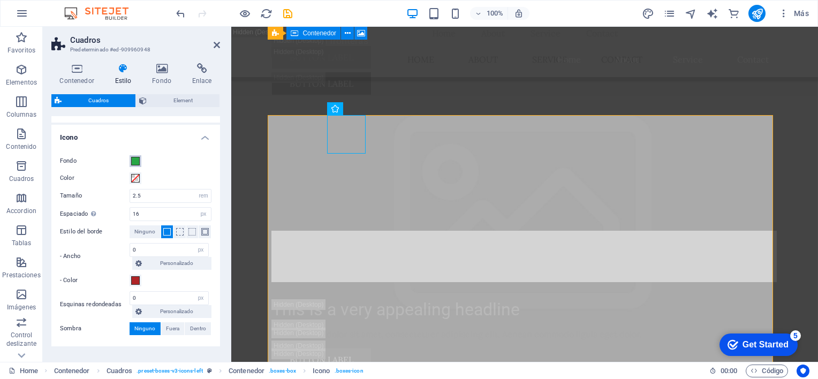
click at [134, 164] on span at bounding box center [135, 161] width 9 height 9
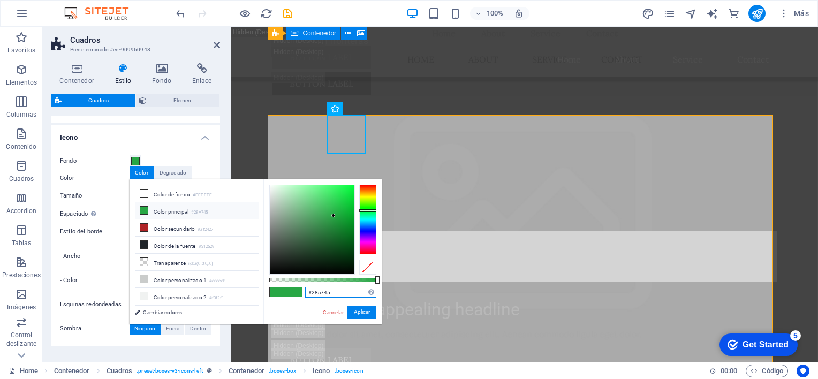
click at [336, 288] on input "#28a745" at bounding box center [340, 292] width 71 height 11
type input "#af2427"
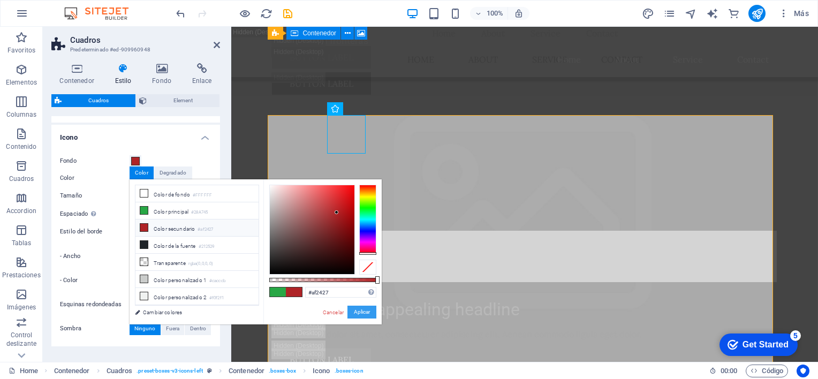
click at [361, 307] on button "Aplicar" at bounding box center [361, 312] width 29 height 13
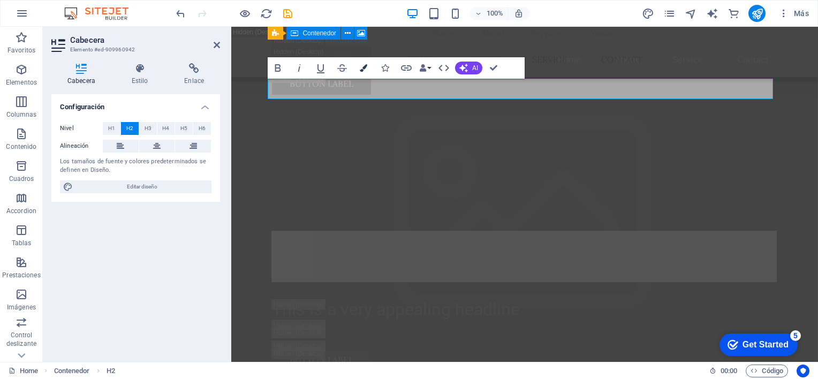
click at [367, 71] on icon "button" at bounding box center [363, 67] width 7 height 7
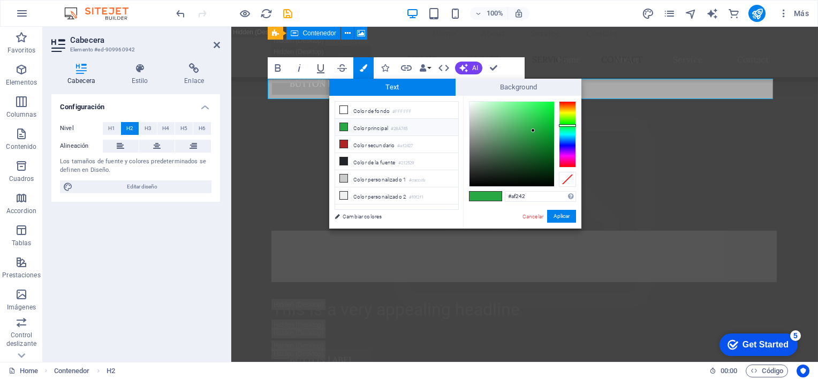
type input "#af2427"
click at [569, 219] on button "Aplicar" at bounding box center [561, 216] width 29 height 13
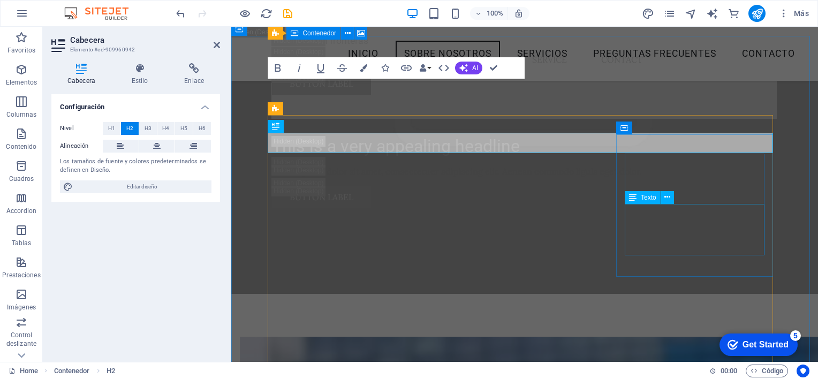
scroll to position [2790, 0]
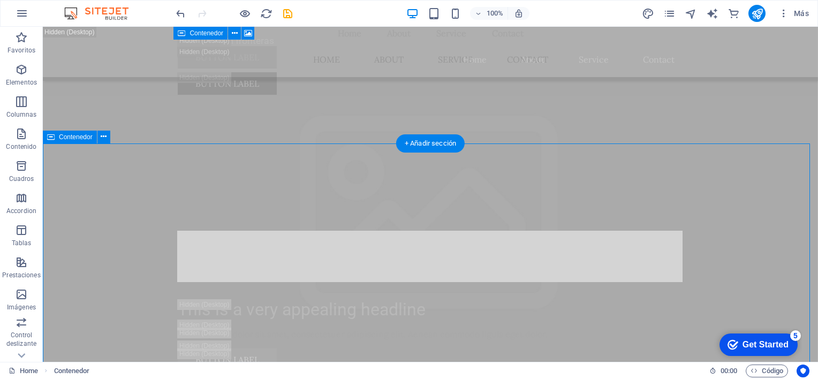
scroll to position [2951, 0]
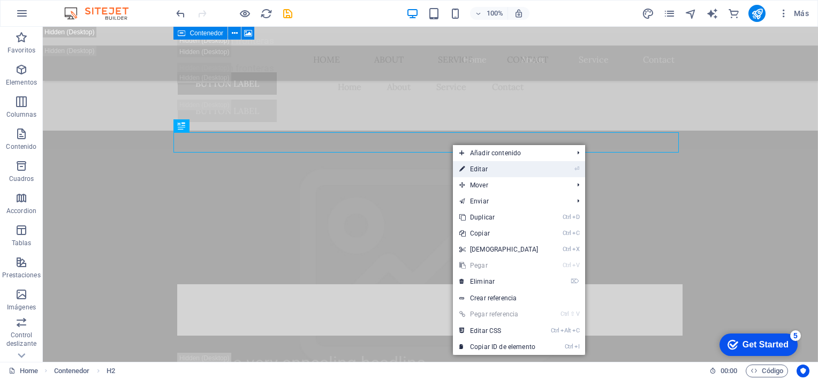
drag, startPoint x: 248, startPoint y: 143, endPoint x: 484, endPoint y: 162, distance: 236.2
click at [484, 162] on link "⏎ Editar" at bounding box center [499, 169] width 92 height 16
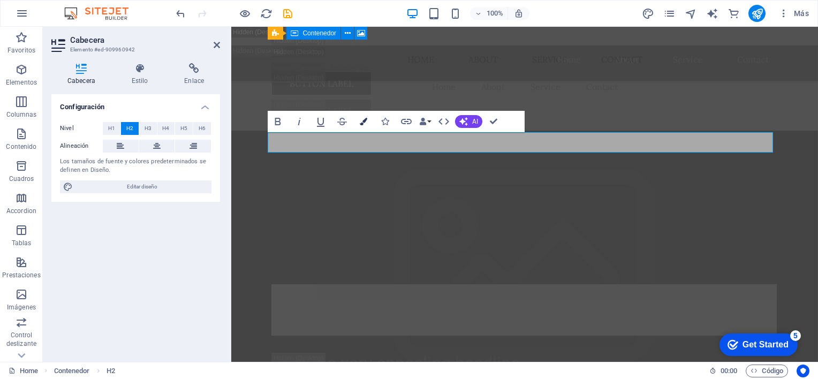
click at [361, 120] on icon "button" at bounding box center [363, 121] width 7 height 7
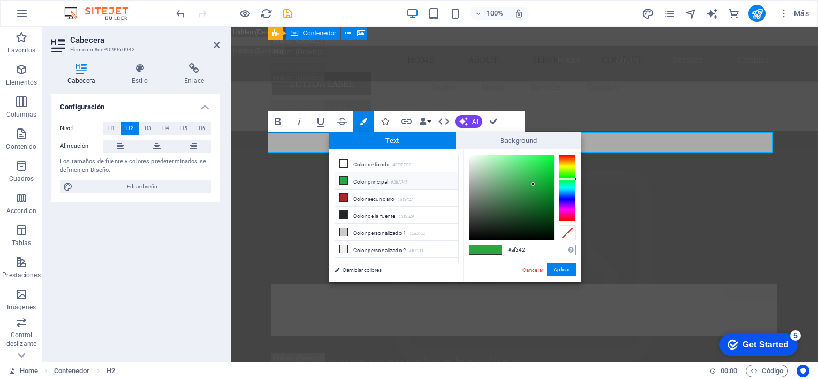
type input "#af2427"
click at [555, 270] on button "Aplicar" at bounding box center [561, 269] width 29 height 13
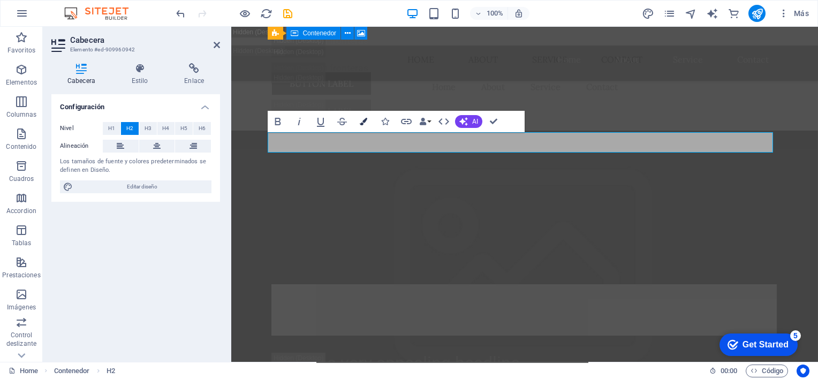
click at [361, 124] on icon "button" at bounding box center [363, 121] width 7 height 7
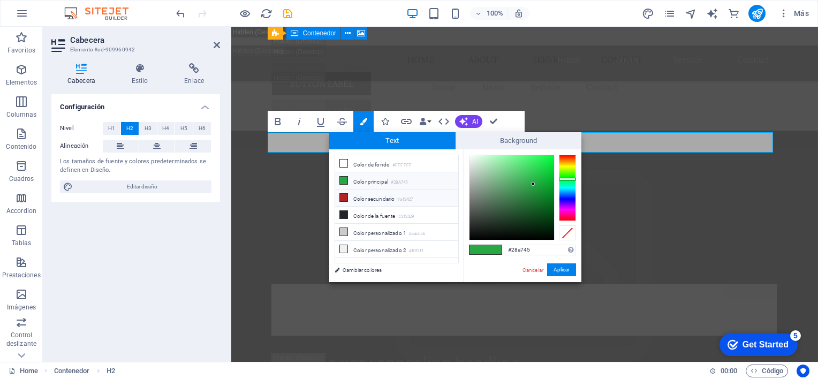
click at [344, 197] on icon at bounding box center [343, 197] width 7 height 7
type input "#af2427"
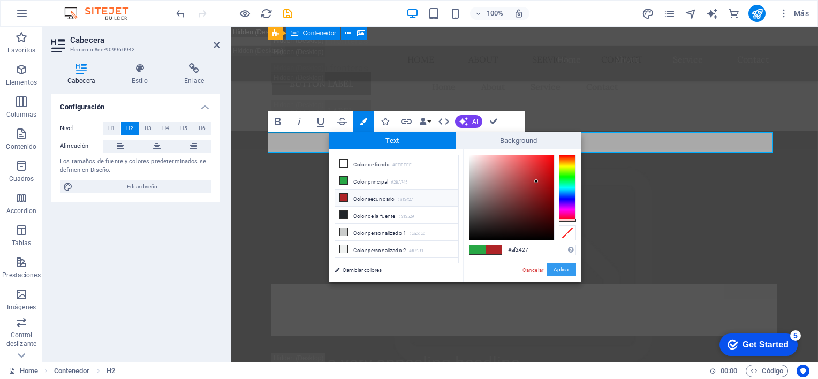
click at [563, 269] on button "Aplicar" at bounding box center [561, 269] width 29 height 13
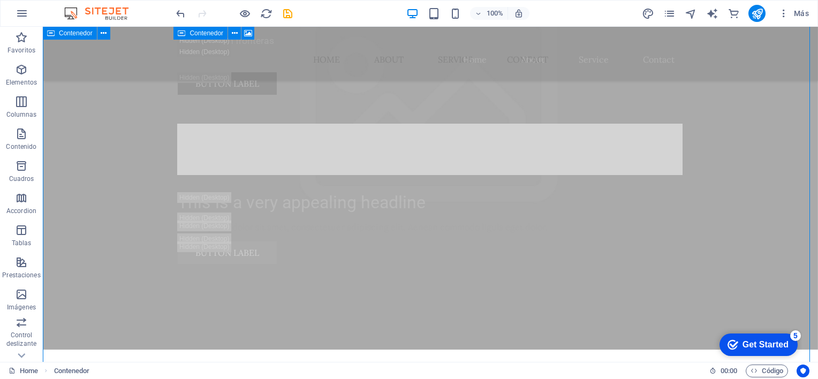
scroll to position [3165, 0]
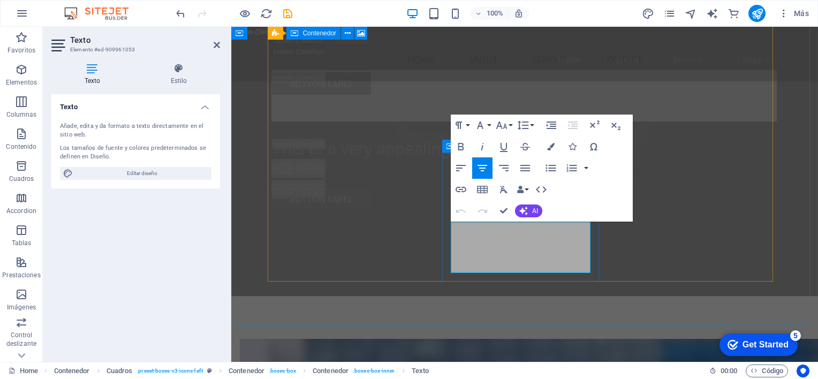
drag, startPoint x: 507, startPoint y: 205, endPoint x: 573, endPoint y: 242, distance: 75.5
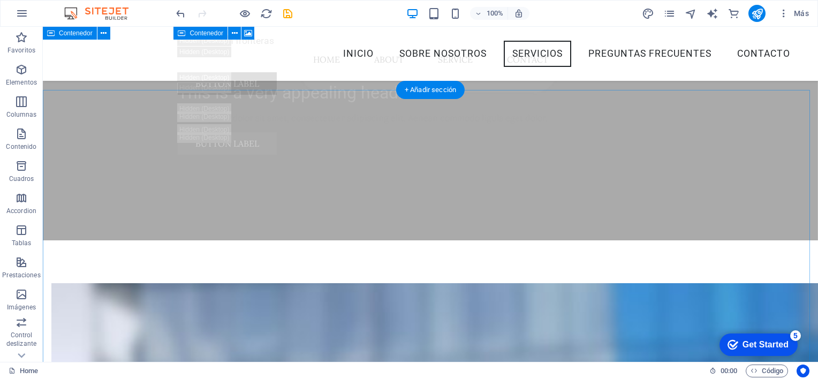
scroll to position [2951, 0]
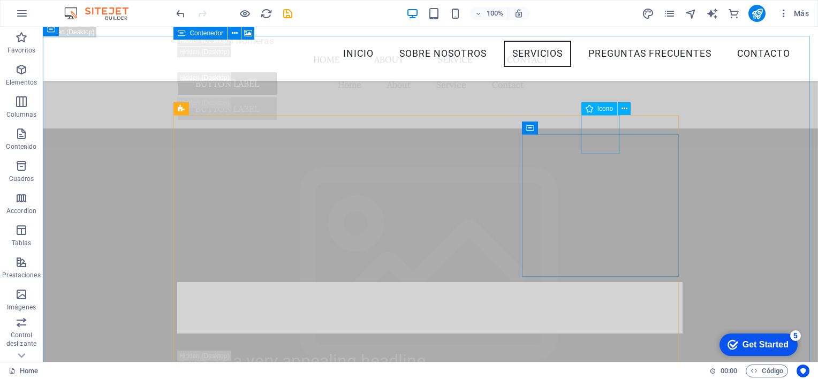
click at [589, 110] on icon at bounding box center [588, 108] width 7 height 13
click at [602, 108] on span "Icono" at bounding box center [605, 108] width 16 height 6
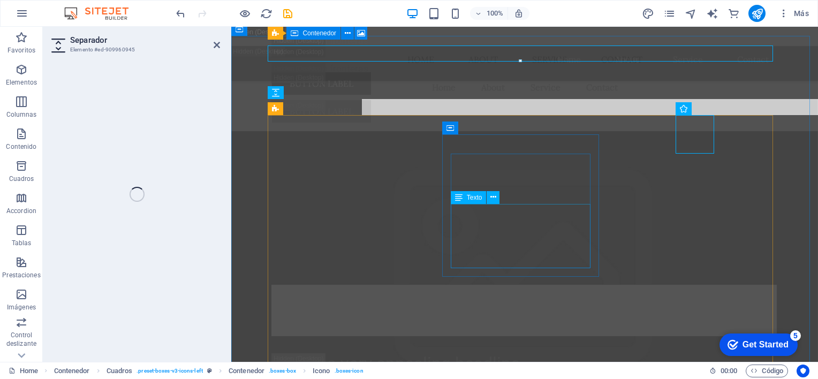
scroll to position [3005, 0]
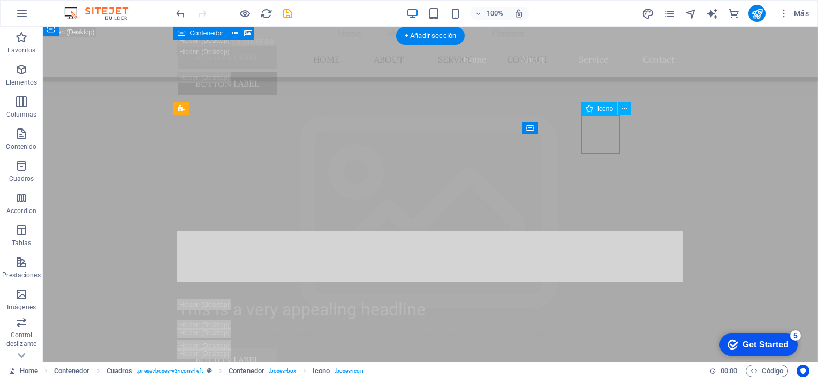
select select "xMidYMid"
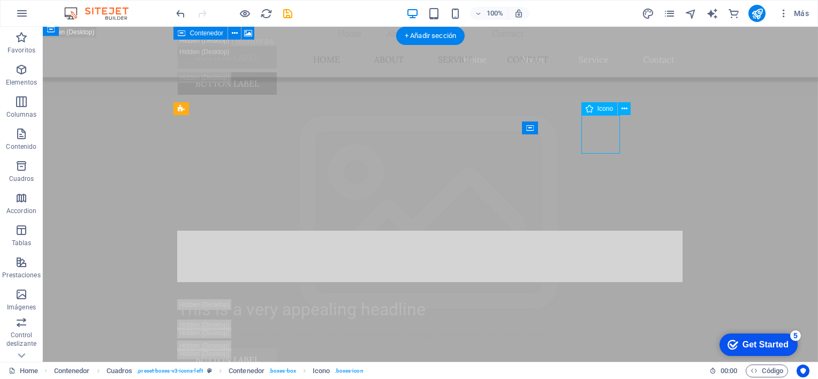
select select "xMidYMid"
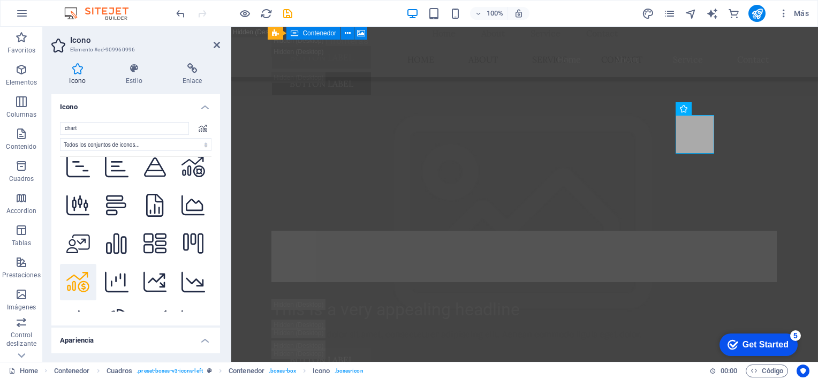
scroll to position [1183, 0]
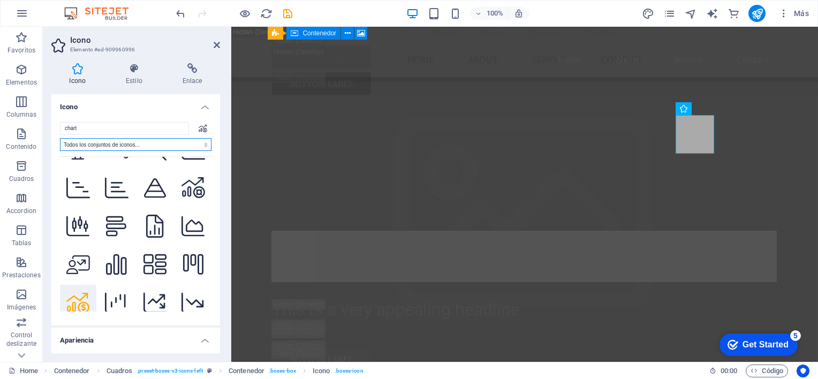
click at [202, 148] on select "Todos los conjuntos de iconos... IcoFont Ionicons FontAwesome Brands FontAwesom…" at bounding box center [135, 144] width 151 height 13
click at [143, 131] on input "chart" at bounding box center [124, 128] width 129 height 13
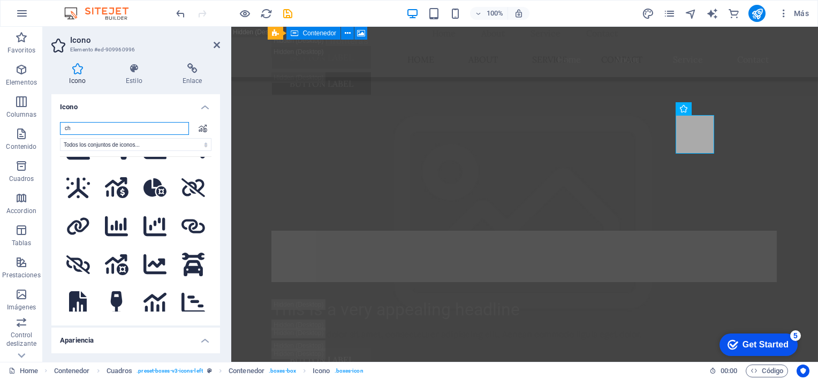
type input "c"
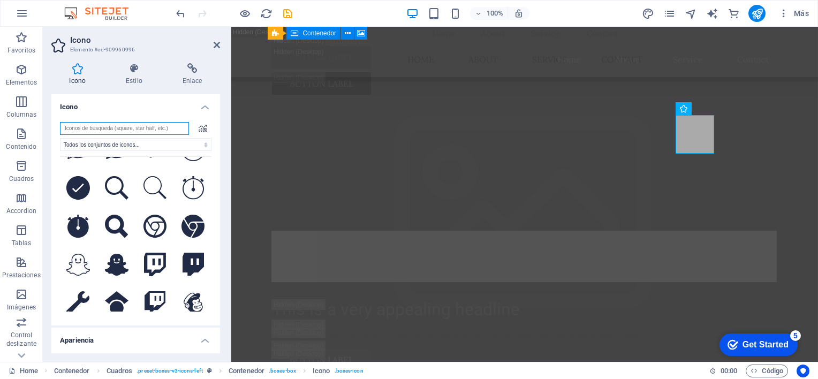
scroll to position [0, 0]
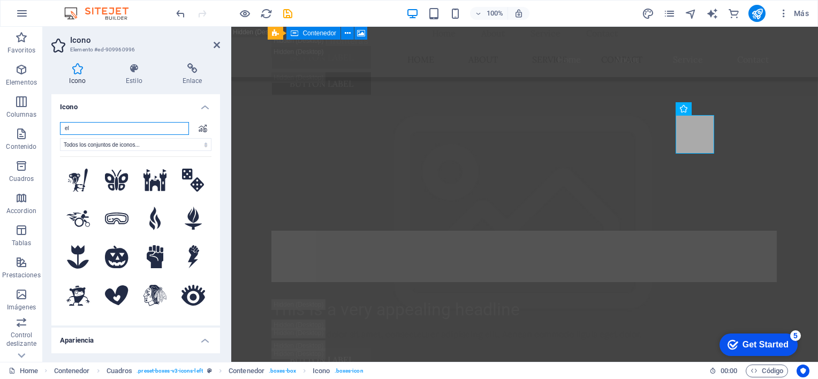
type input "ele"
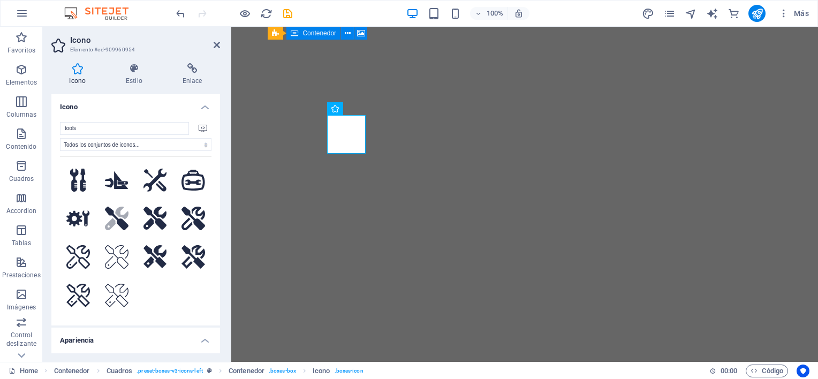
select select "xMidYMid"
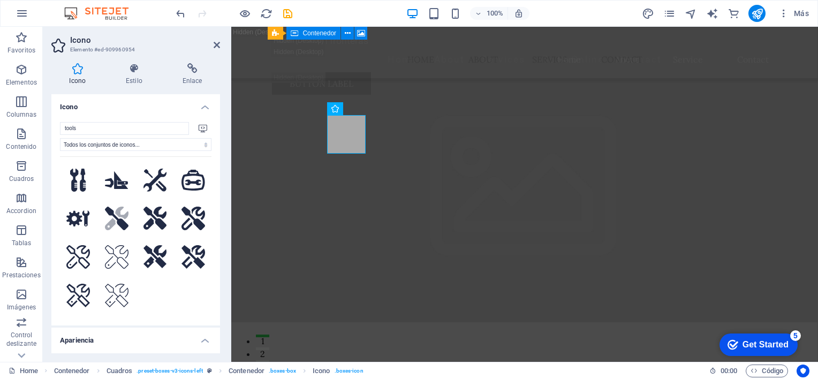
scroll to position [3005, 0]
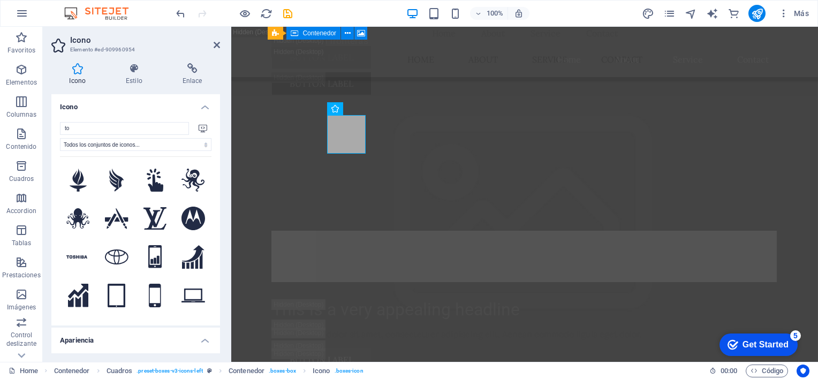
type input "t"
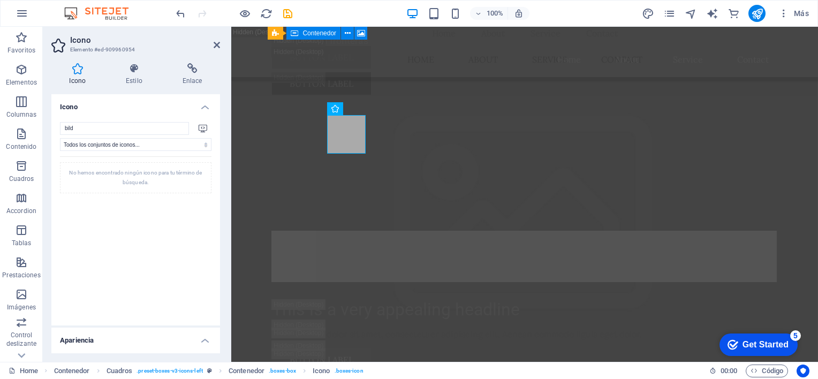
type input "bil"
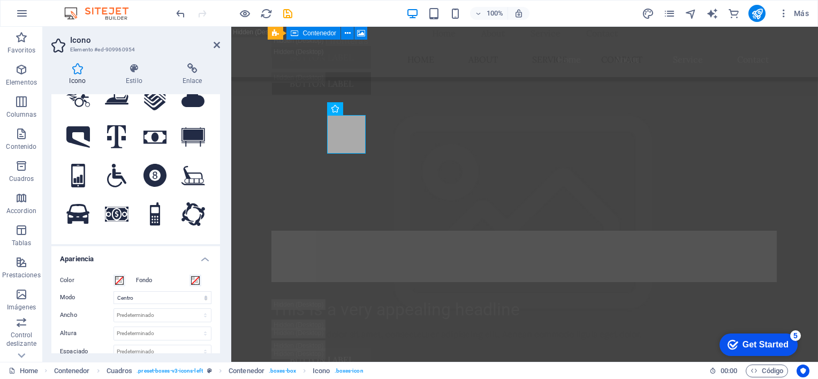
scroll to position [0, 0]
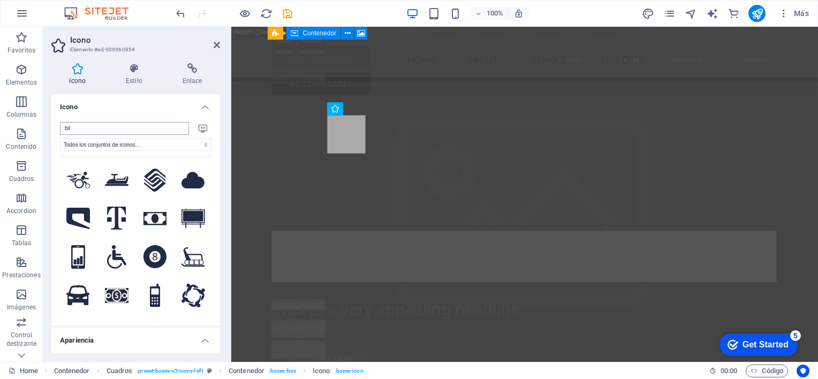
click at [110, 125] on input "bil" at bounding box center [124, 128] width 129 height 13
